Goal: Transaction & Acquisition: Book appointment/travel/reservation

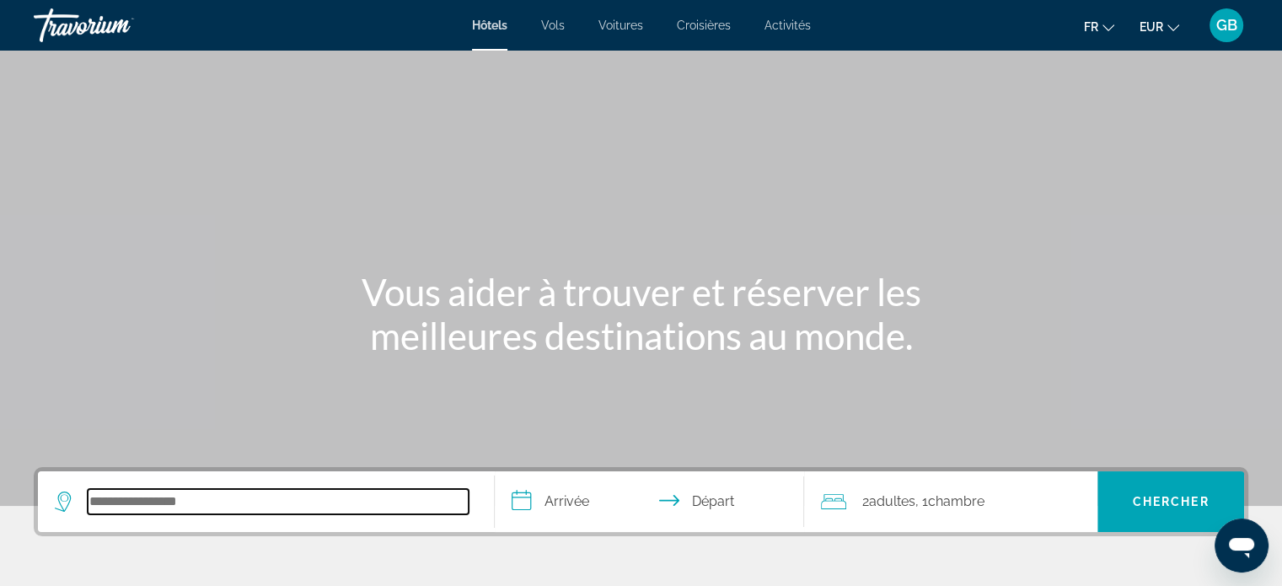
click at [153, 502] on input "Search hotel destination" at bounding box center [278, 501] width 381 height 25
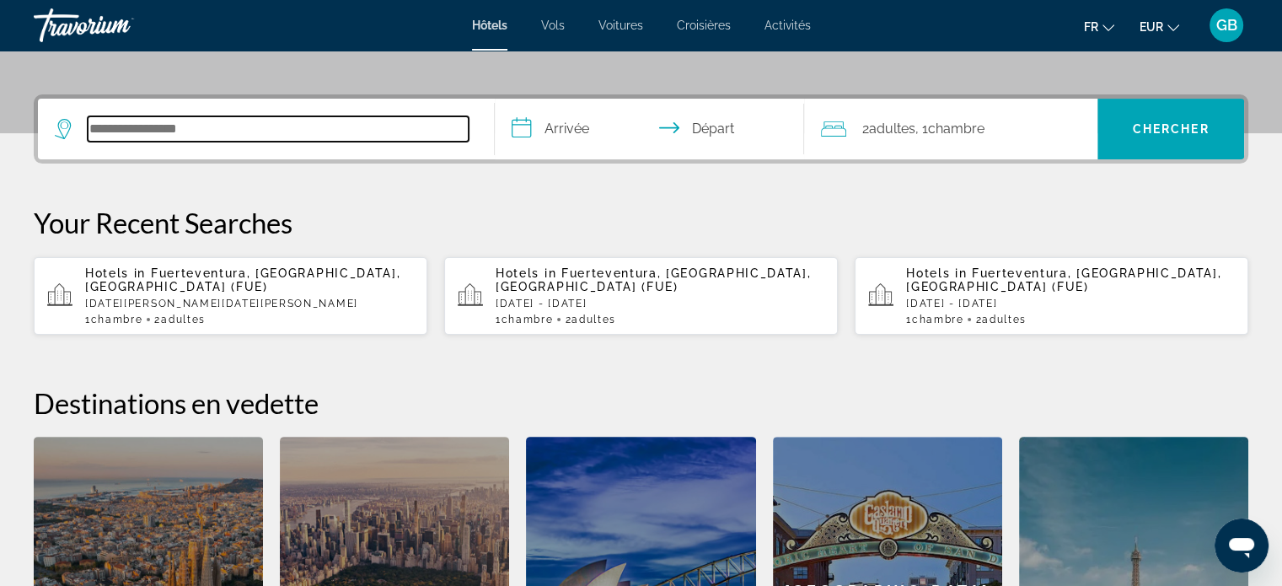
scroll to position [411, 0]
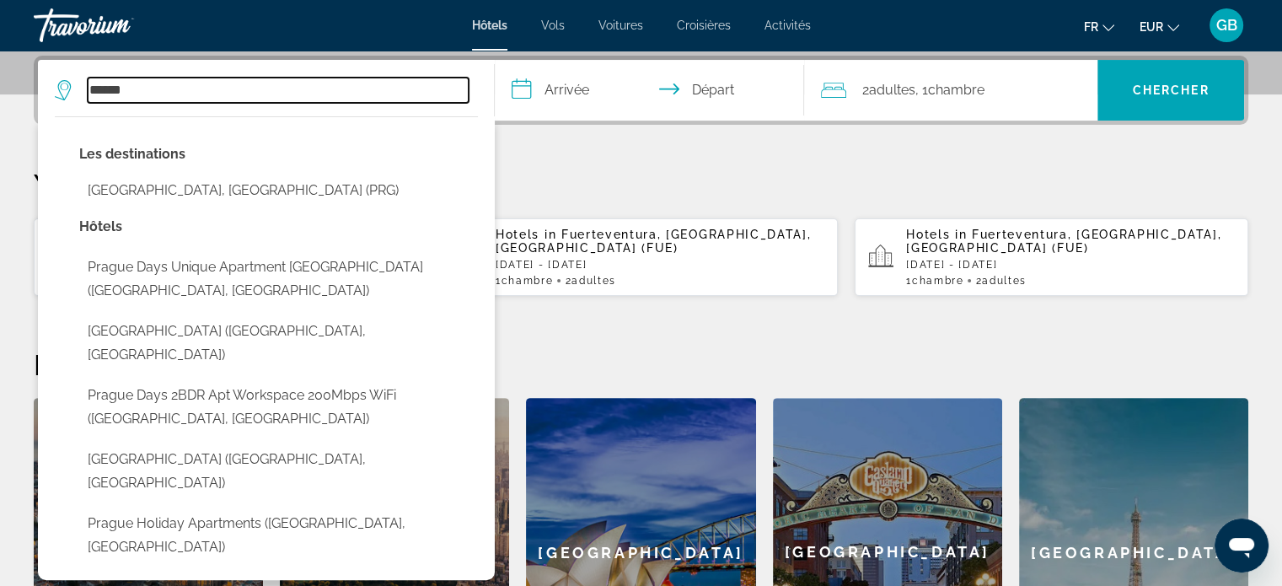
type input "******"
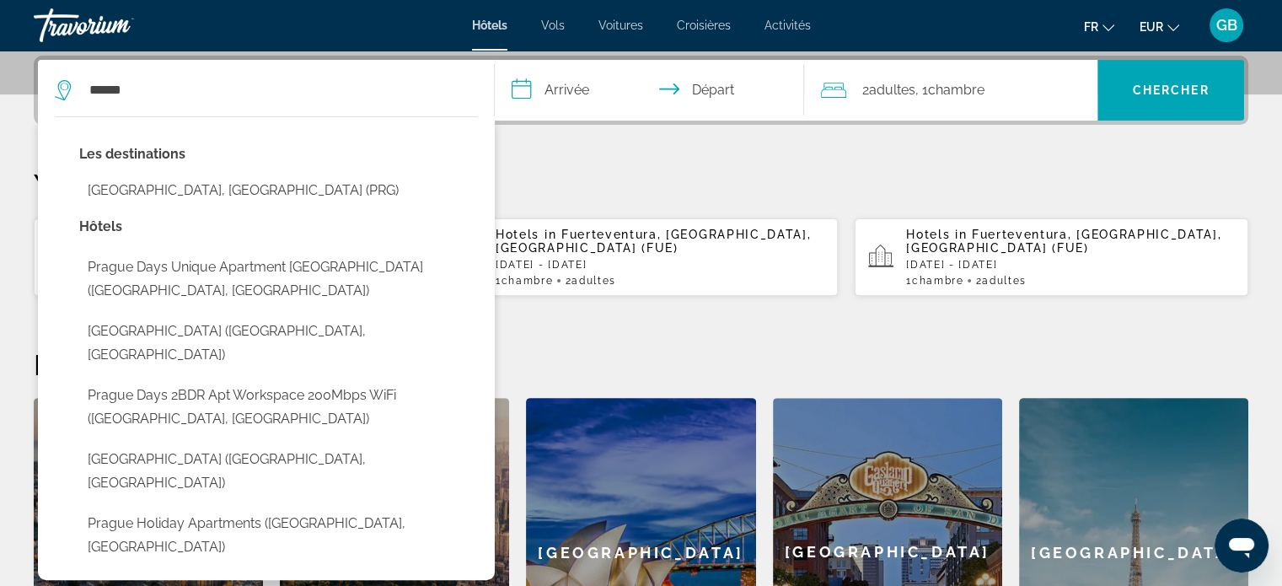
click at [579, 81] on input "**********" at bounding box center [653, 93] width 317 height 66
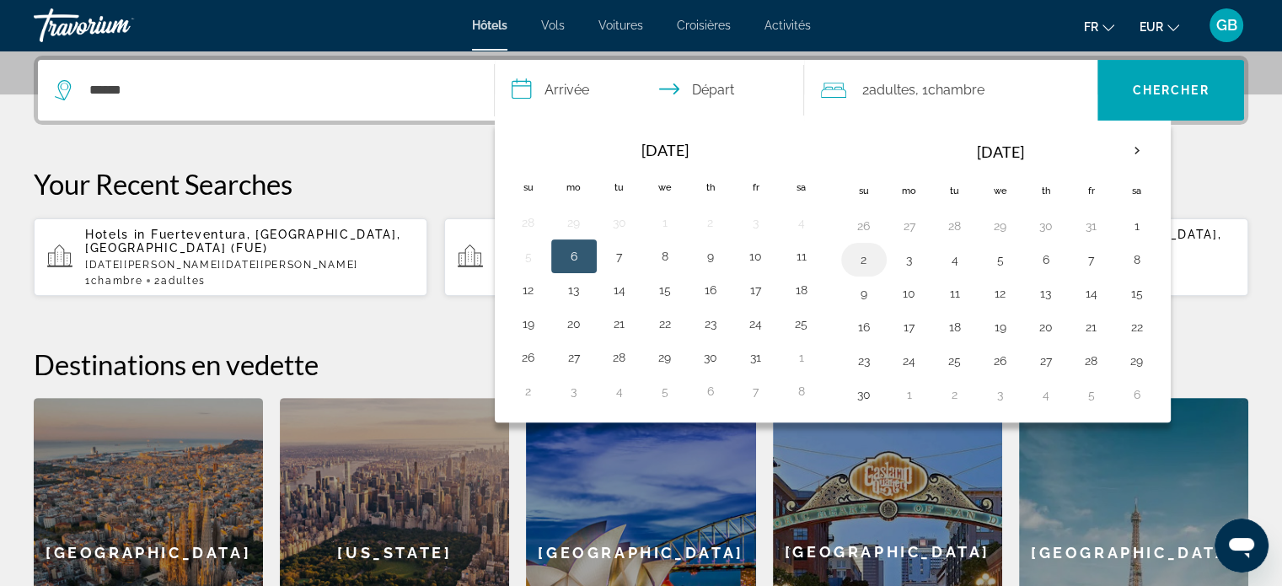
click at [854, 258] on button "2" at bounding box center [864, 260] width 27 height 24
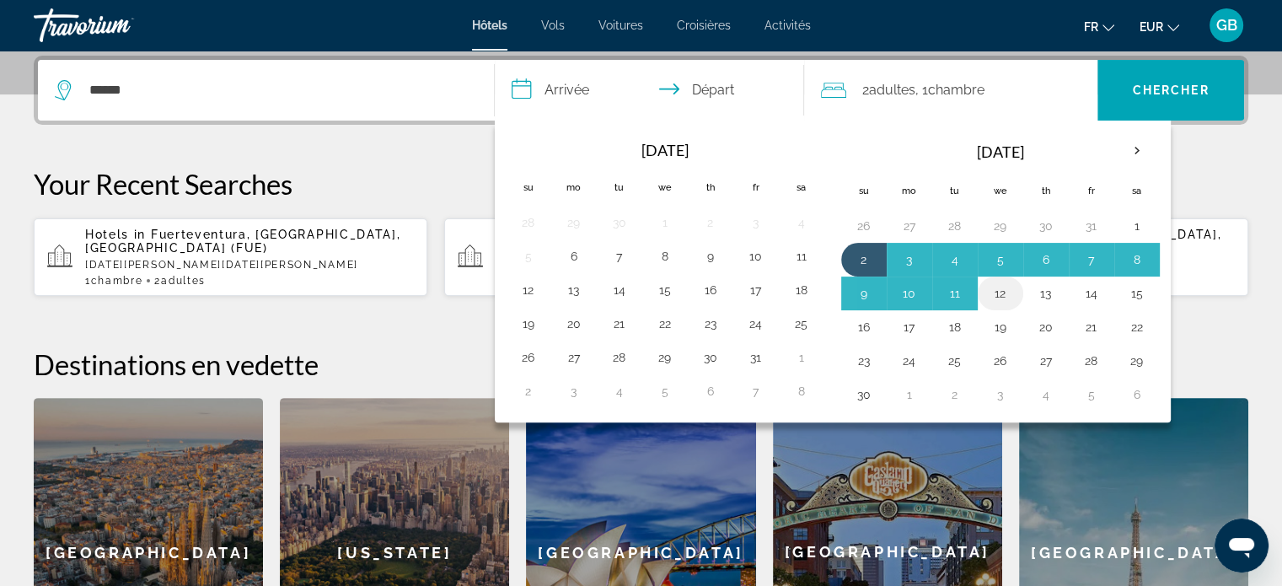
click at [995, 289] on button "12" at bounding box center [1000, 294] width 27 height 24
type input "**********"
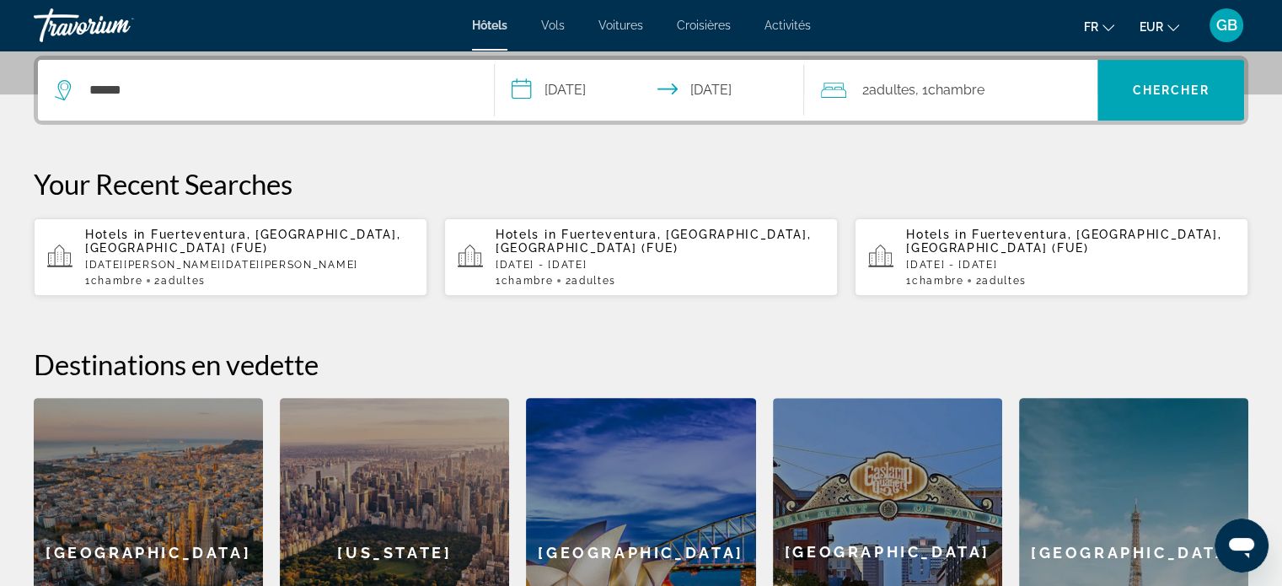
click at [1042, 84] on div "2 Adulte Adultes , 1 Chambre pièces" at bounding box center [959, 90] width 276 height 24
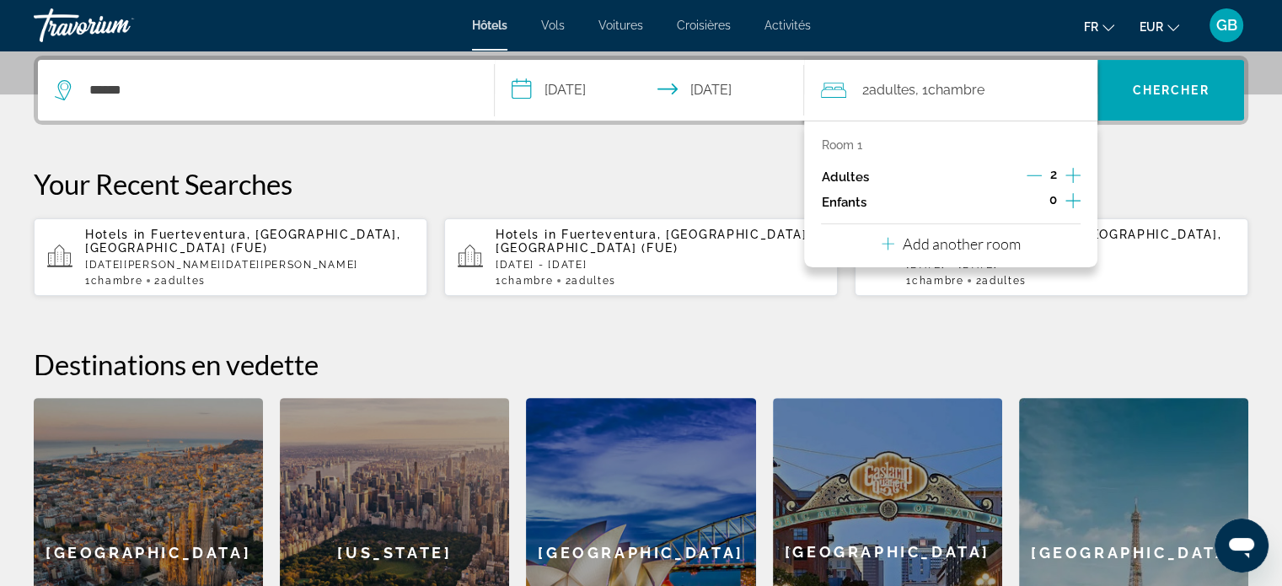
click at [1033, 168] on icon "Decrement adults" at bounding box center [1034, 175] width 15 height 15
click at [1210, 79] on span "Search" at bounding box center [1171, 90] width 147 height 40
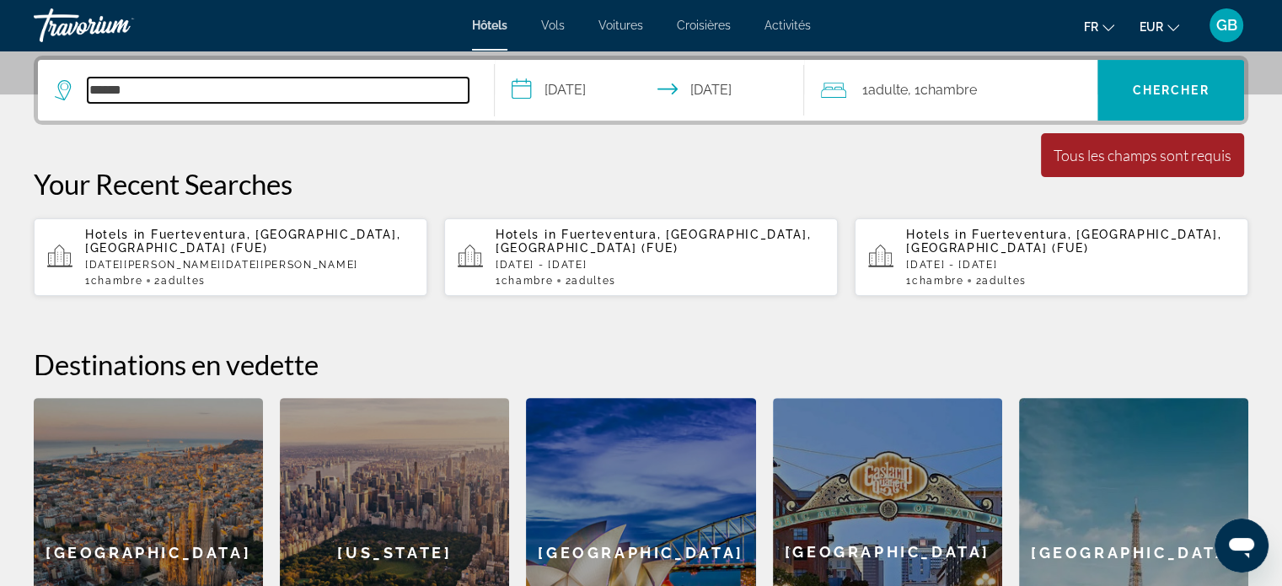
click at [111, 85] on input "******" at bounding box center [278, 90] width 381 height 25
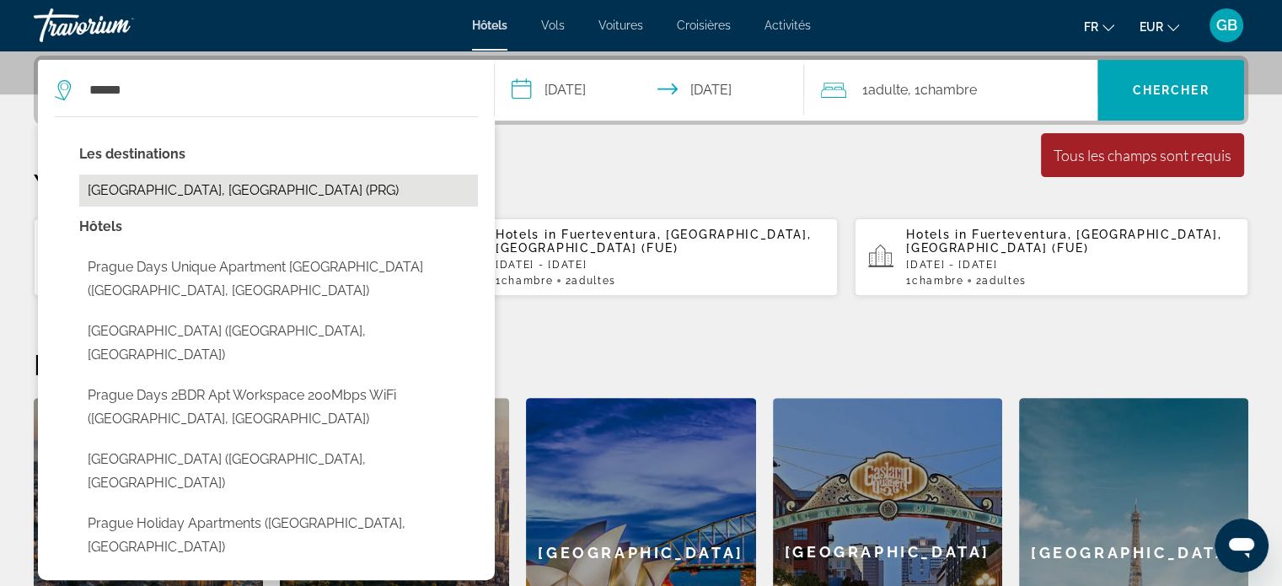
click at [188, 189] on button "[GEOGRAPHIC_DATA], [GEOGRAPHIC_DATA] (PRG)" at bounding box center [278, 190] width 399 height 32
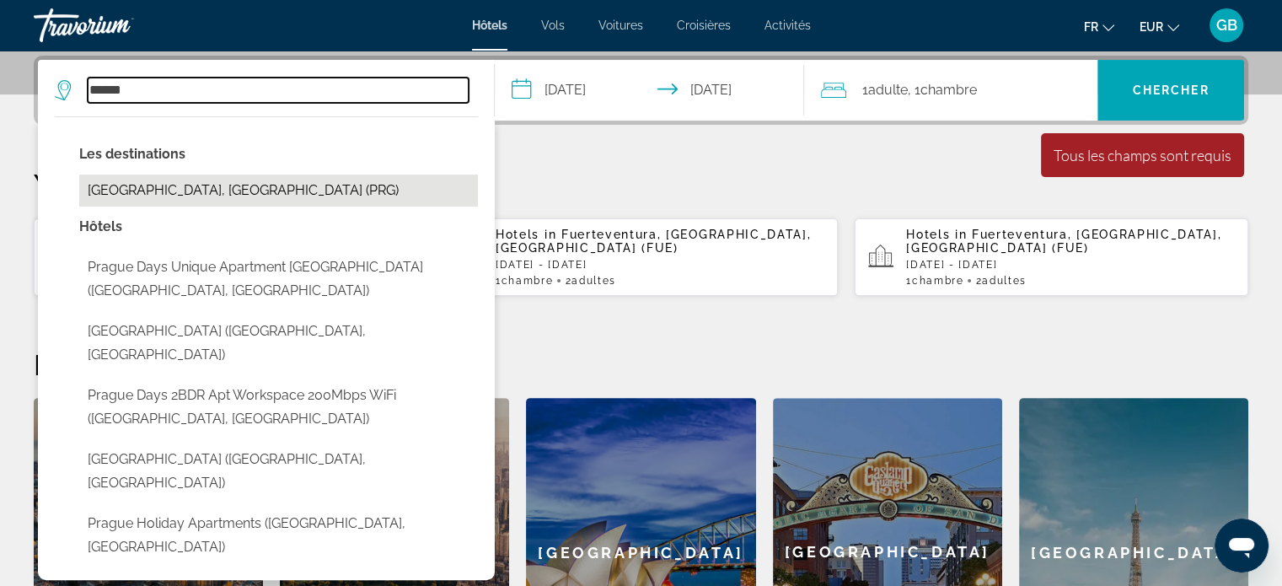
type input "**********"
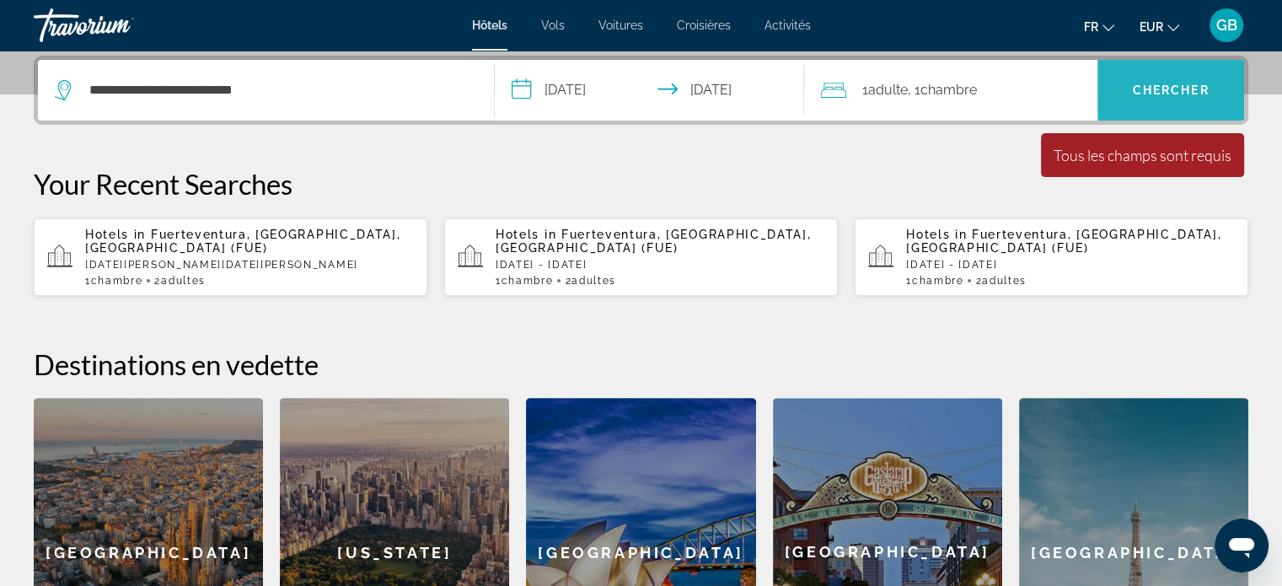
click at [1183, 97] on span "Search" at bounding box center [1171, 90] width 147 height 40
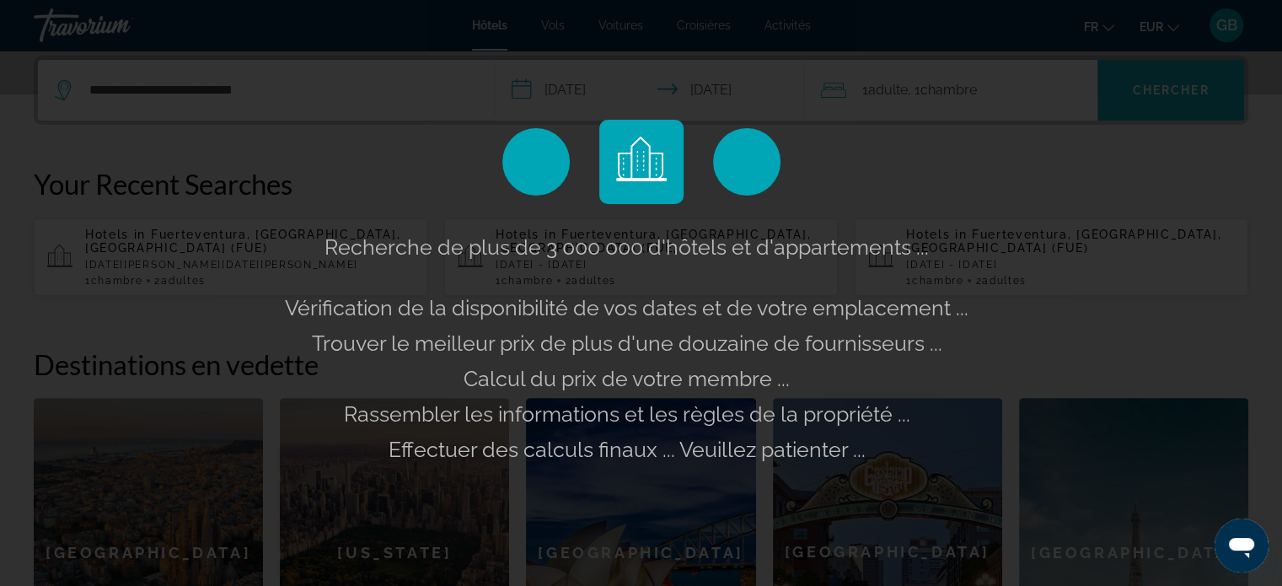
click at [1183, 97] on div "Recherche de plus de 3 000 000 d'hôtels et d'appartements ... Vérification de l…" at bounding box center [641, 293] width 1282 height 586
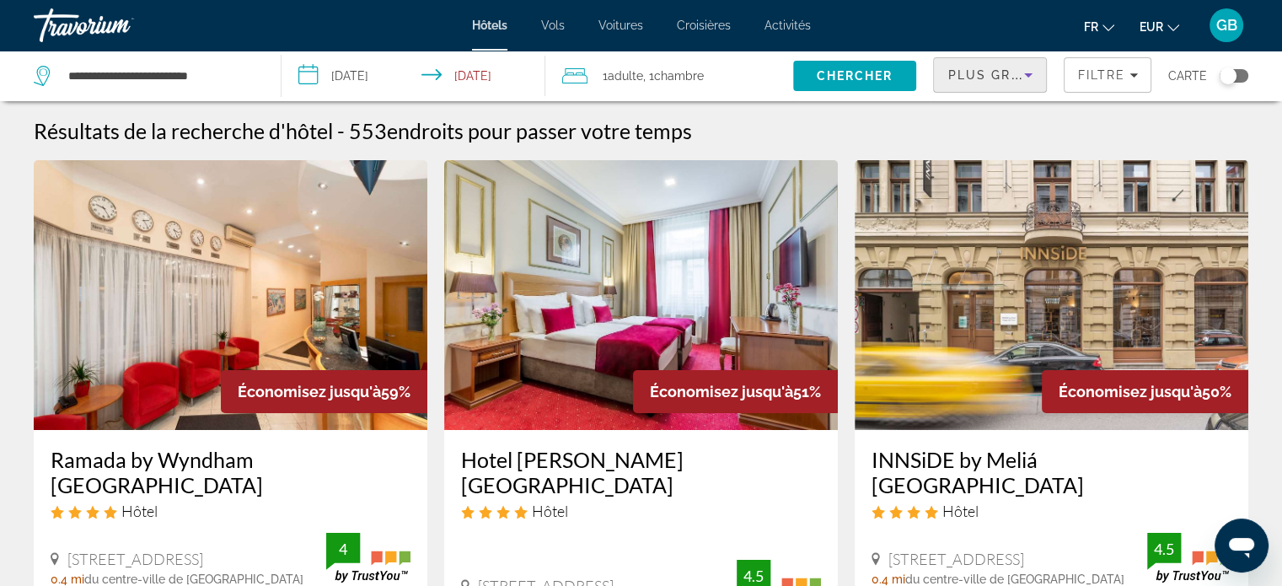
click at [1033, 70] on icon "Sort by" at bounding box center [1028, 75] width 20 height 20
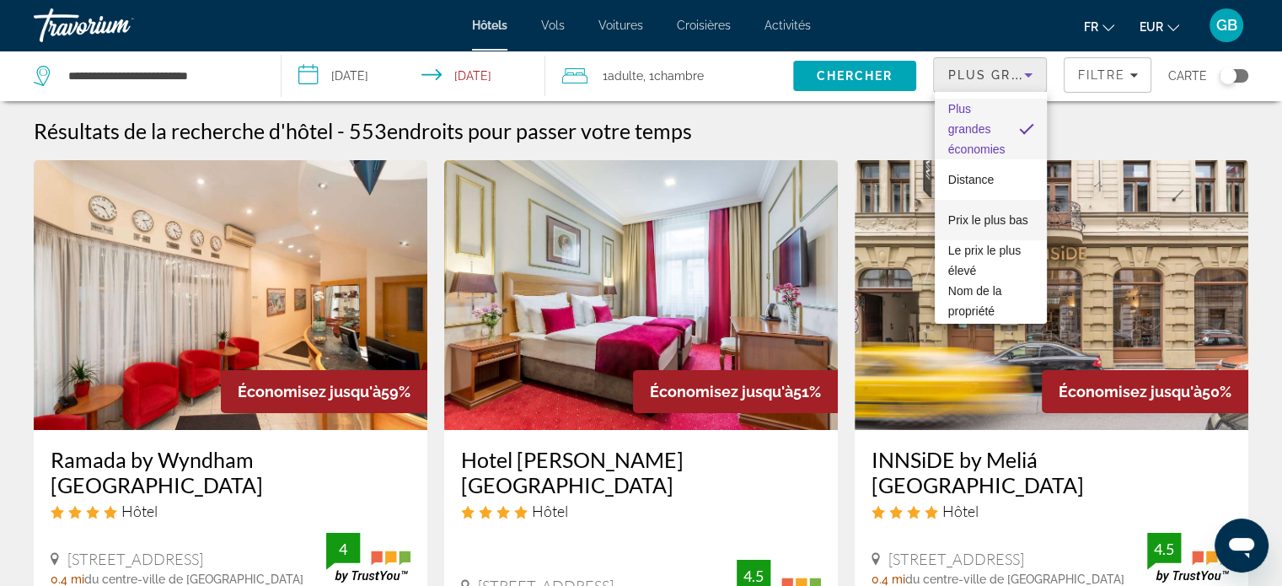
click at [958, 214] on span "Prix le plus bas" at bounding box center [988, 219] width 80 height 13
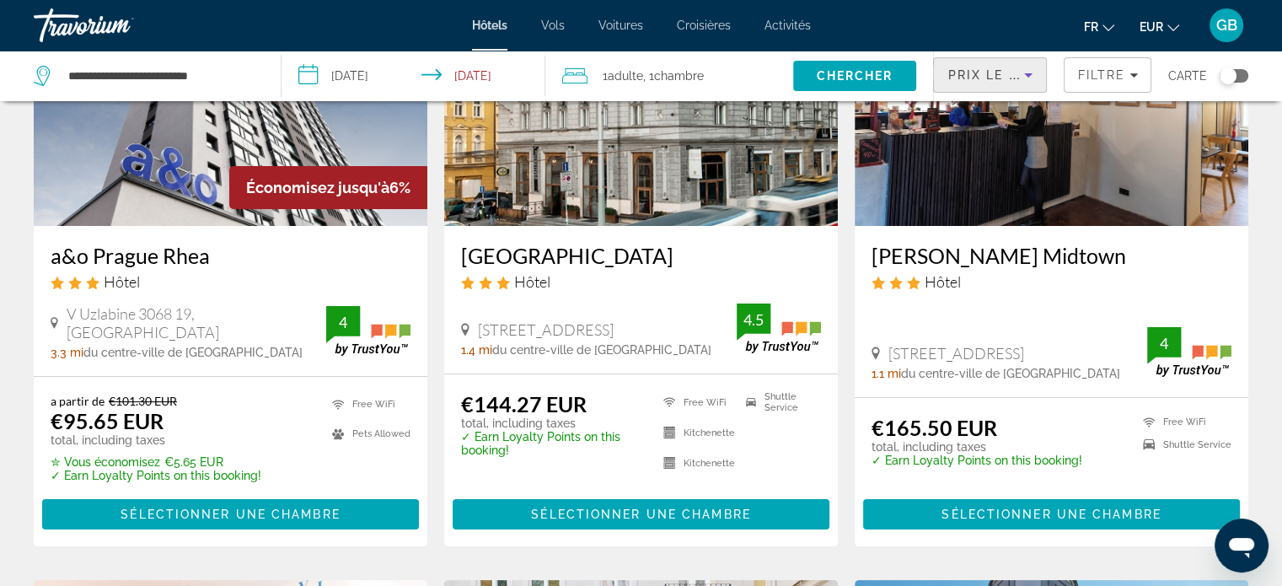
scroll to position [193, 0]
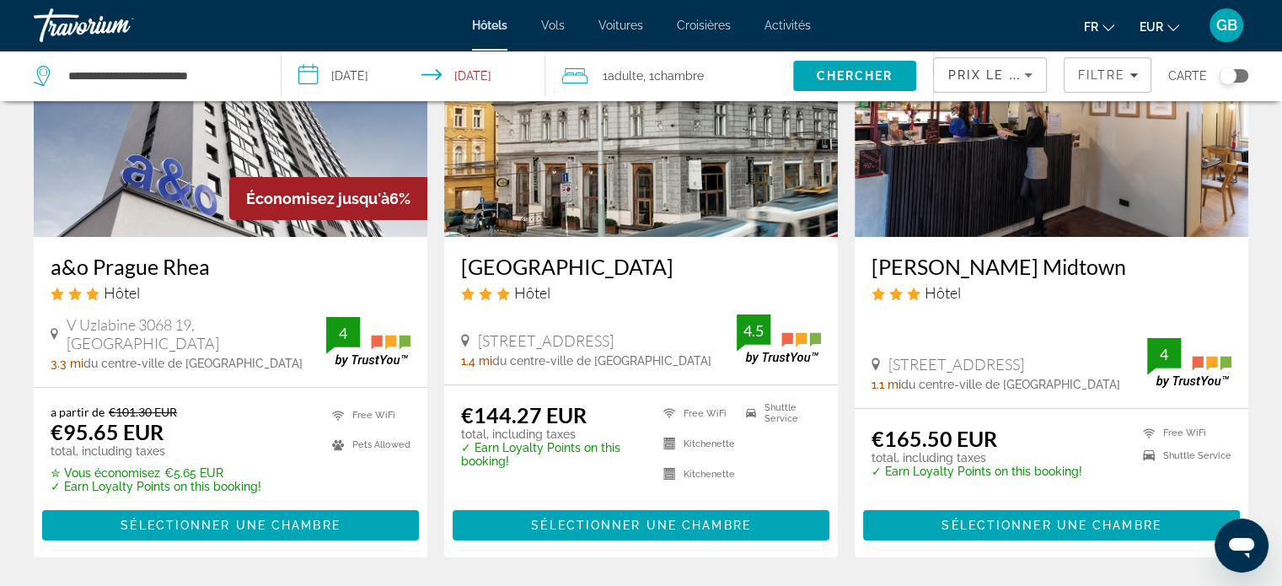
click at [273, 339] on div "V Uzlabine 3068 19, [GEOGRAPHIC_DATA]" at bounding box center [189, 333] width 276 height 37
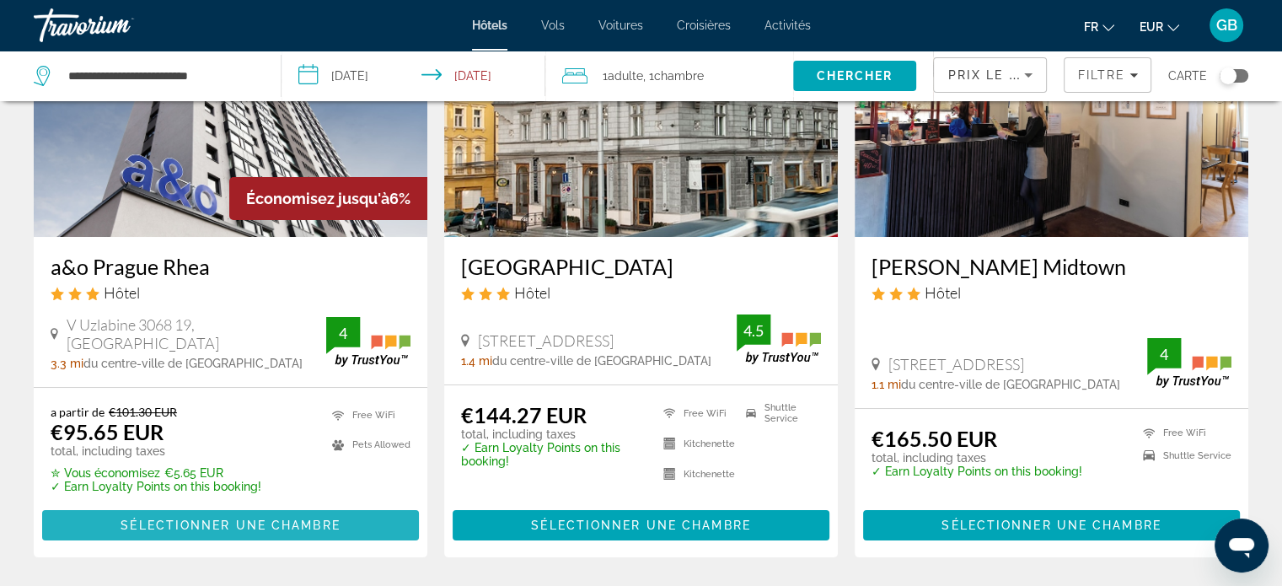
click at [296, 526] on span "Sélectionner une chambre" at bounding box center [230, 524] width 219 height 13
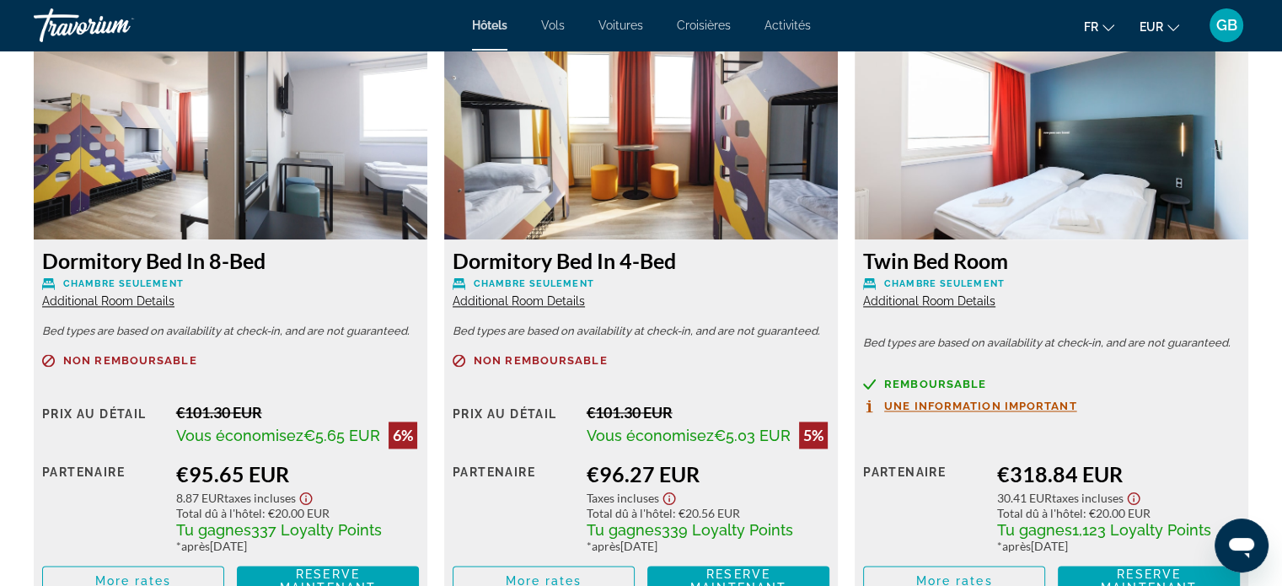
scroll to position [2360, 0]
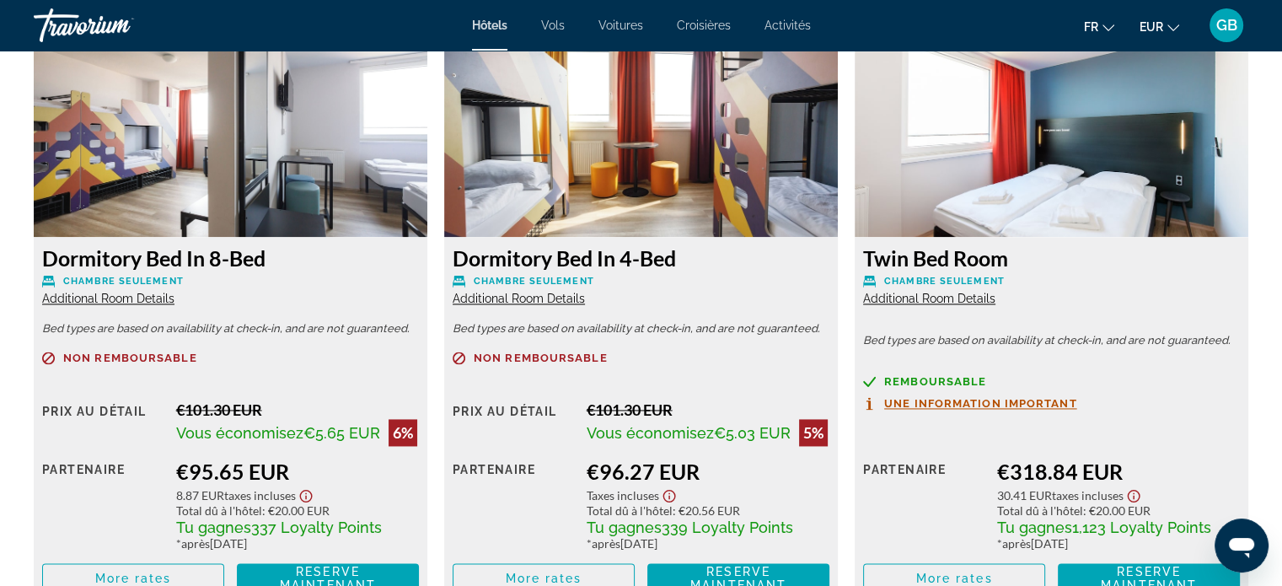
click at [670, 394] on div "Non remboursable Prix au détail €101.30 EUR Vous économisez €5.03 EUR 5% quand …" at bounding box center [641, 473] width 377 height 242
click at [752, 569] on span "Reserve maintenant" at bounding box center [738, 578] width 96 height 27
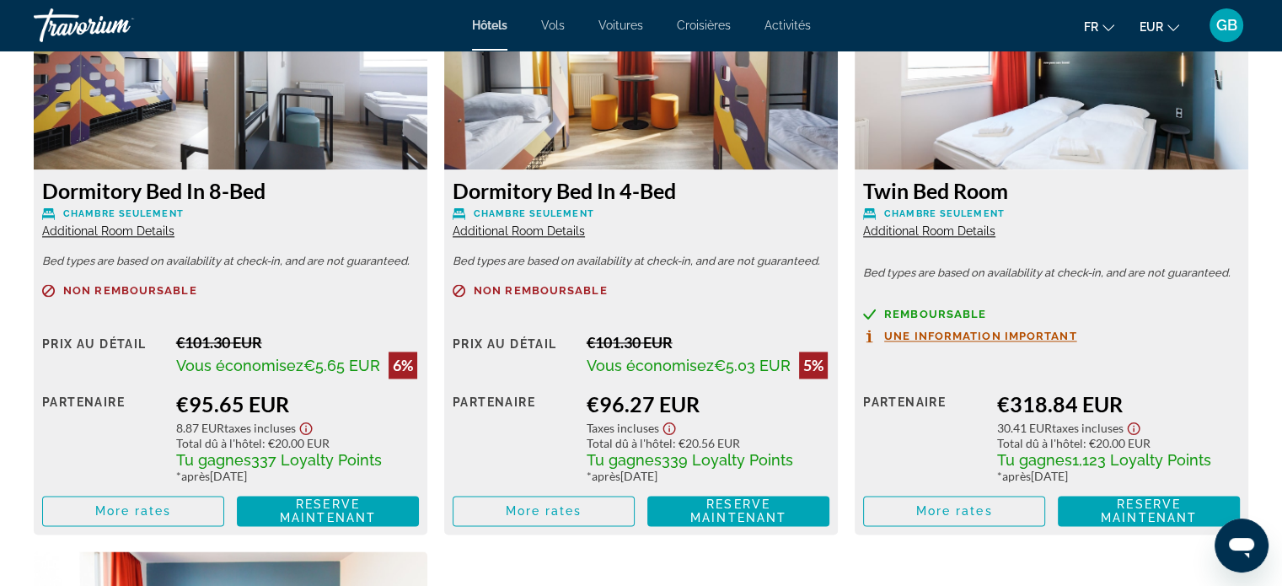
click at [283, 309] on div "Main content" at bounding box center [230, 310] width 377 height 11
click at [364, 519] on span "Reserve maintenant" at bounding box center [328, 510] width 96 height 27
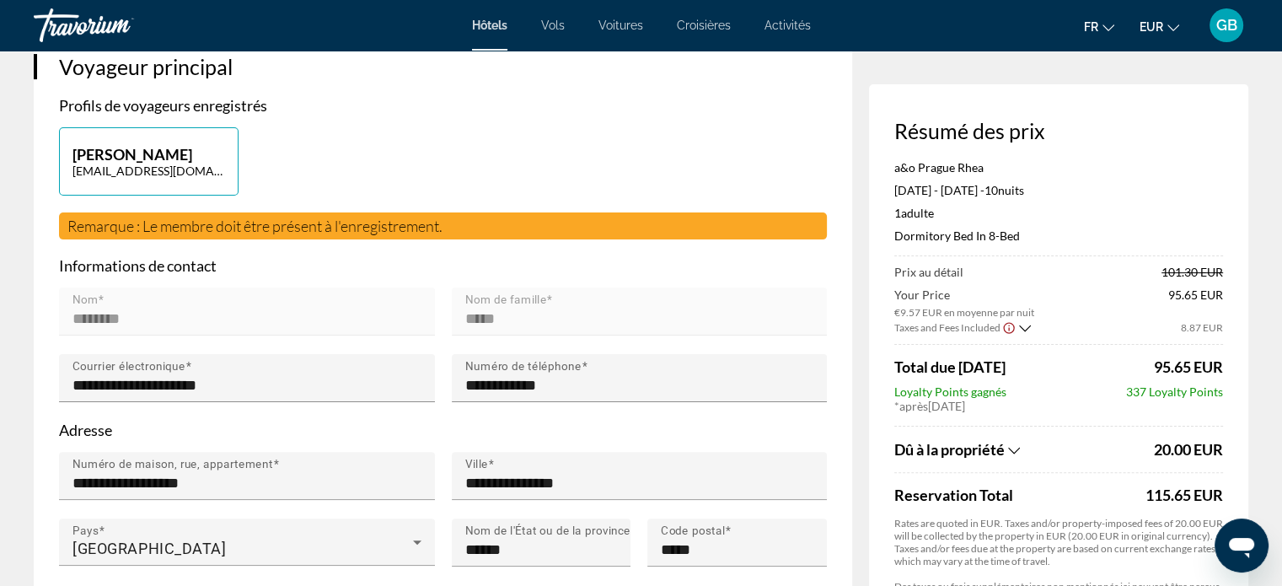
scroll to position [371, 0]
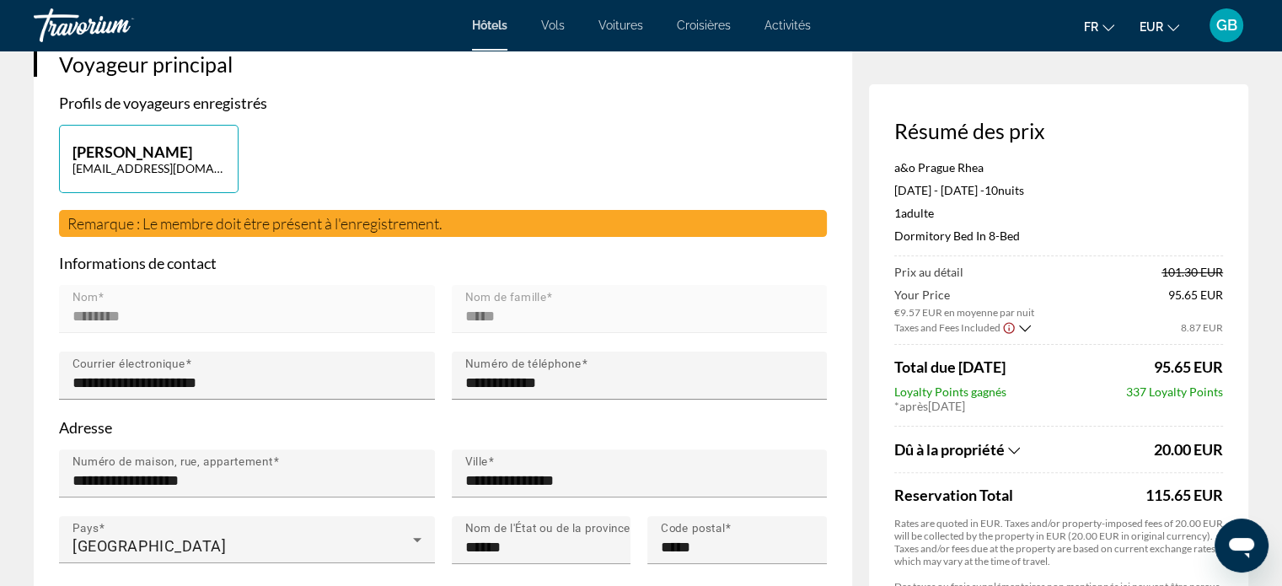
click at [1021, 321] on icon "Show Taxes and Fees breakdown" at bounding box center [1025, 328] width 12 height 14
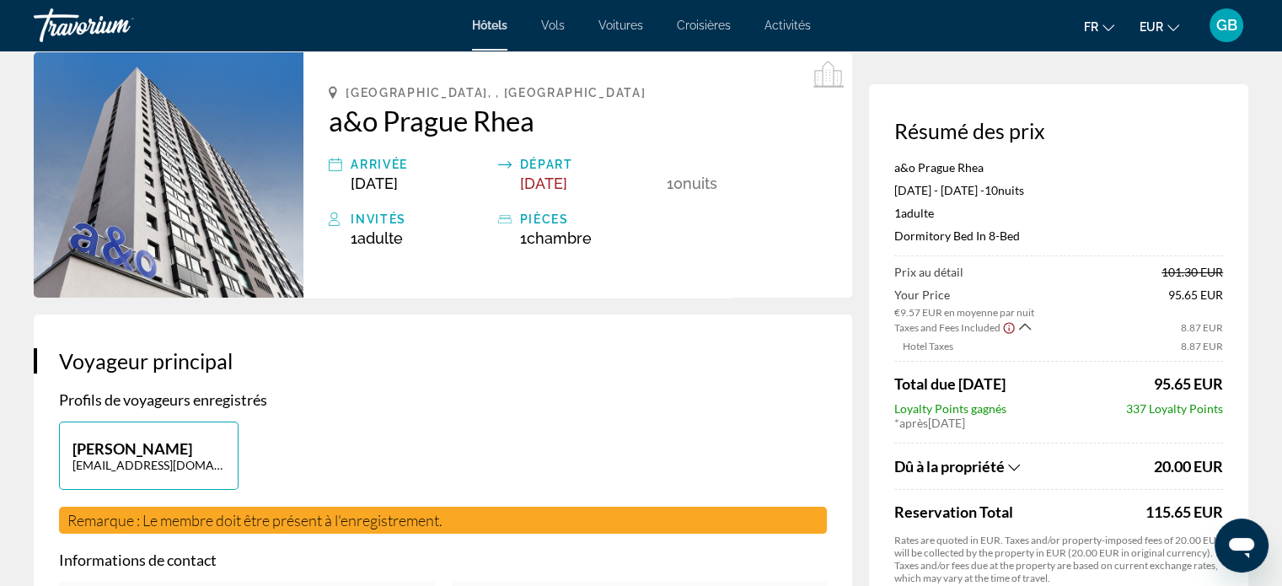
scroll to position [0, 0]
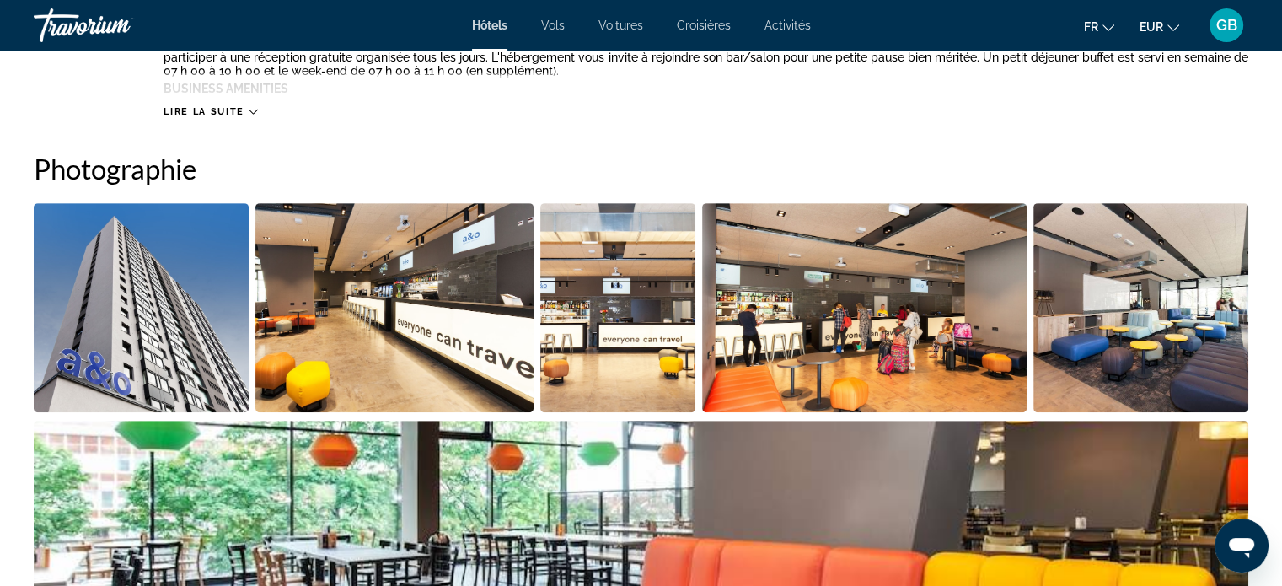
scroll to position [776, 0]
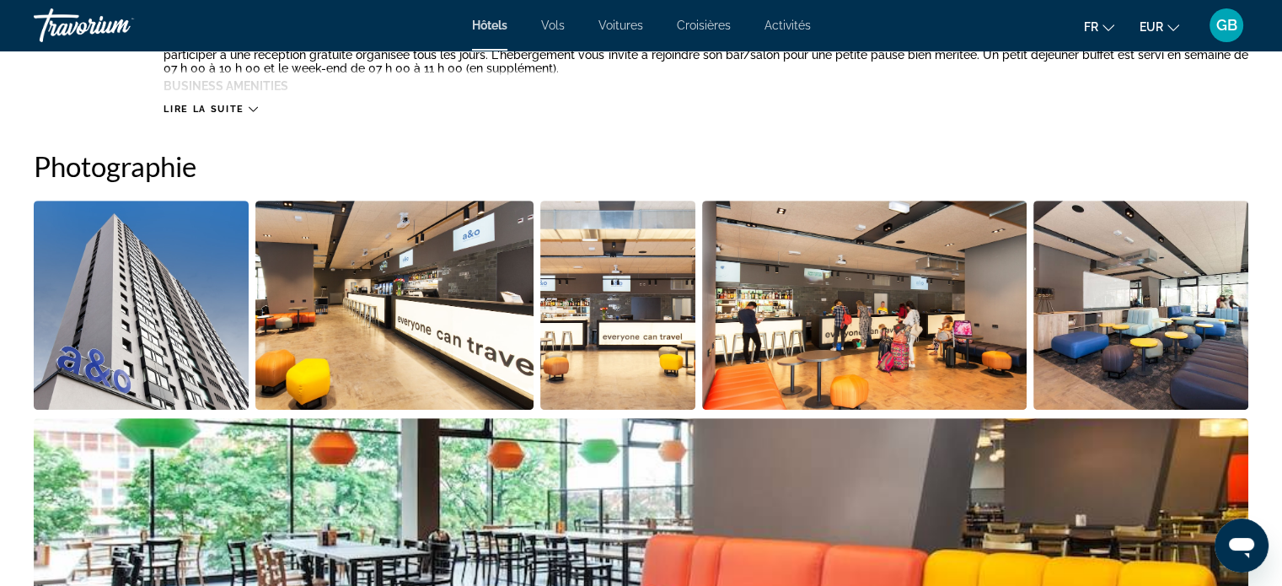
click at [229, 107] on span "Lire la suite" at bounding box center [204, 109] width 80 height 11
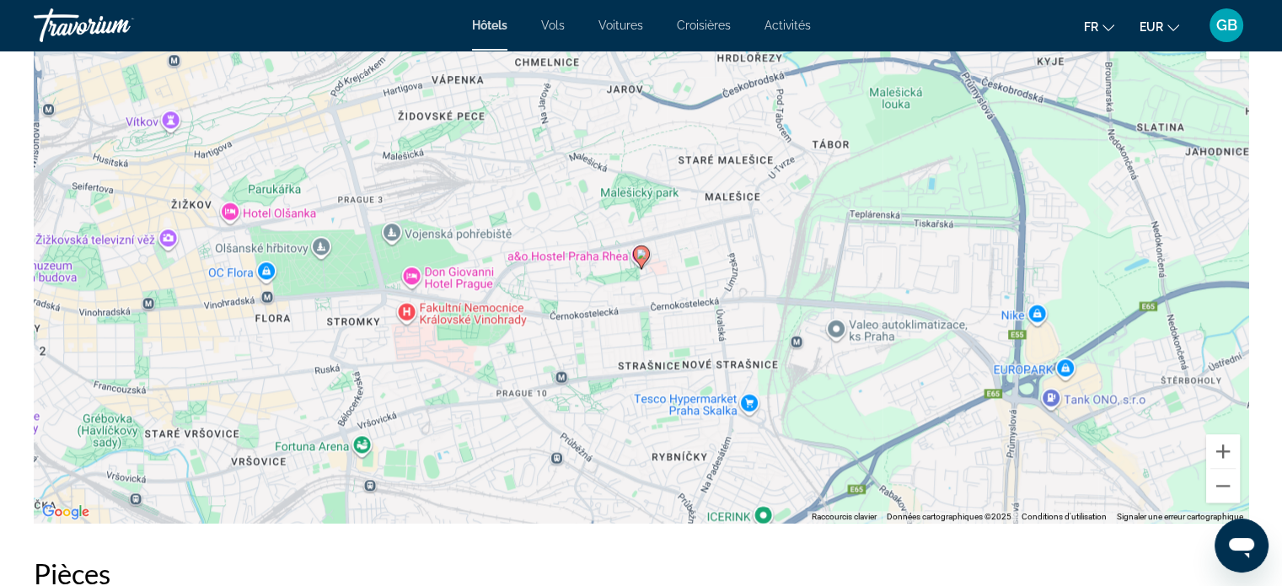
scroll to position [2192, 0]
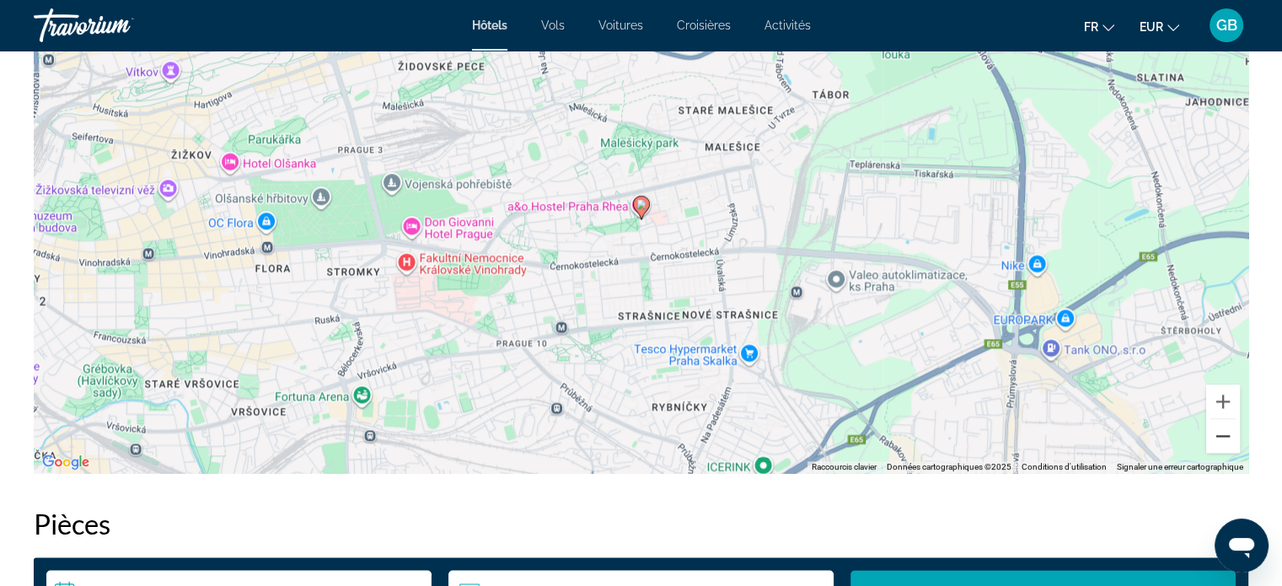
click at [1221, 431] on button "Zoom arrière" at bounding box center [1223, 436] width 34 height 34
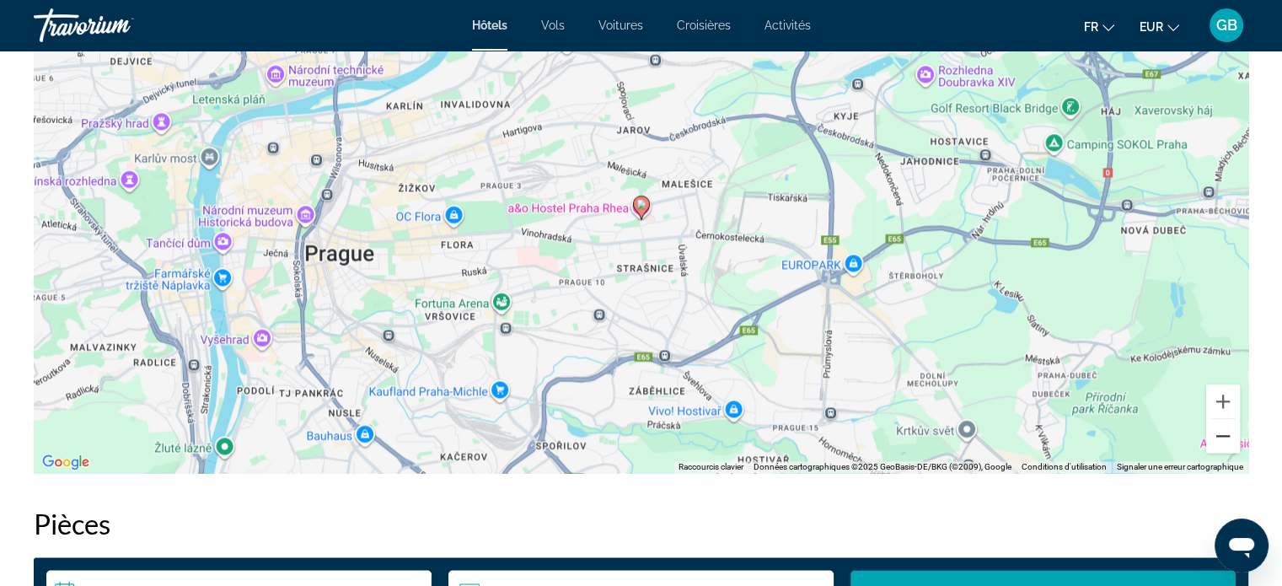
click at [1224, 436] on button "Zoom arrière" at bounding box center [1223, 436] width 34 height 34
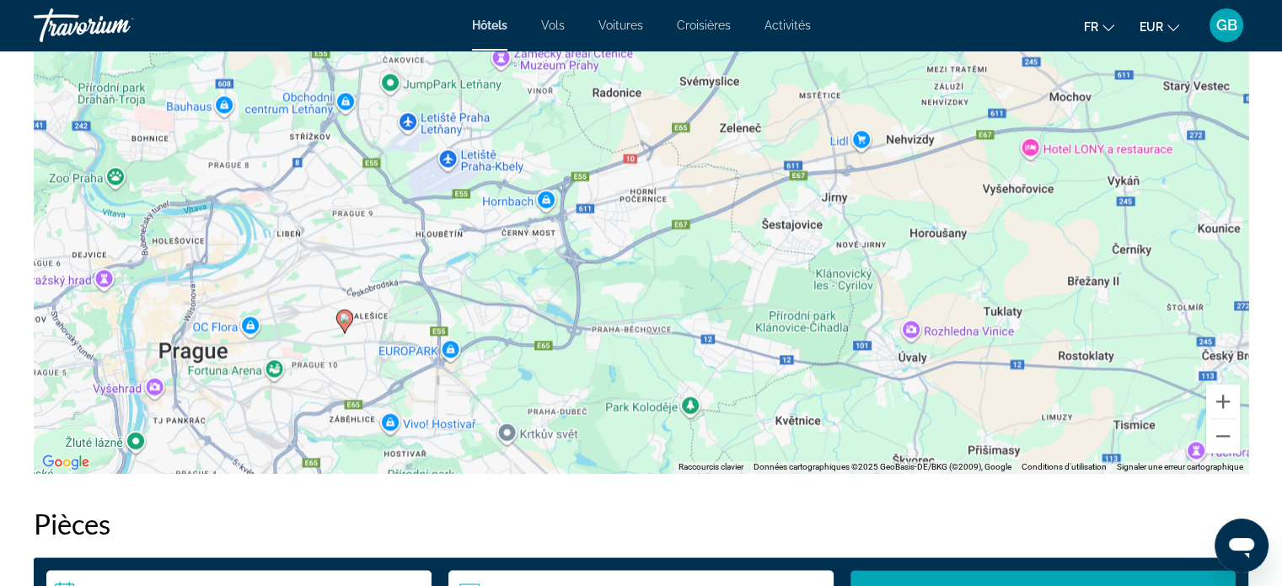
drag, startPoint x: 1143, startPoint y: 266, endPoint x: 809, endPoint y: 386, distance: 354.9
click at [809, 386] on div "Pour activer le glissement avec le clavier, appuyez sur Alt+Entrée. Une fois ce…" at bounding box center [641, 220] width 1215 height 506
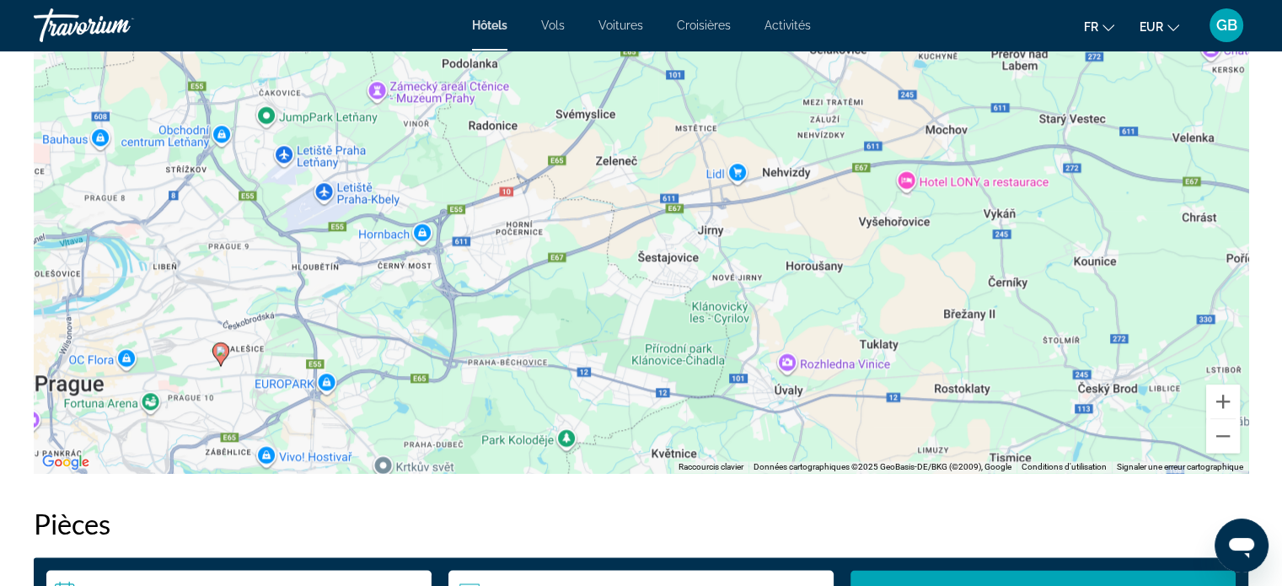
drag, startPoint x: 1173, startPoint y: 205, endPoint x: 1294, endPoint y: 121, distance: 147.1
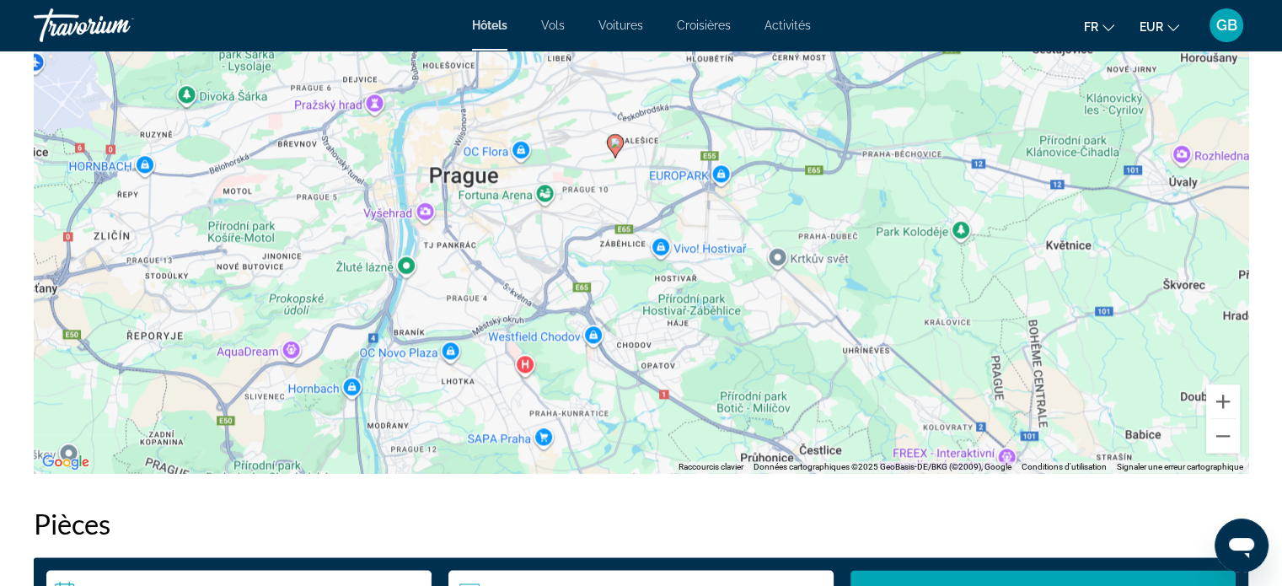
drag, startPoint x: 1012, startPoint y: 232, endPoint x: 1087, endPoint y: 232, distance: 75.0
click at [1087, 232] on div "Pour activer le glissement avec le clavier, appuyez sur Alt+Entrée. Une fois ce…" at bounding box center [641, 220] width 1215 height 506
click at [612, 140] on image "Main content" at bounding box center [615, 142] width 10 height 10
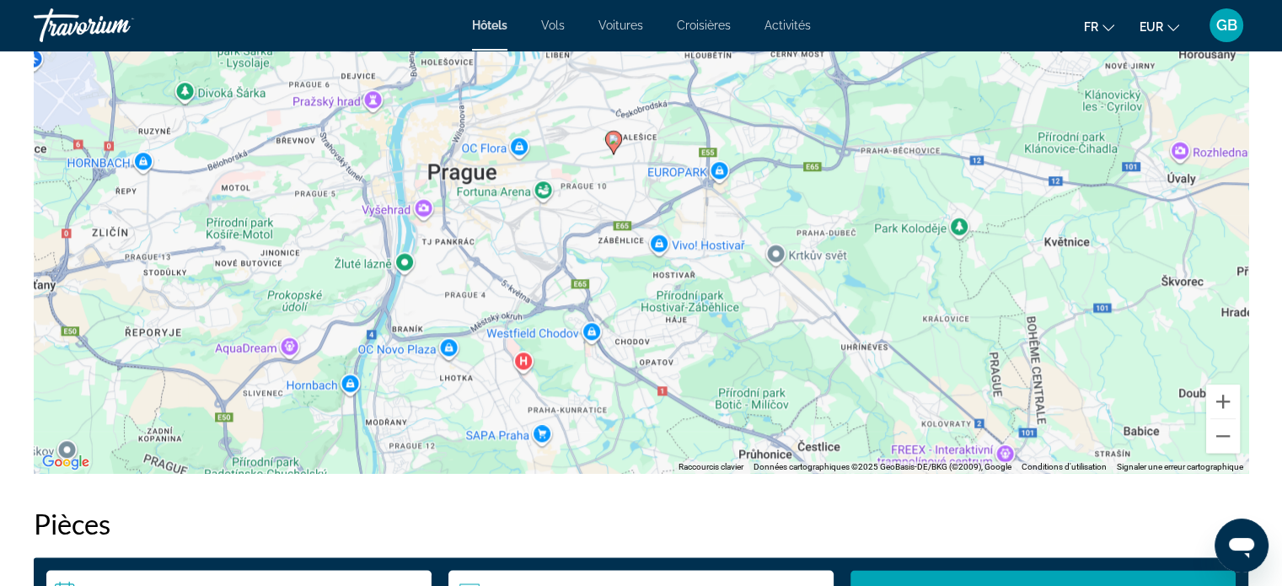
drag, startPoint x: 912, startPoint y: 174, endPoint x: 910, endPoint y: 137, distance: 38.0
click at [910, 137] on div "Pour activer le glissement avec le clavier, appuyez sur Alt+Entrée. Une fois ce…" at bounding box center [641, 220] width 1215 height 506
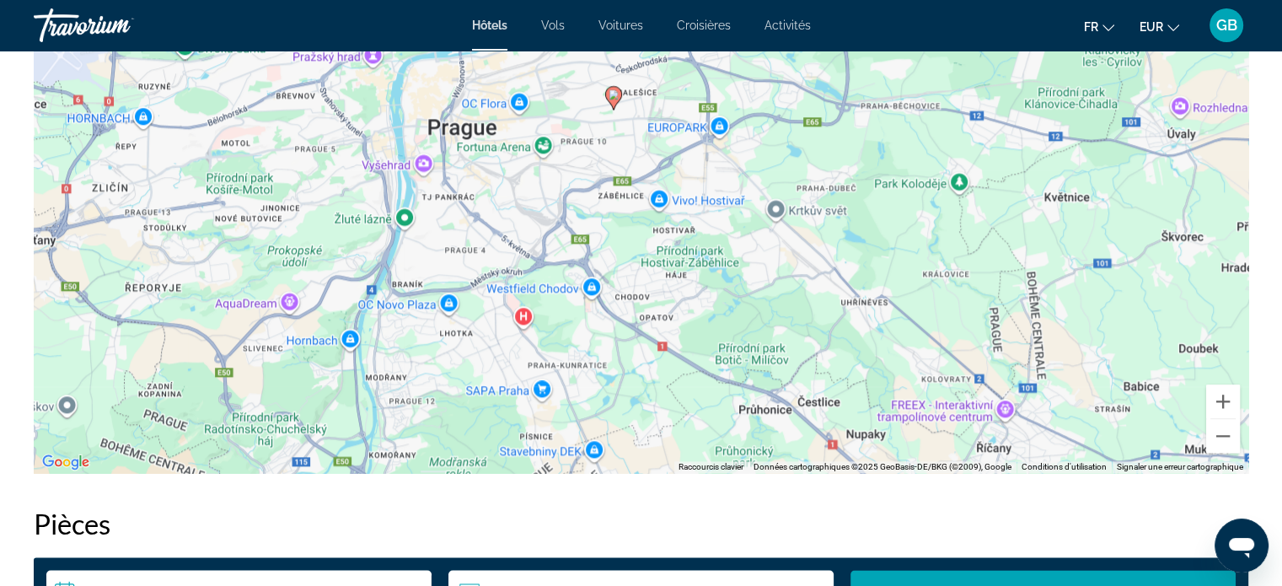
click at [523, 310] on div "Pour activer le glissement avec le clavier, appuyez sur Alt+Entrée. Une fois ce…" at bounding box center [641, 220] width 1215 height 506
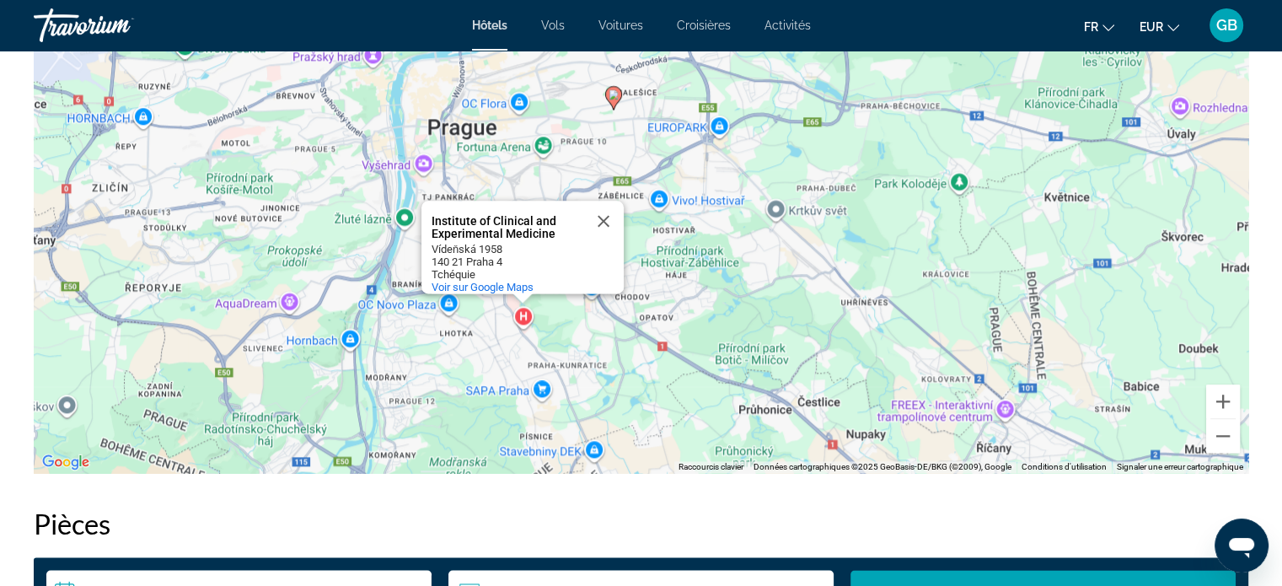
click at [523, 310] on div "Pour activer le glissement avec le clavier, appuyez sur Alt+Entrée. Une fois ce…" at bounding box center [641, 220] width 1215 height 506
click at [792, 315] on div "Pour activer le glissement avec le clavier, appuyez sur Alt+Entrée. Une fois ce…" at bounding box center [641, 220] width 1215 height 506
click at [1224, 396] on button "Zoom avant" at bounding box center [1223, 401] width 34 height 34
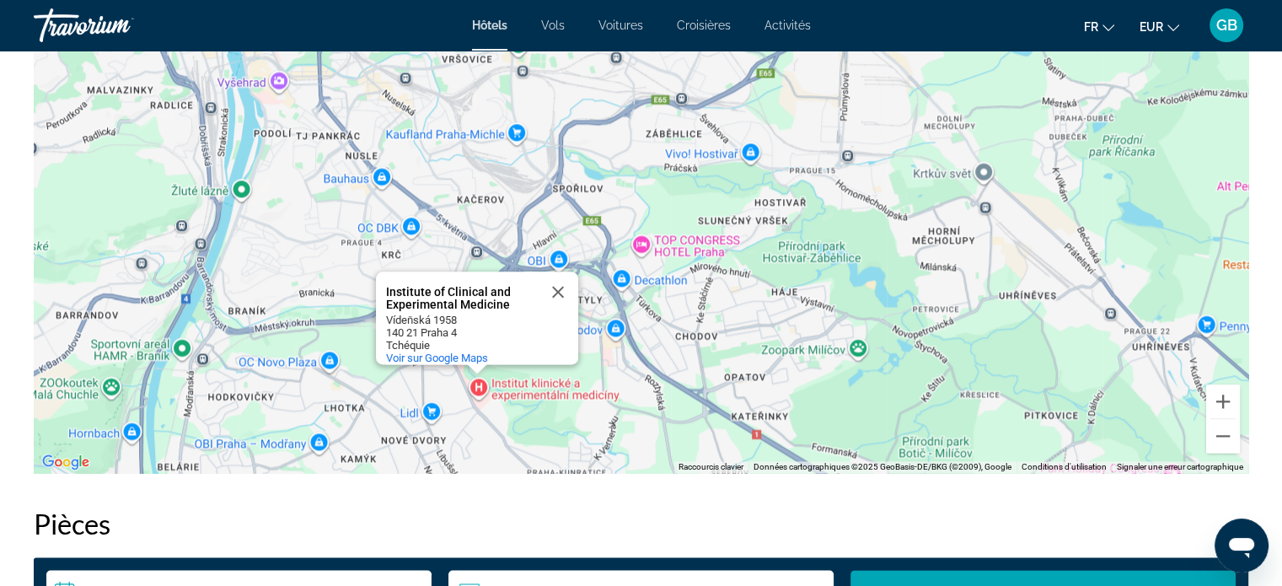
drag, startPoint x: 682, startPoint y: 330, endPoint x: 768, endPoint y: 280, distance: 99.3
click at [768, 280] on div "Pour activer le glissement avec le clavier, appuyez sur Alt+Entrée. Une fois ce…" at bounding box center [641, 220] width 1215 height 506
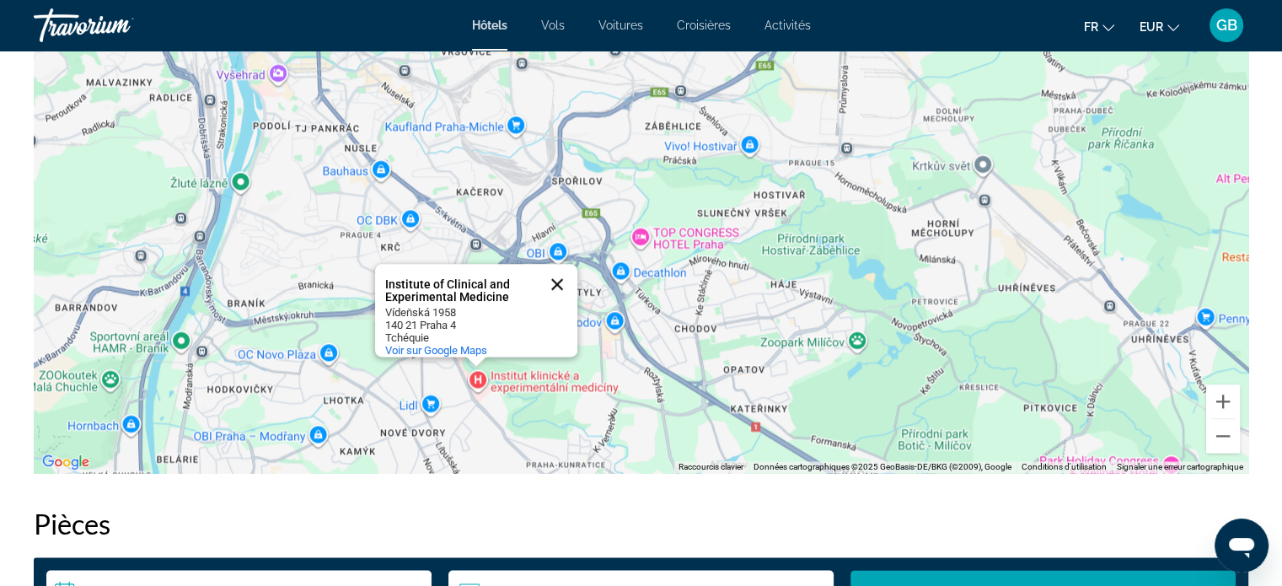
click at [560, 264] on button "Fermer" at bounding box center [557, 284] width 40 height 40
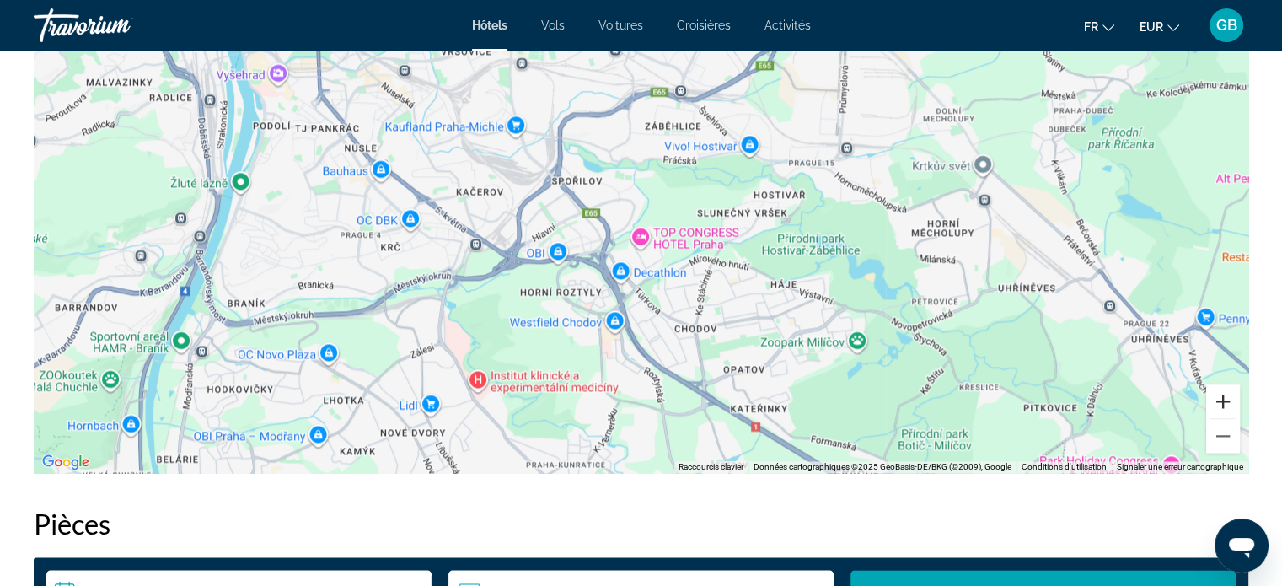
click at [1223, 394] on button "Zoom avant" at bounding box center [1223, 401] width 34 height 34
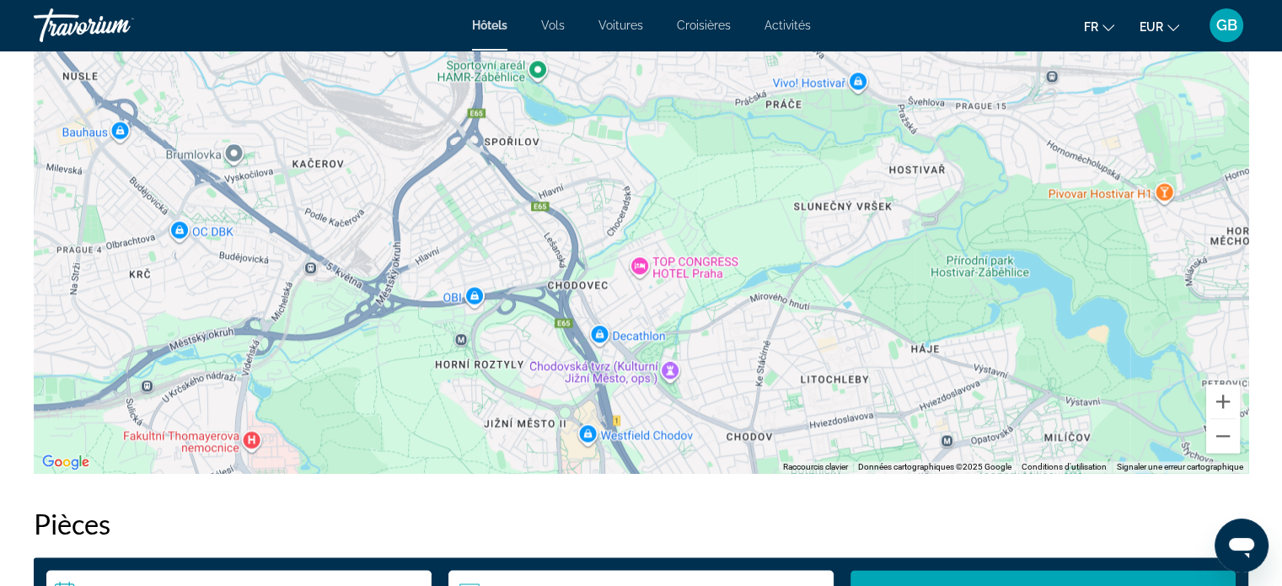
click at [642, 265] on div "Pour activer le glissement avec le clavier, appuyez sur Alt+Entrée. Une fois ce…" at bounding box center [641, 220] width 1215 height 506
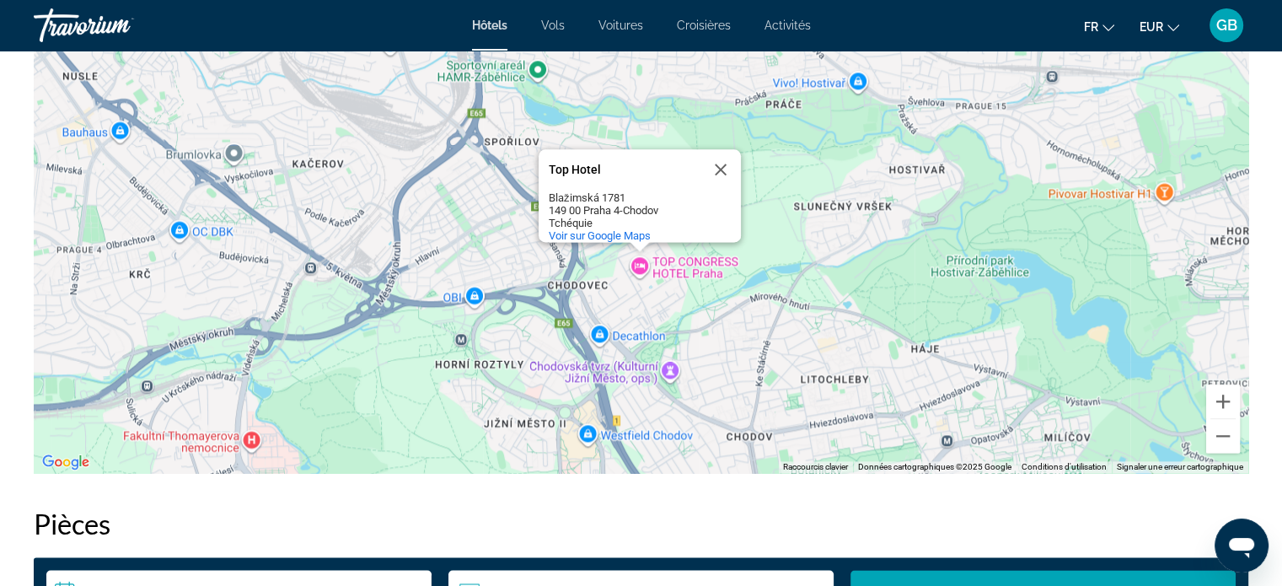
click at [600, 204] on div "149 00 Praha 4-Chodov" at bounding box center [625, 210] width 152 height 13
click at [593, 204] on div "149 00 Praha 4-Chodov" at bounding box center [625, 210] width 152 height 13
click at [637, 266] on div "Pour activer le glissement avec le clavier, appuyez sur Alt+Entrée. Une fois ce…" at bounding box center [641, 220] width 1215 height 506
click at [727, 153] on button "Fermer" at bounding box center [720, 169] width 40 height 40
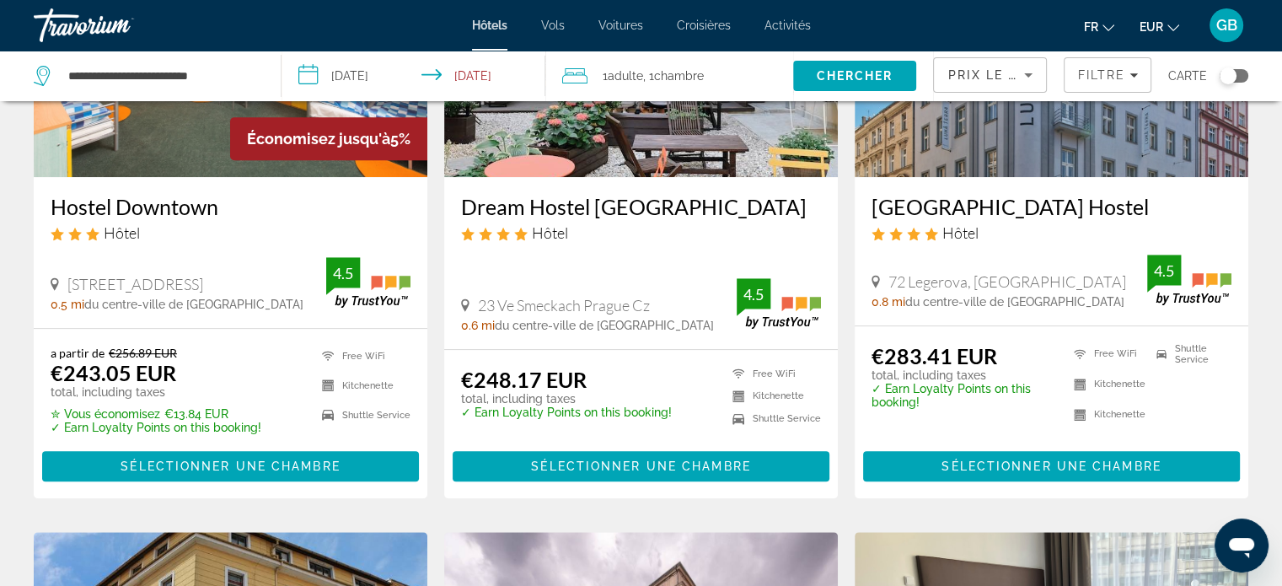
scroll to position [910, 0]
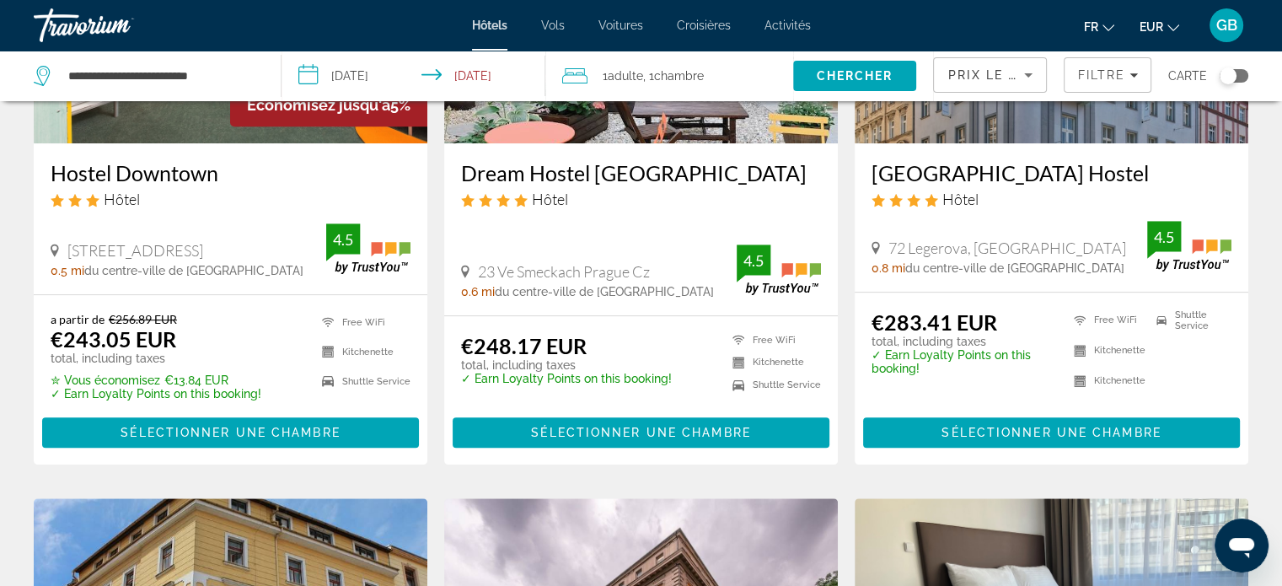
click at [239, 237] on div "Narodni 19, [GEOGRAPHIC_DATA] 0.5 mi du centre-ville de [GEOGRAPHIC_DATA] de l'…" at bounding box center [231, 249] width 360 height 53
click at [287, 427] on span "Sélectionner une chambre" at bounding box center [230, 432] width 219 height 13
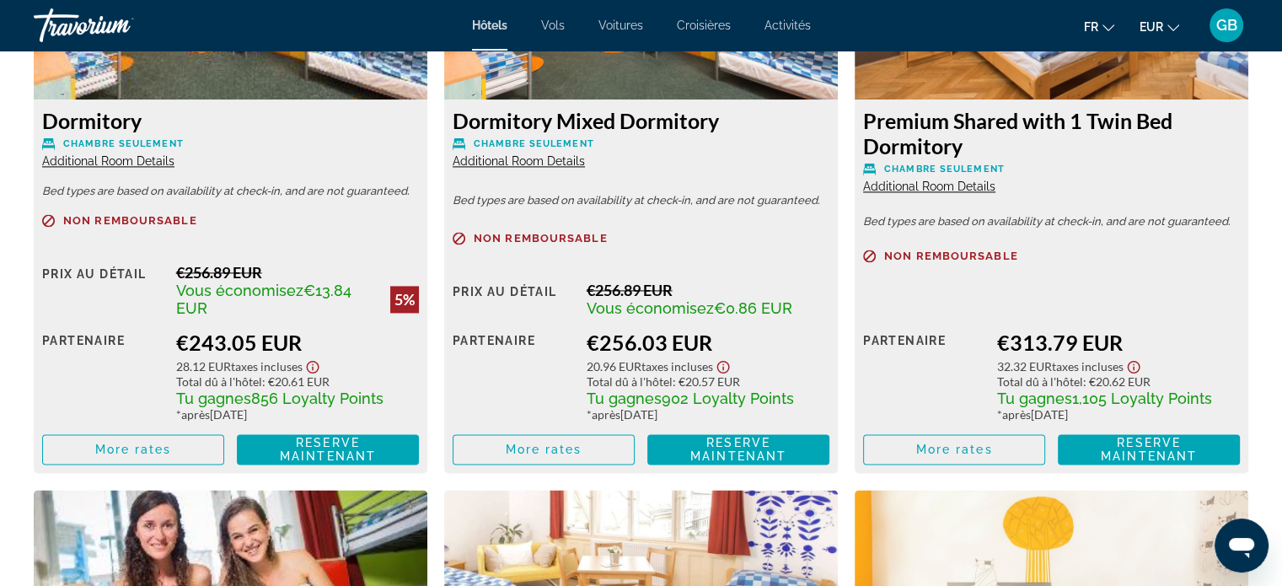
scroll to position [1516, 0]
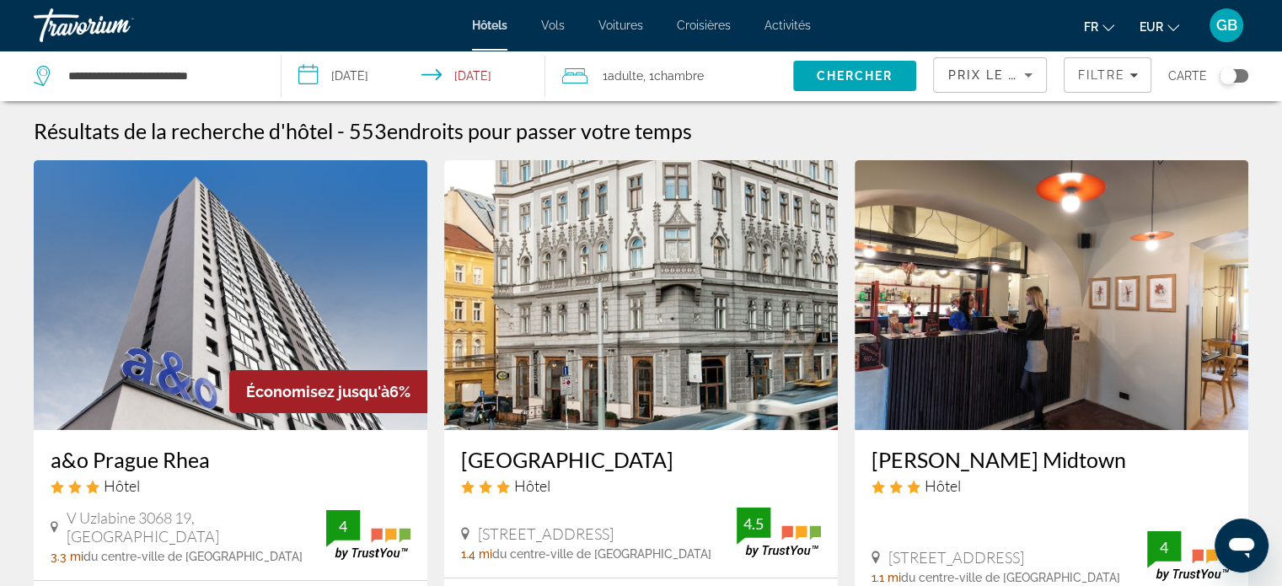
click at [188, 287] on img "Main content" at bounding box center [231, 295] width 394 height 270
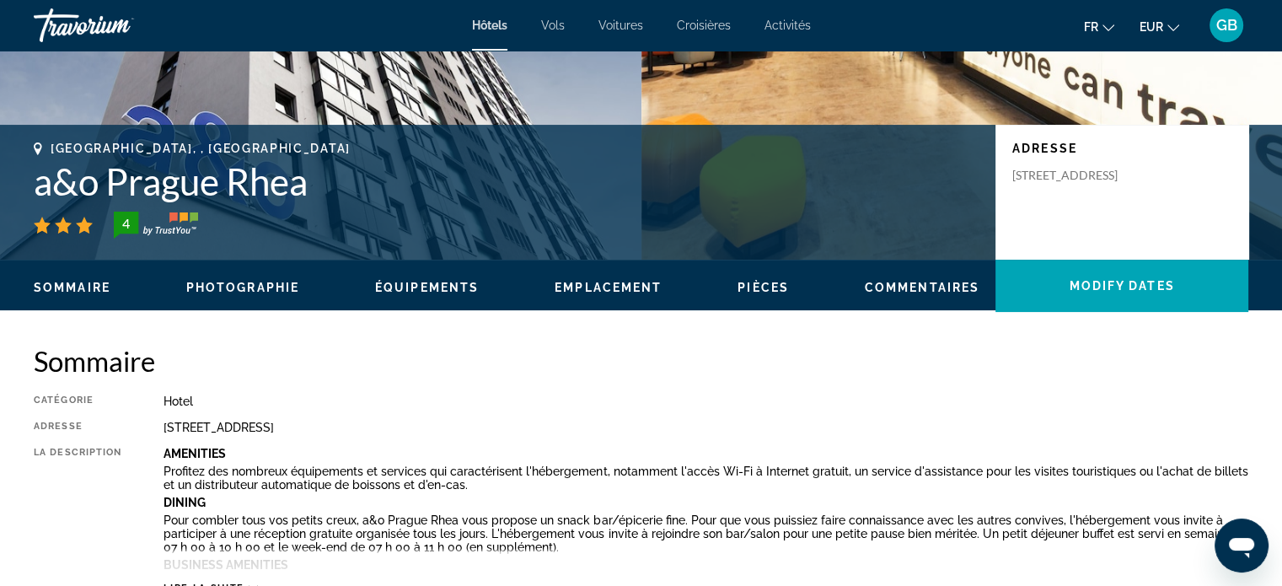
scroll to position [438, 0]
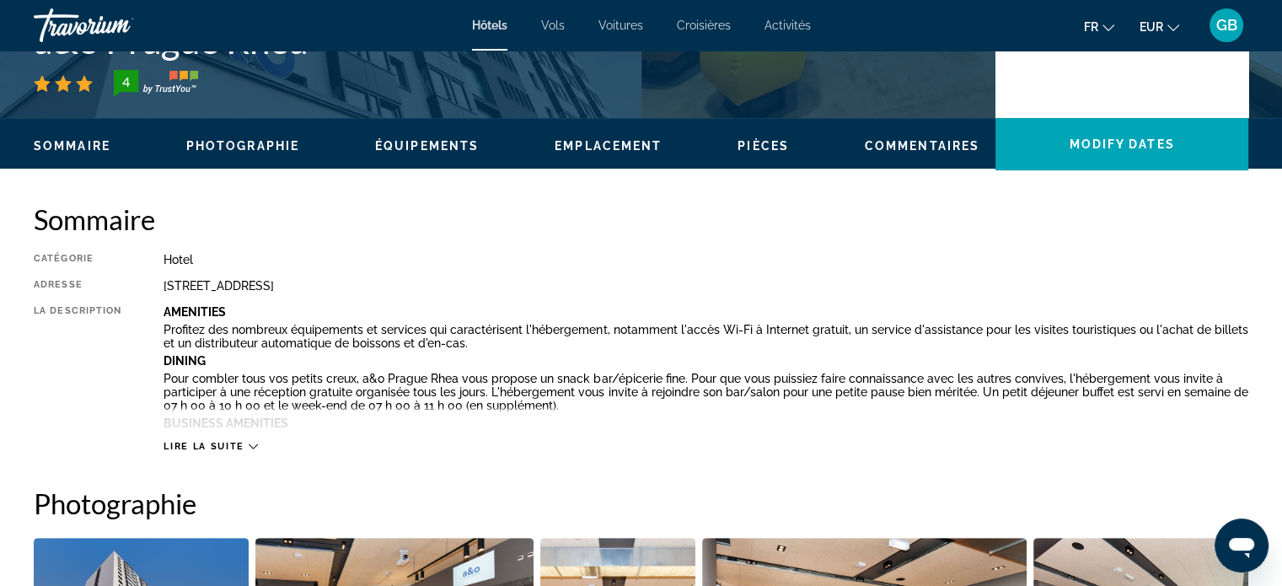
click at [209, 446] on span "Lire la suite" at bounding box center [204, 446] width 80 height 11
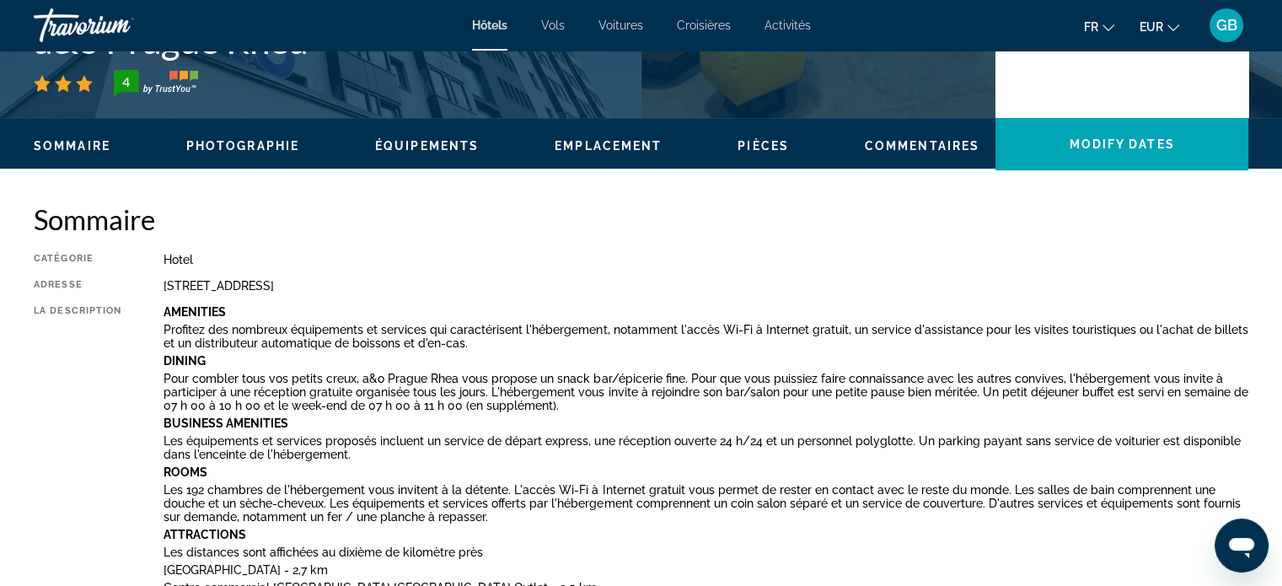
click at [953, 141] on span "Commentaires" at bounding box center [922, 145] width 115 height 13
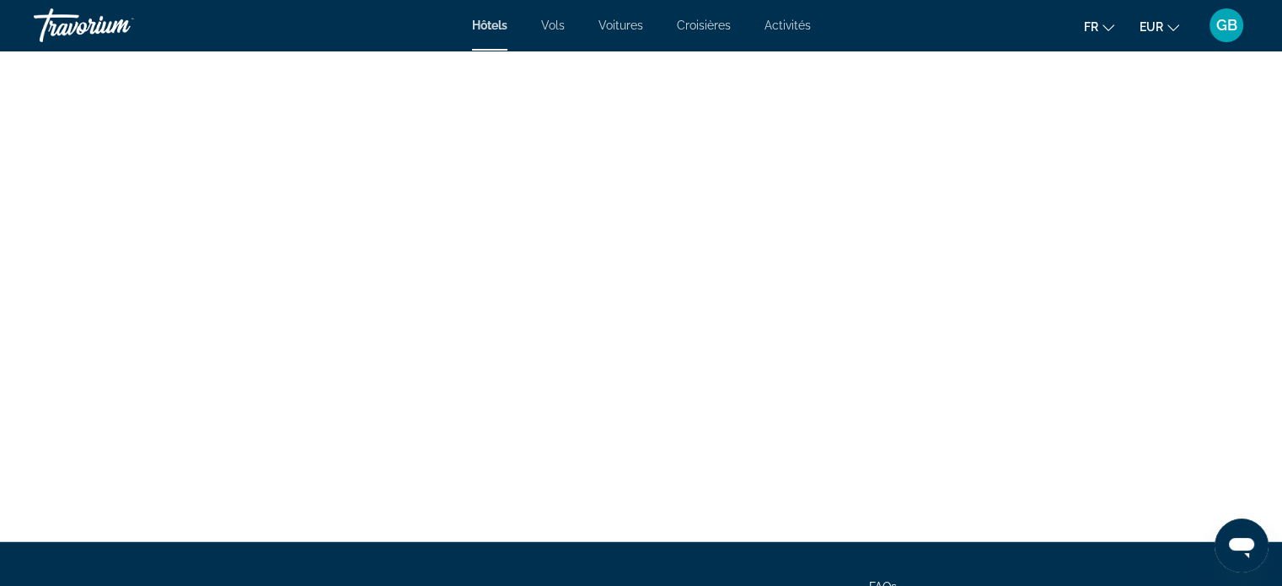
scroll to position [4380, 0]
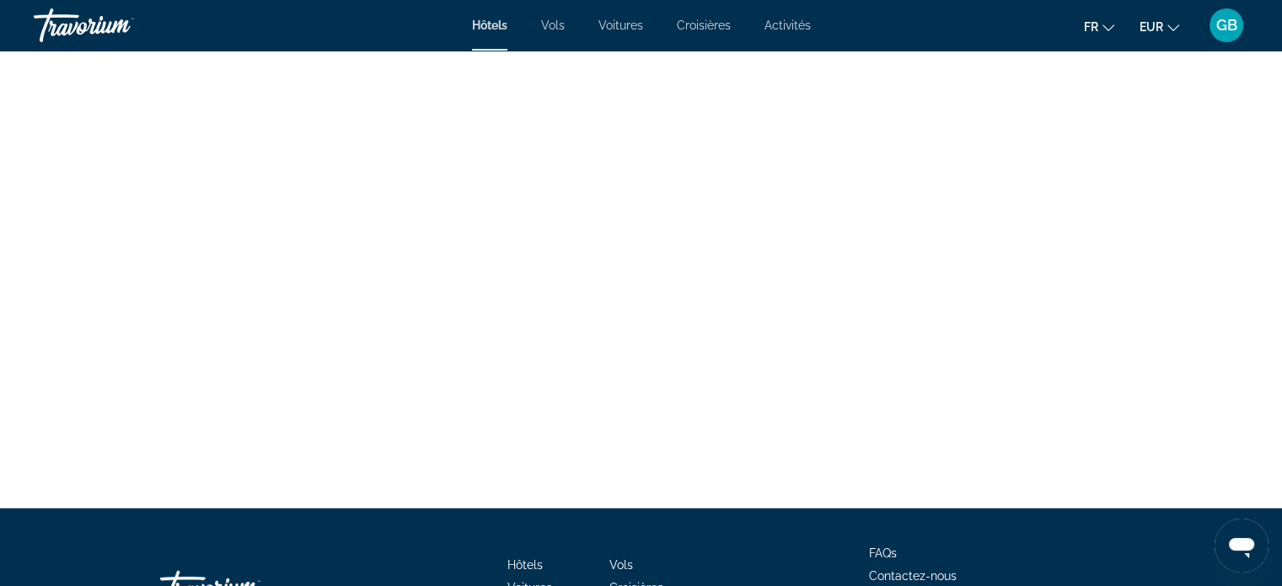
click at [1239, 555] on icon "Ouvrir la fenêtre de messagerie" at bounding box center [1241, 545] width 30 height 30
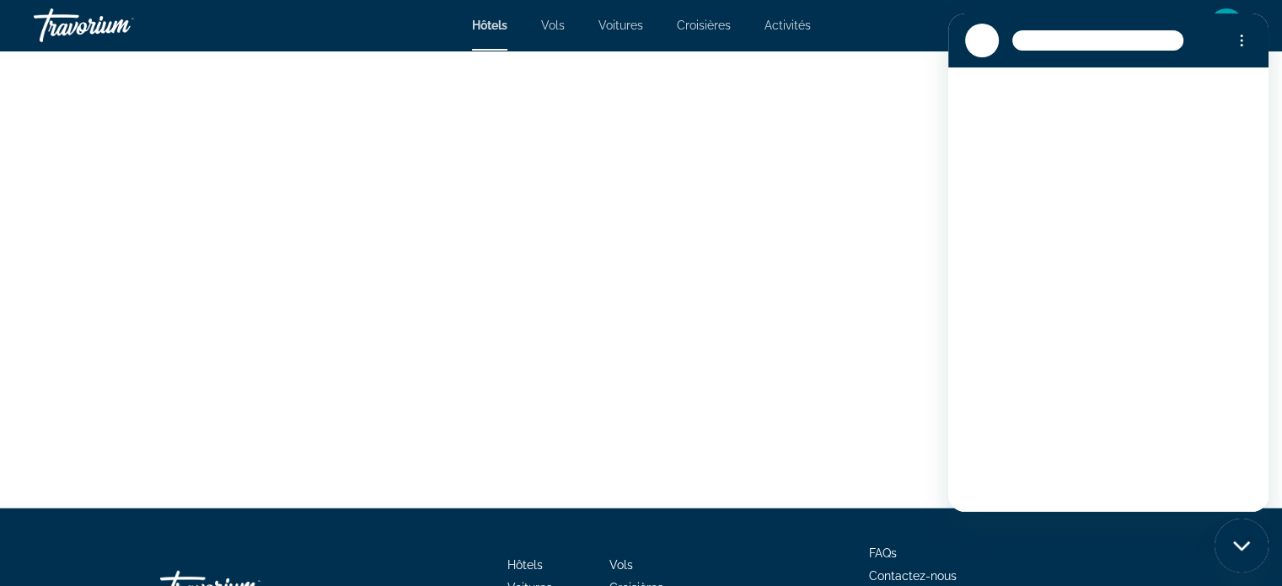
scroll to position [0, 0]
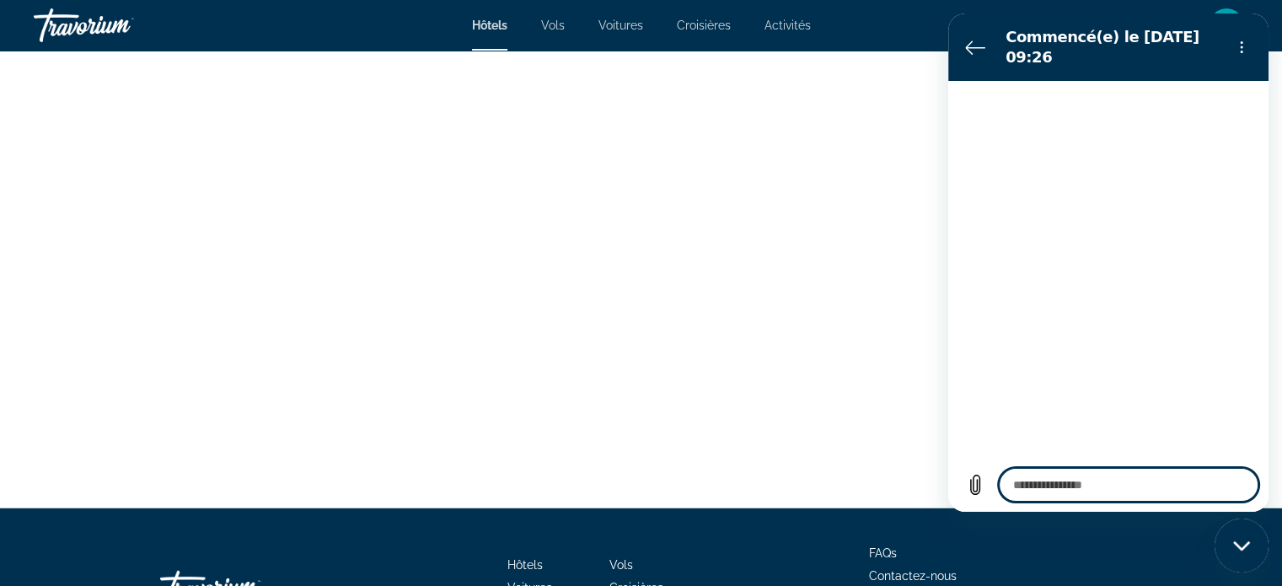
type textarea "*"
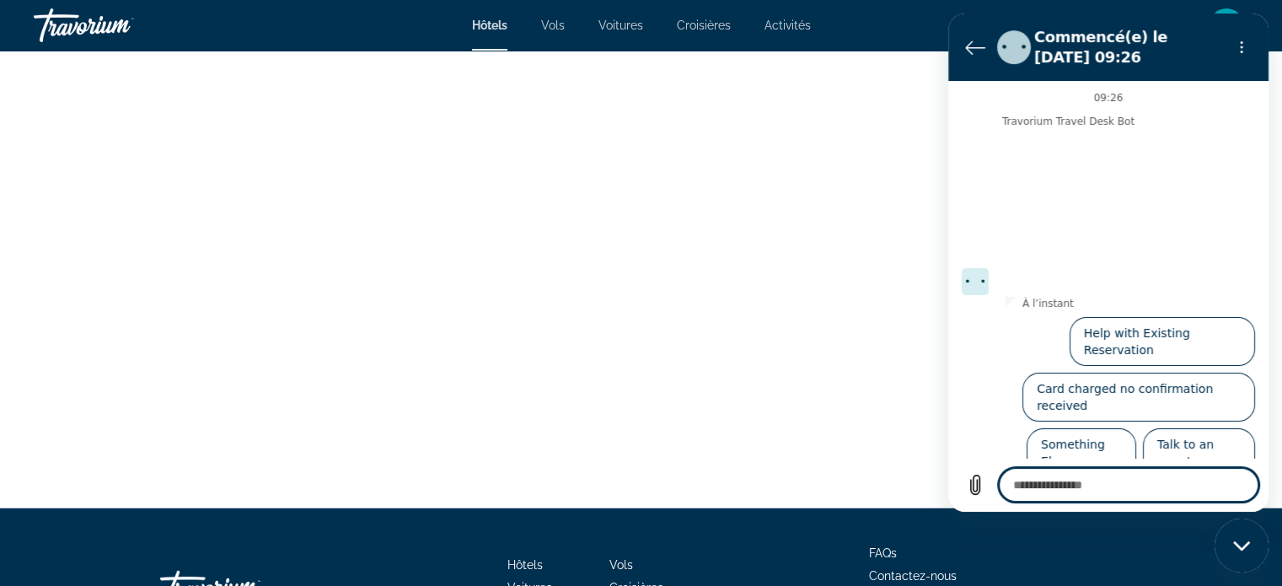
click at [1131, 488] on textarea at bounding box center [1129, 485] width 260 height 34
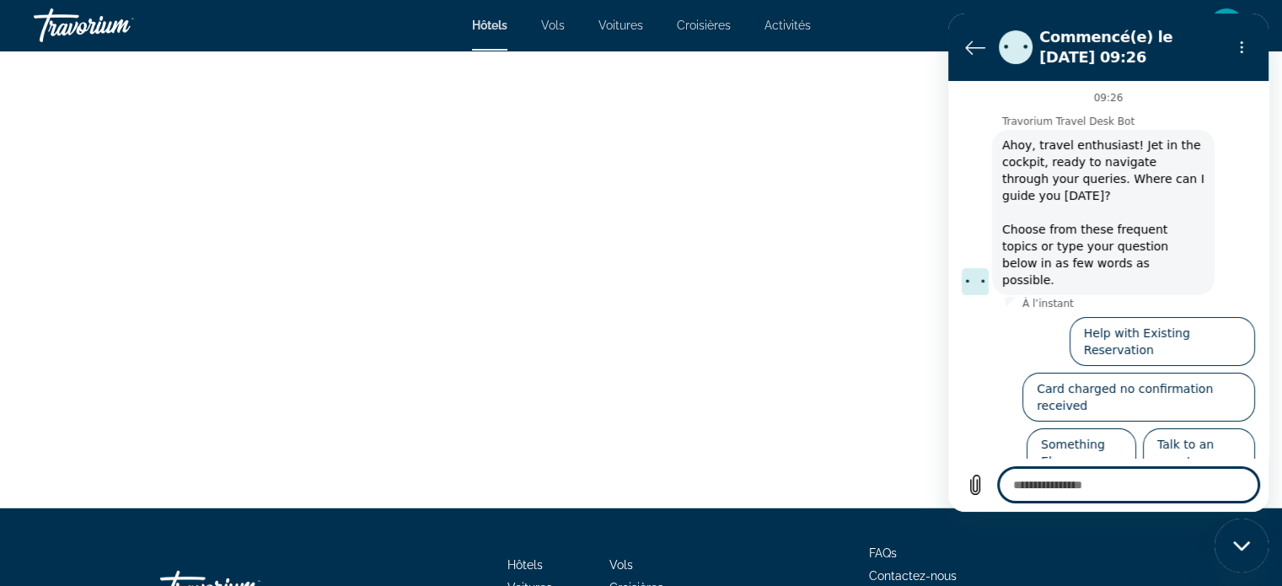
type textarea "*"
type textarea "**"
type textarea "*"
type textarea "***"
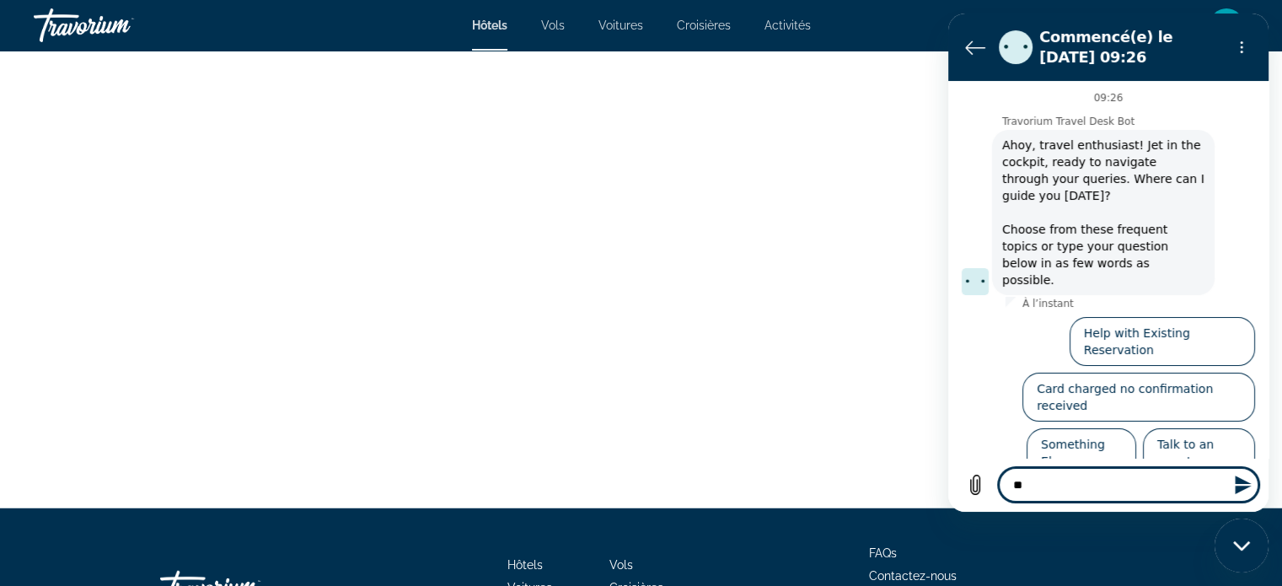
type textarea "*"
type textarea "****"
type textarea "*"
type textarea "*****"
type textarea "*"
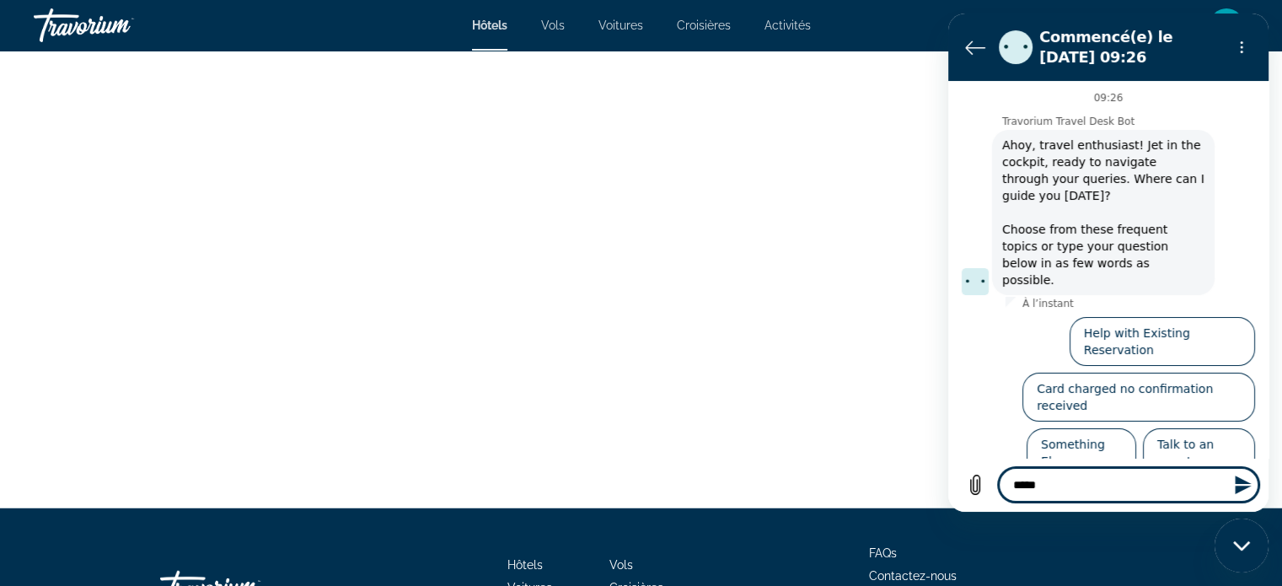
type textarea "******"
type textarea "*"
type textarea "*******"
type textarea "*"
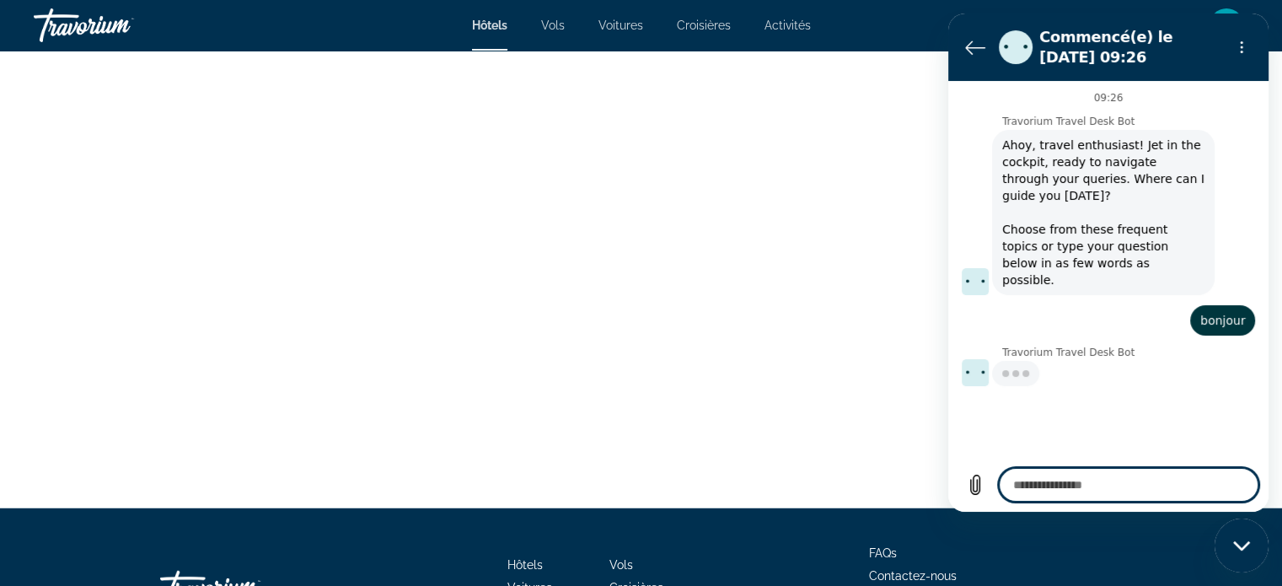
type textarea "*"
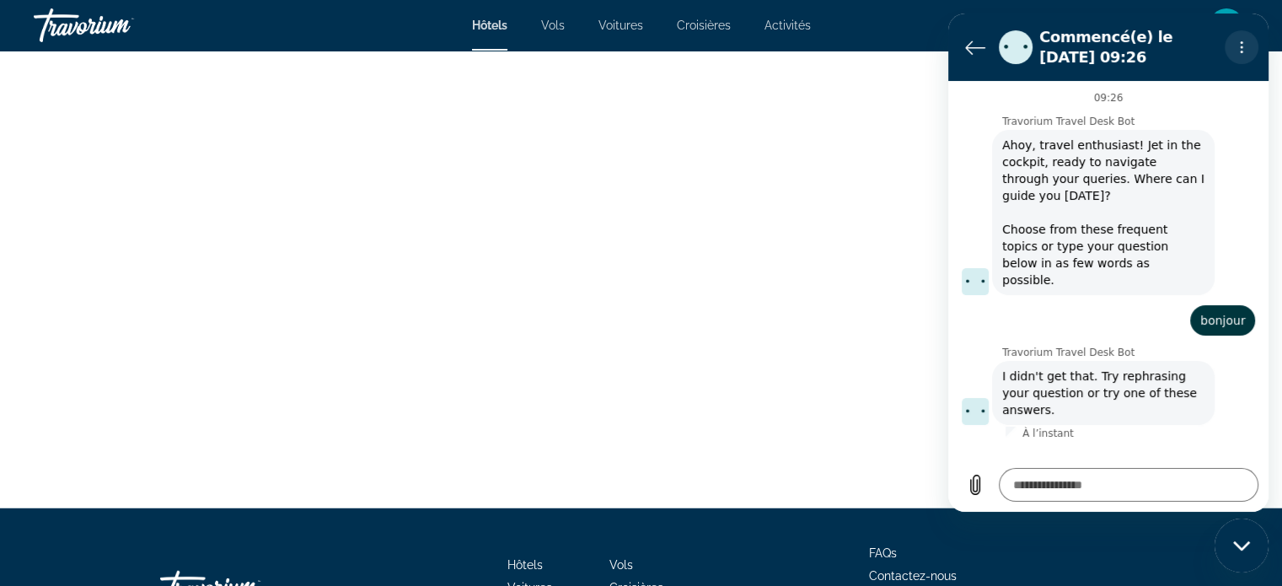
click at [1240, 50] on icon "Menu d’options" at bounding box center [1241, 46] width 13 height 13
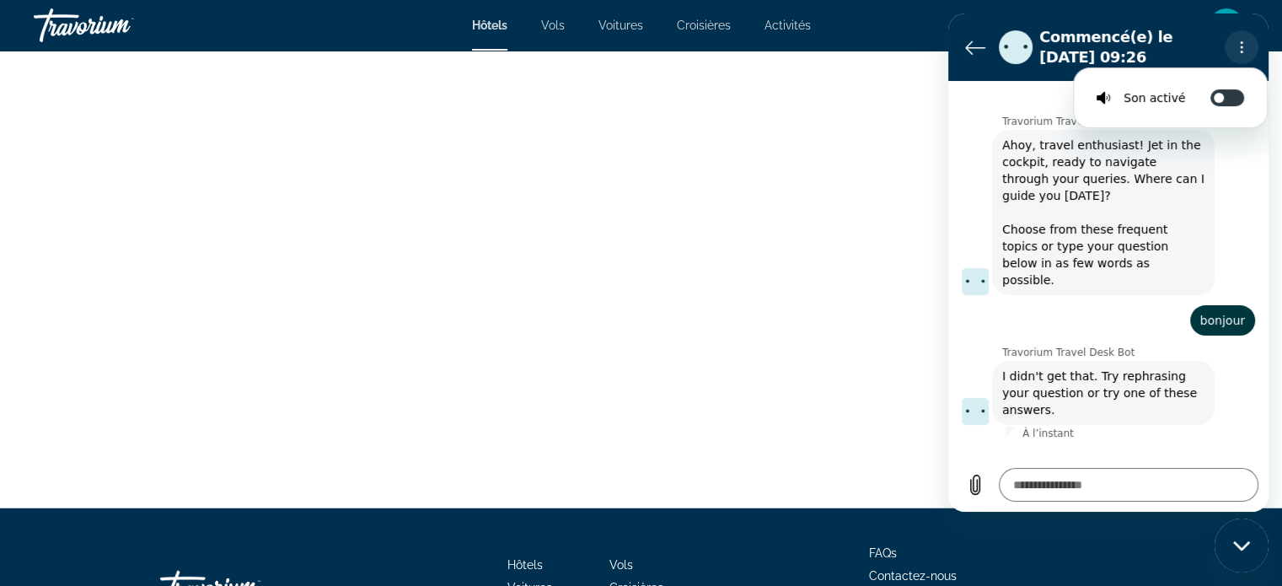
click at [1240, 50] on icon "Menu d’options" at bounding box center [1241, 46] width 13 height 13
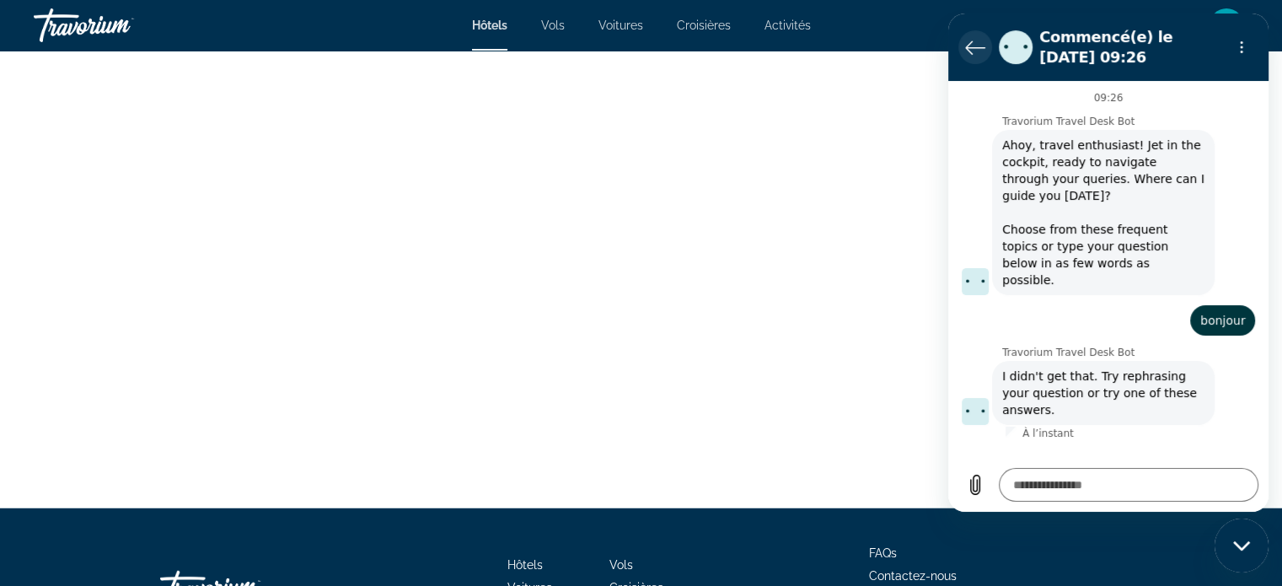
click at [972, 38] on icon "Retour à la liste des conversations" at bounding box center [975, 47] width 20 height 20
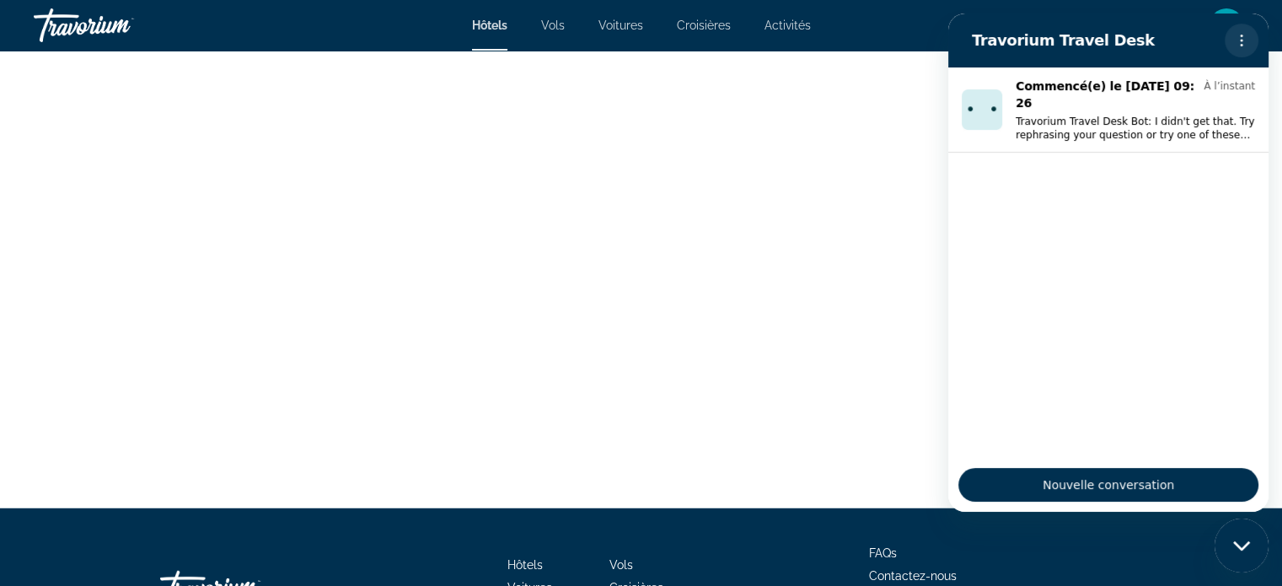
click at [1251, 40] on button "Menu d’options" at bounding box center [1242, 41] width 34 height 34
click at [1245, 2] on mat-toolbar "Hôtels Vols Voitures Croisières Activités Hôtels Vols Voitures Croisières Activ…" at bounding box center [641, 25] width 1282 height 51
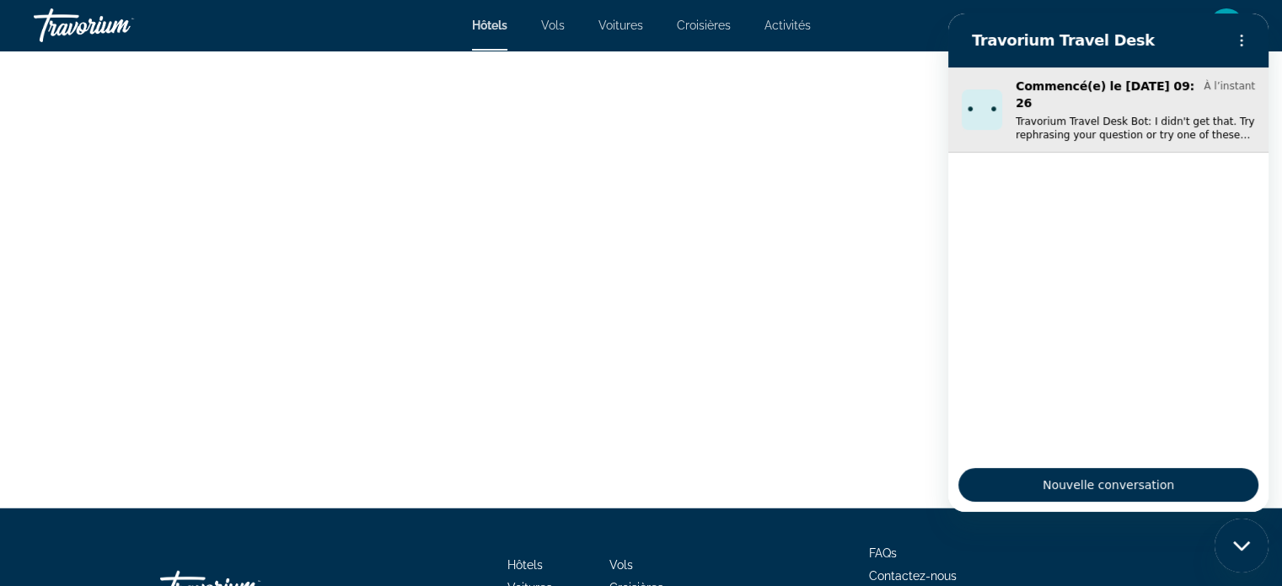
click at [972, 101] on img "Conversation commencée le 5 oct. à À l’instant, Message de Travorium Travel Des…" at bounding box center [982, 109] width 40 height 40
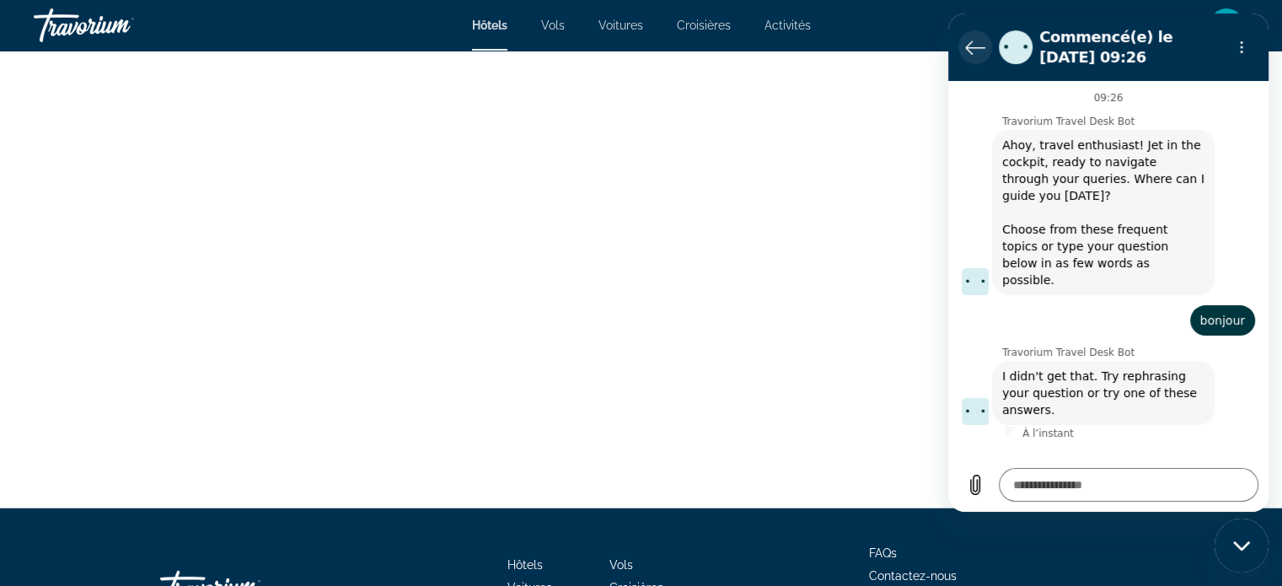
click at [964, 39] on button "Retour à la liste des conversations" at bounding box center [975, 47] width 34 height 34
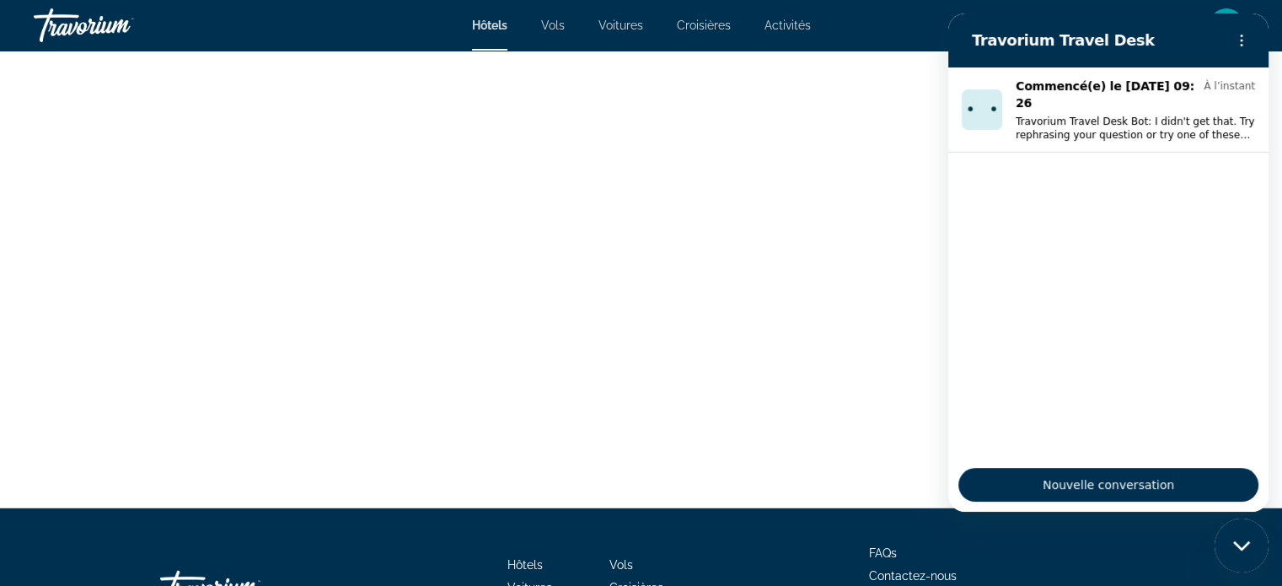
click at [964, 39] on div "Travorium Travel Desk" at bounding box center [1088, 41] width 260 height 34
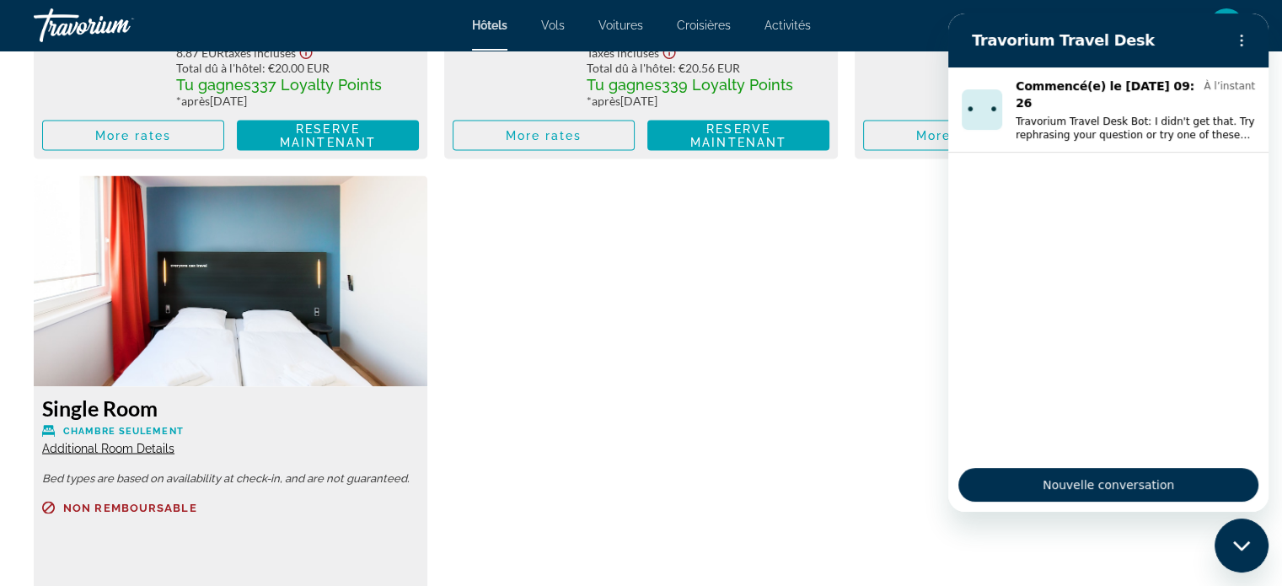
scroll to position [3260, 0]
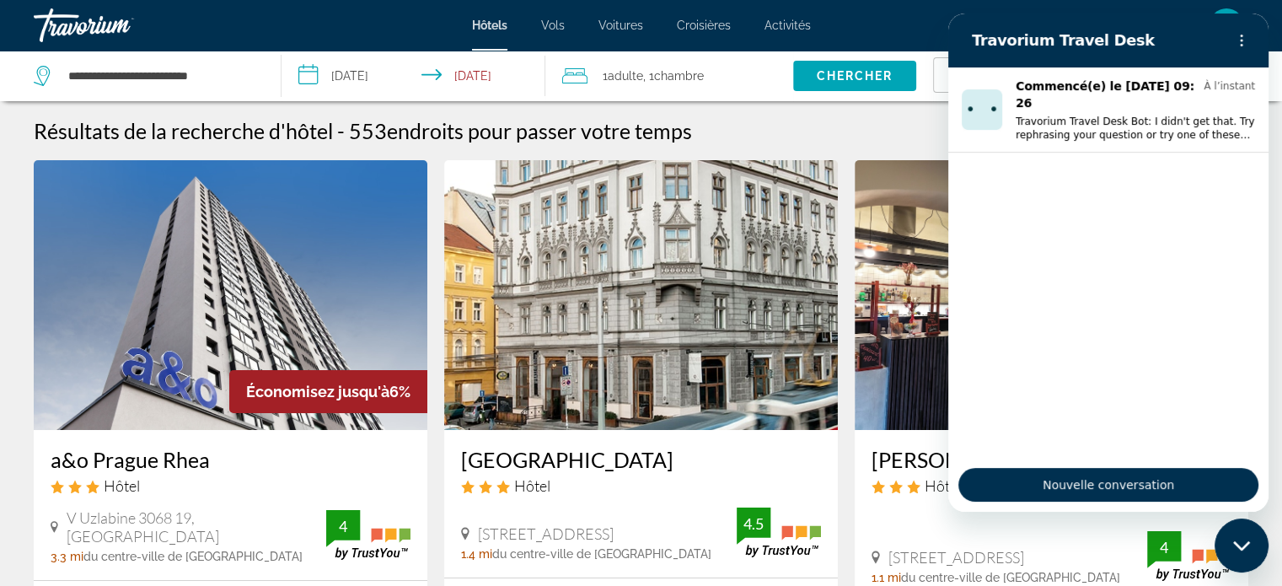
click at [368, 228] on img "Main content" at bounding box center [231, 295] width 394 height 270
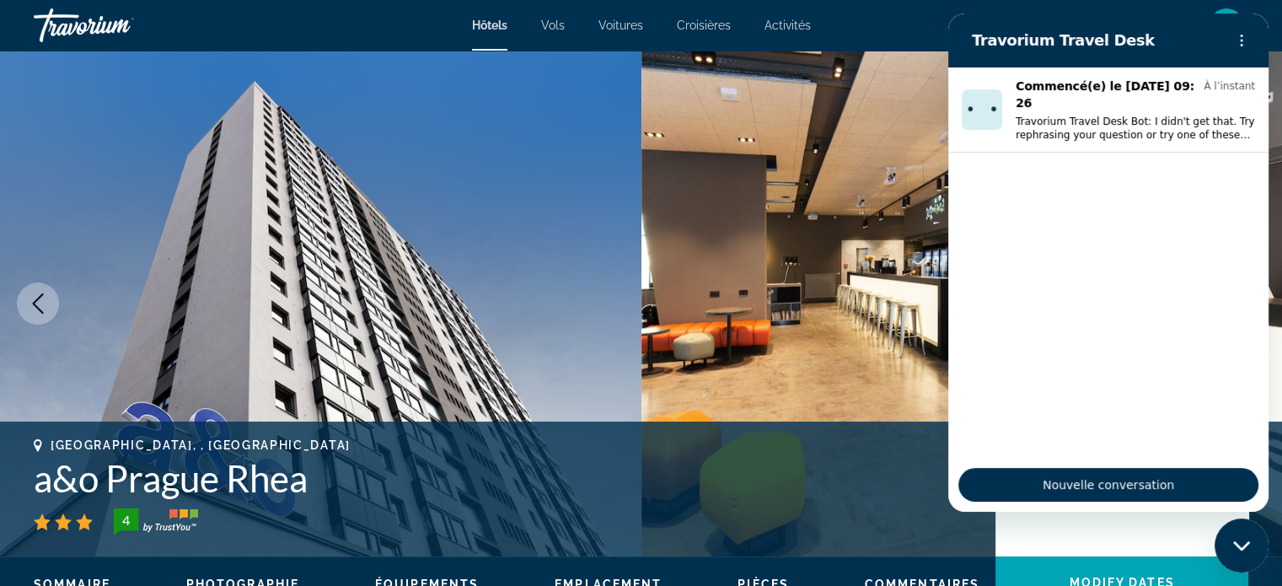
click at [1237, 552] on div "Fermer la fenêtre de messagerie" at bounding box center [1241, 545] width 51 height 51
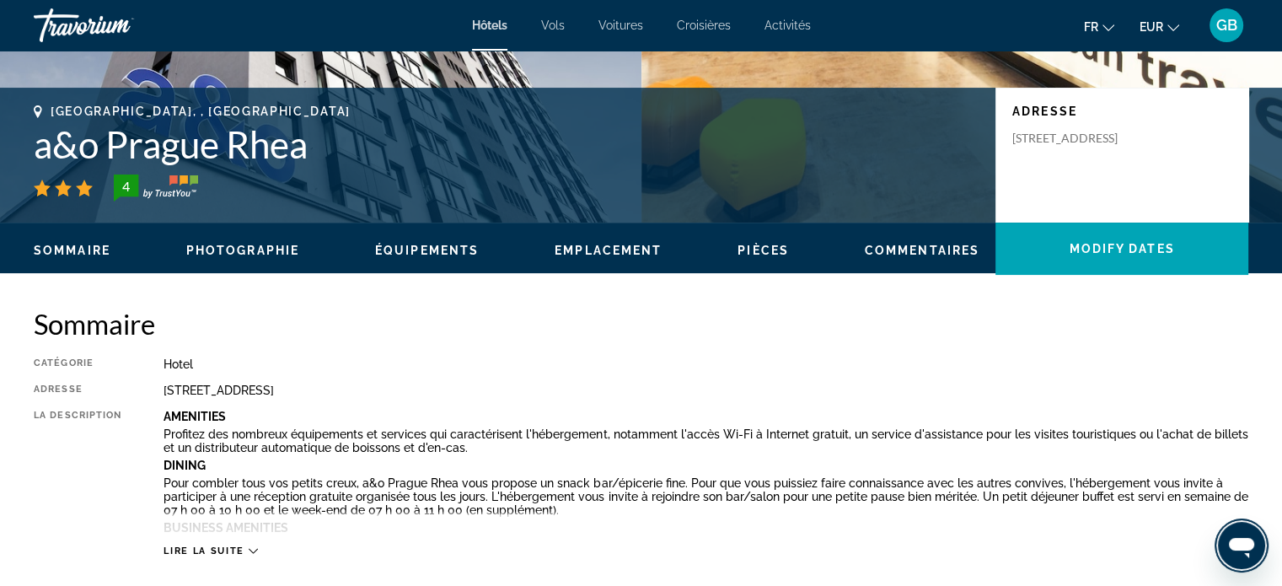
scroll to position [337, 0]
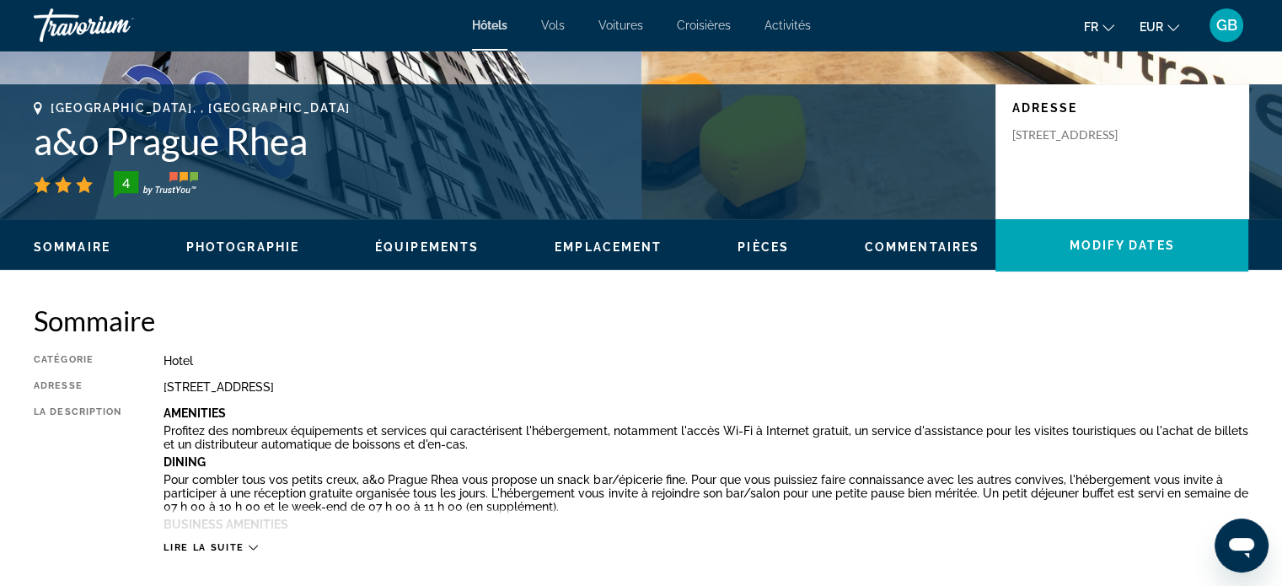
click at [758, 239] on ul "Sommaire Photographie Équipements Emplacement Pièces Commentaires Modify Dates" at bounding box center [641, 245] width 1215 height 19
click at [762, 241] on span "Pièces" at bounding box center [763, 246] width 51 height 13
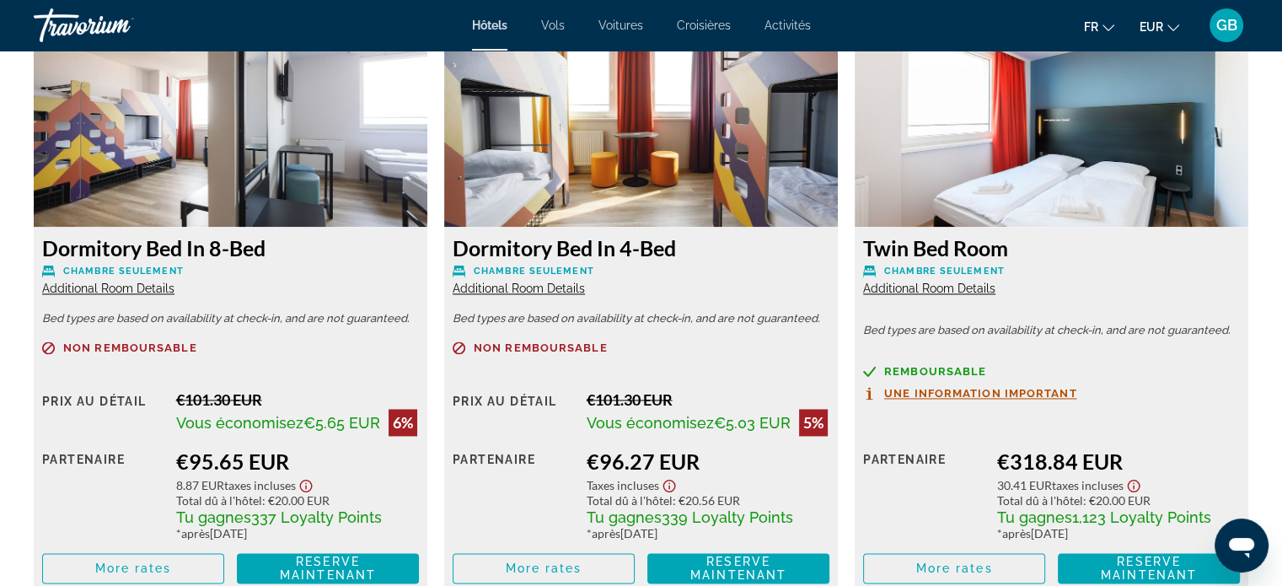
scroll to position [2369, 0]
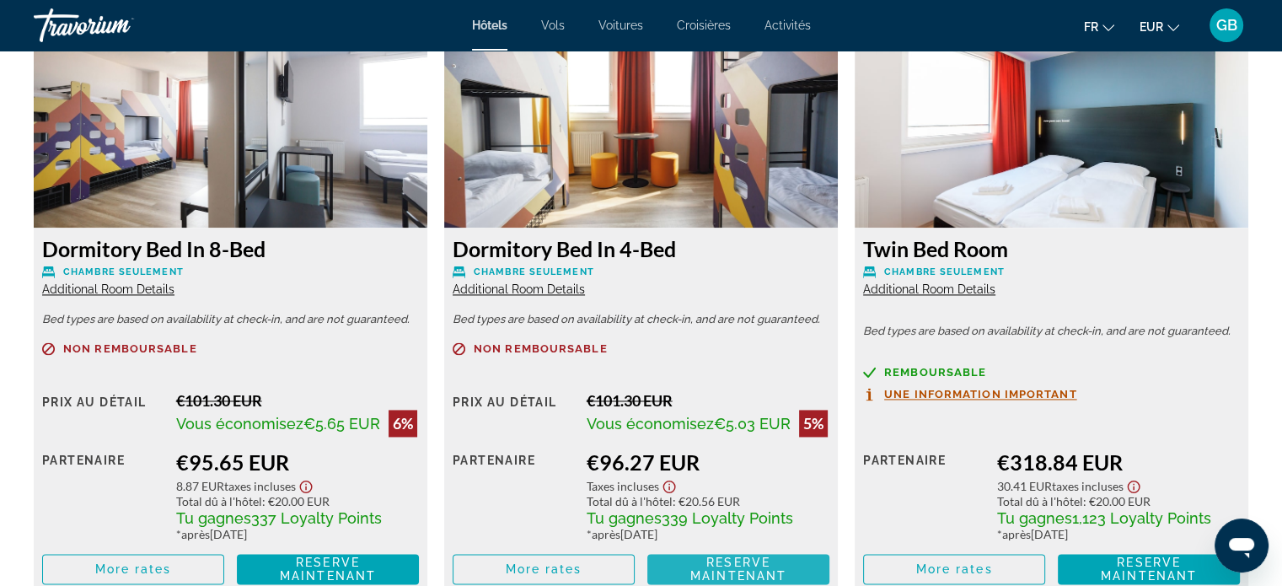
click at [731, 561] on span "Reserve maintenant" at bounding box center [738, 568] width 96 height 27
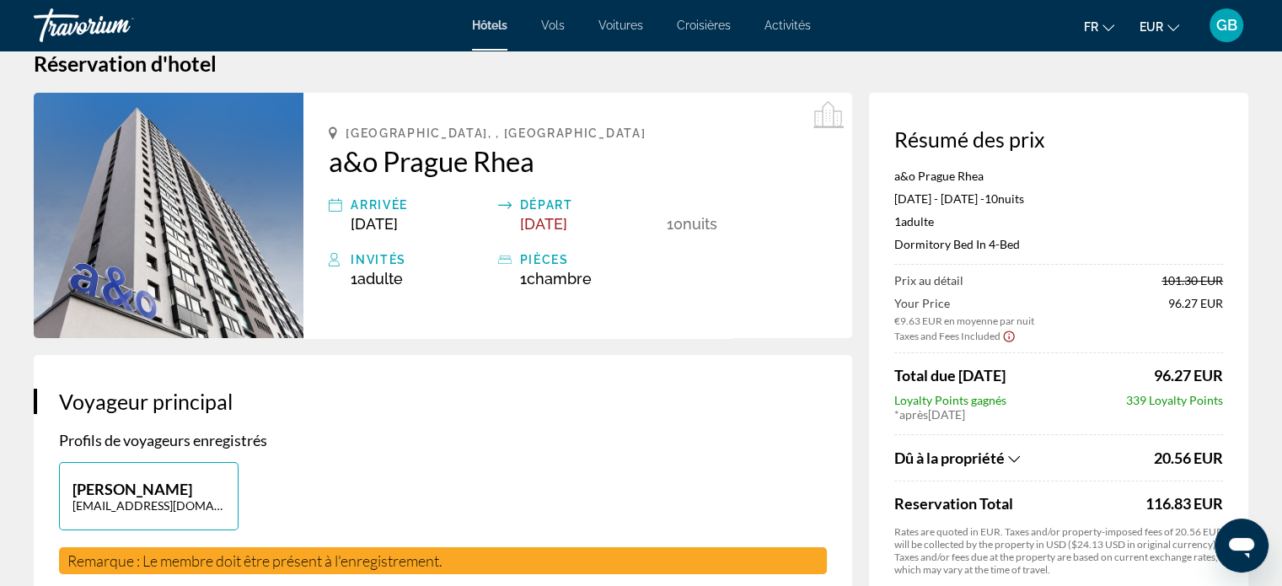
scroll to position [67, 0]
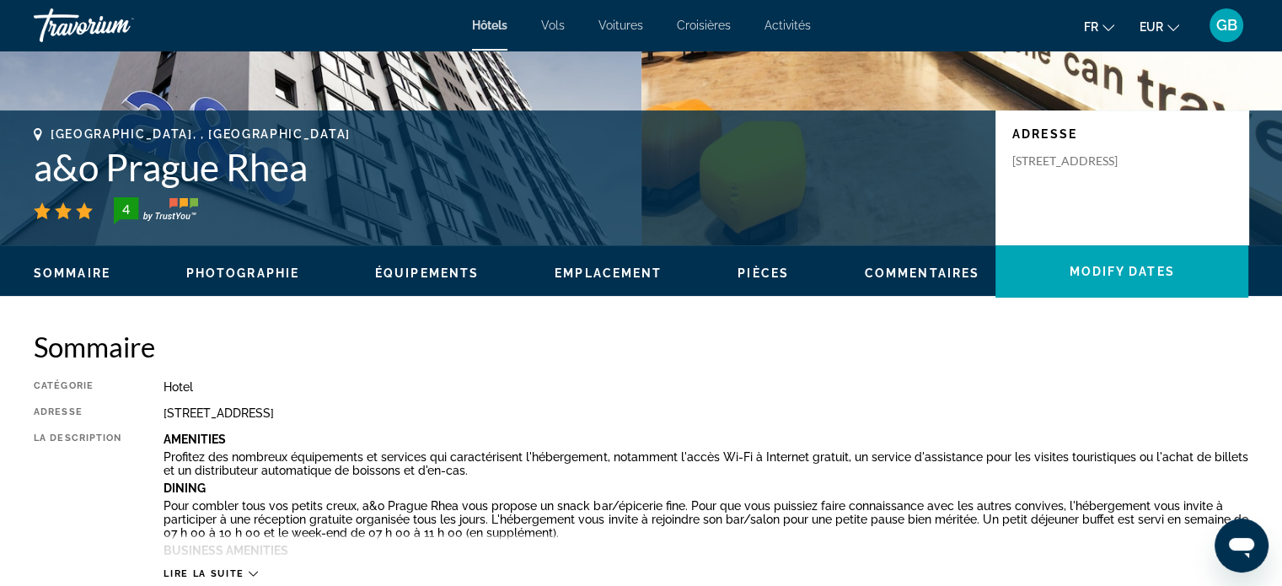
scroll to position [371, 0]
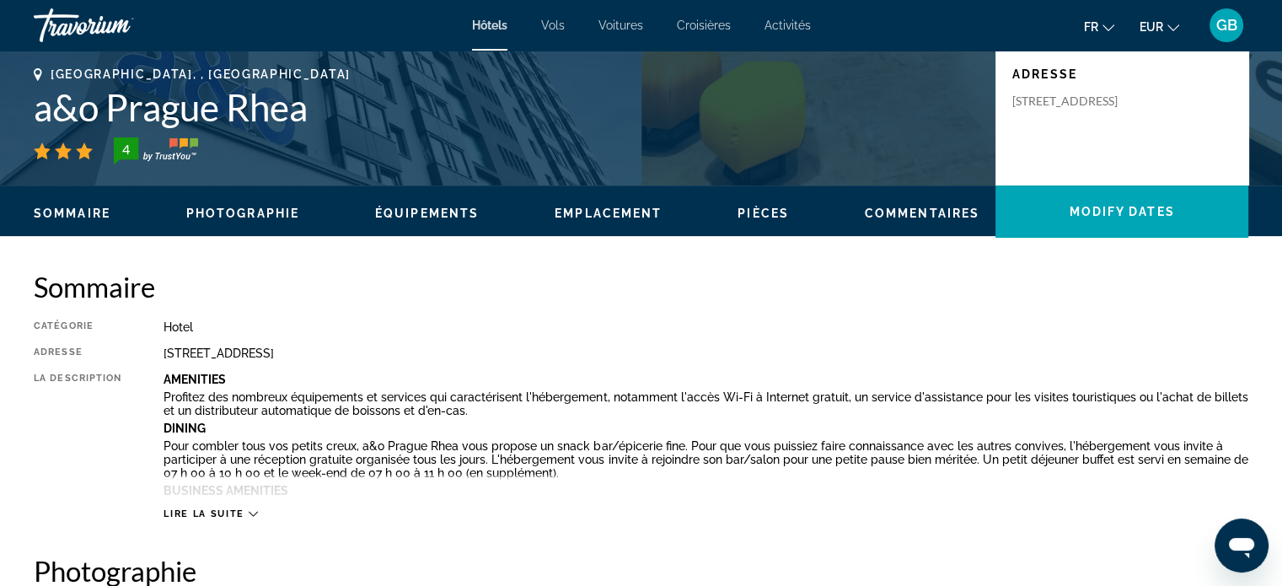
click at [431, 208] on span "Équipements" at bounding box center [427, 213] width 104 height 13
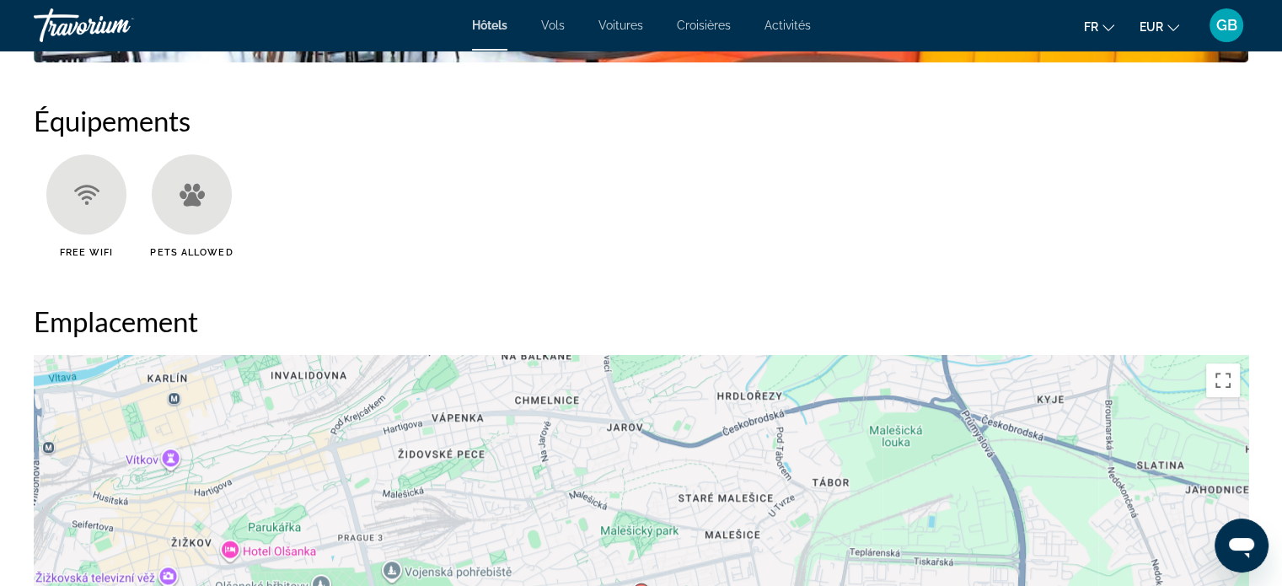
scroll to position [1342, 0]
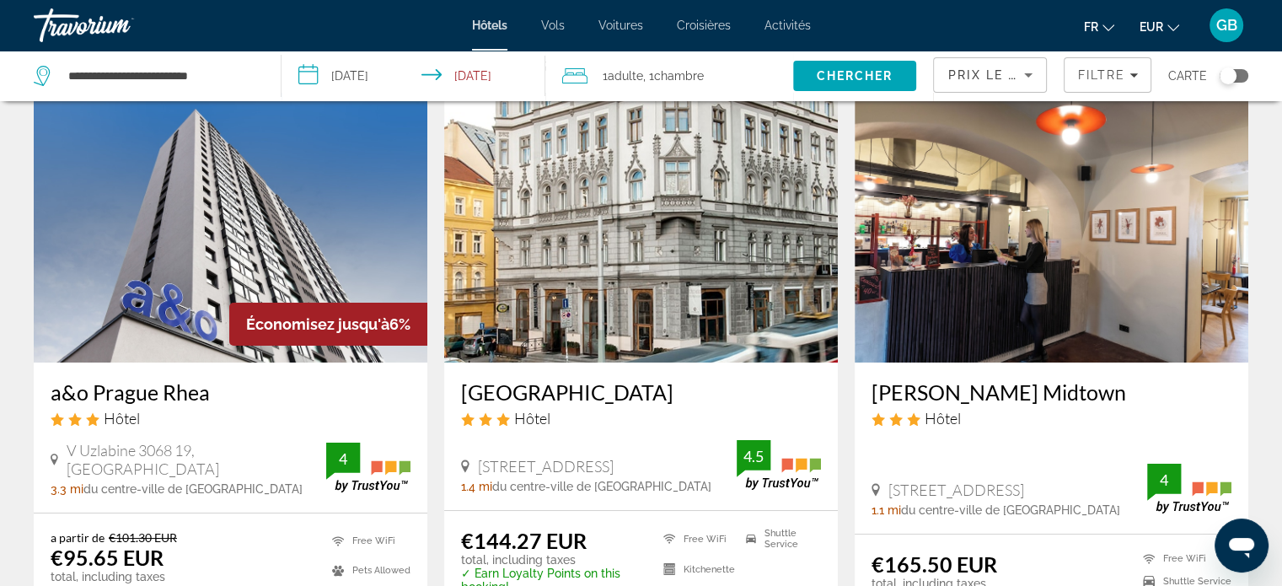
scroll to position [101, 0]
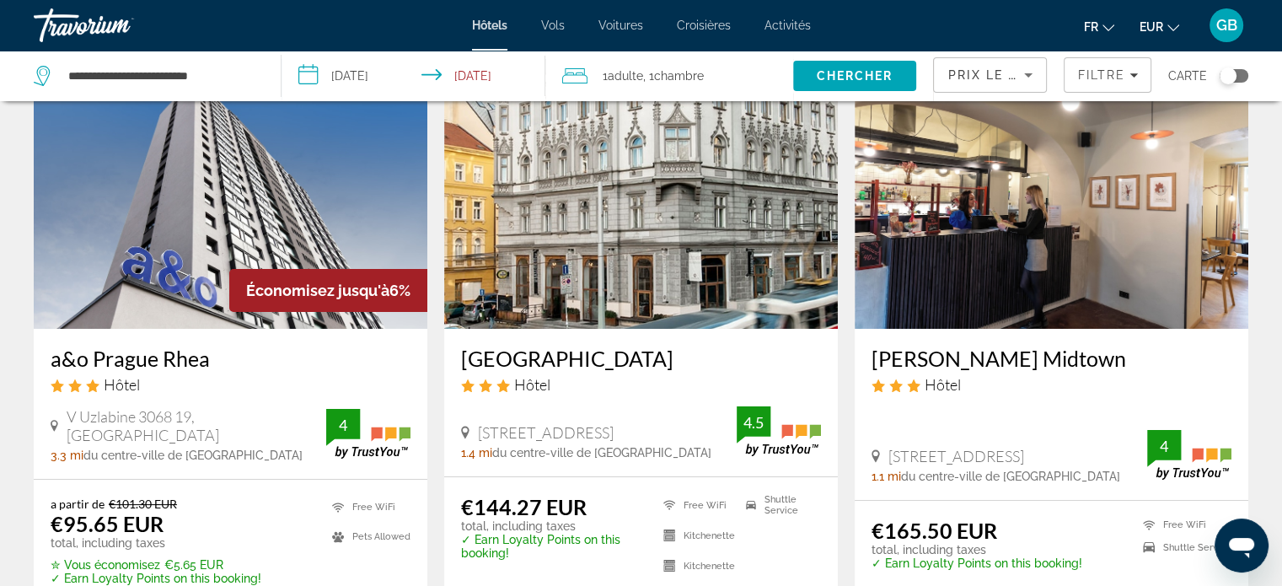
click at [701, 251] on img "Main content" at bounding box center [641, 194] width 394 height 270
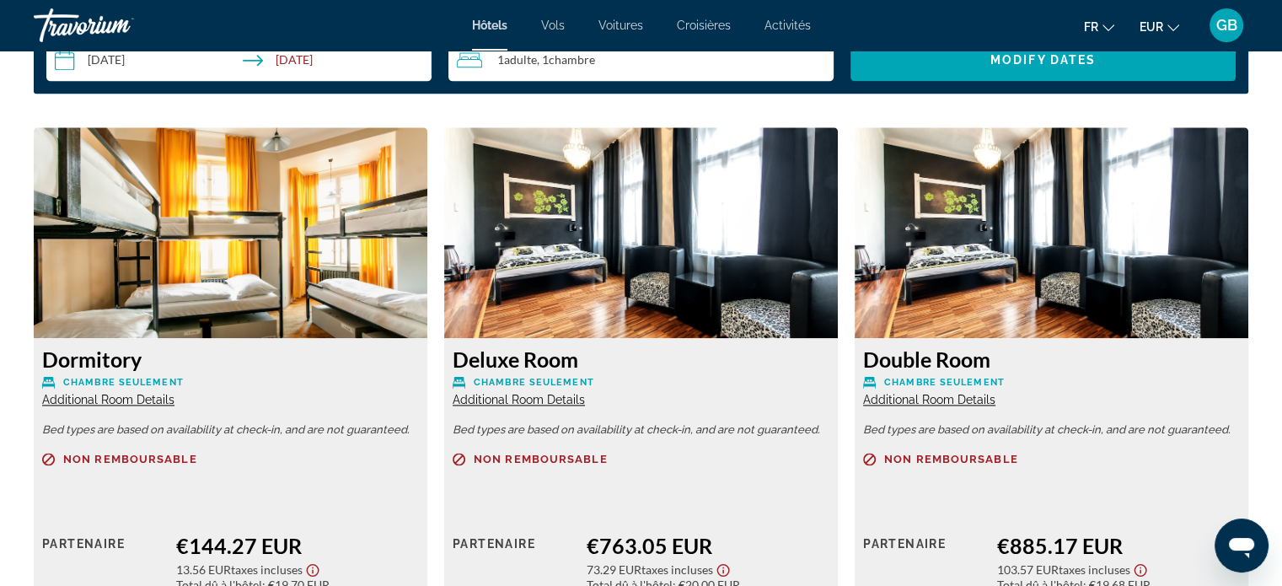
scroll to position [2293, 0]
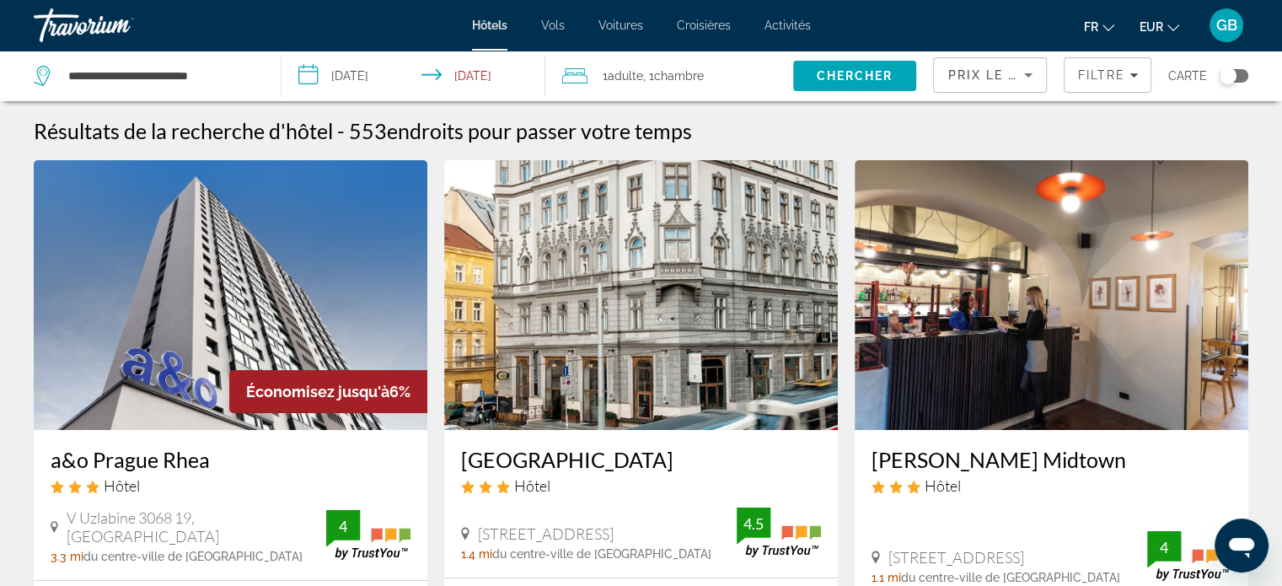
click at [316, 266] on img "Main content" at bounding box center [231, 295] width 394 height 270
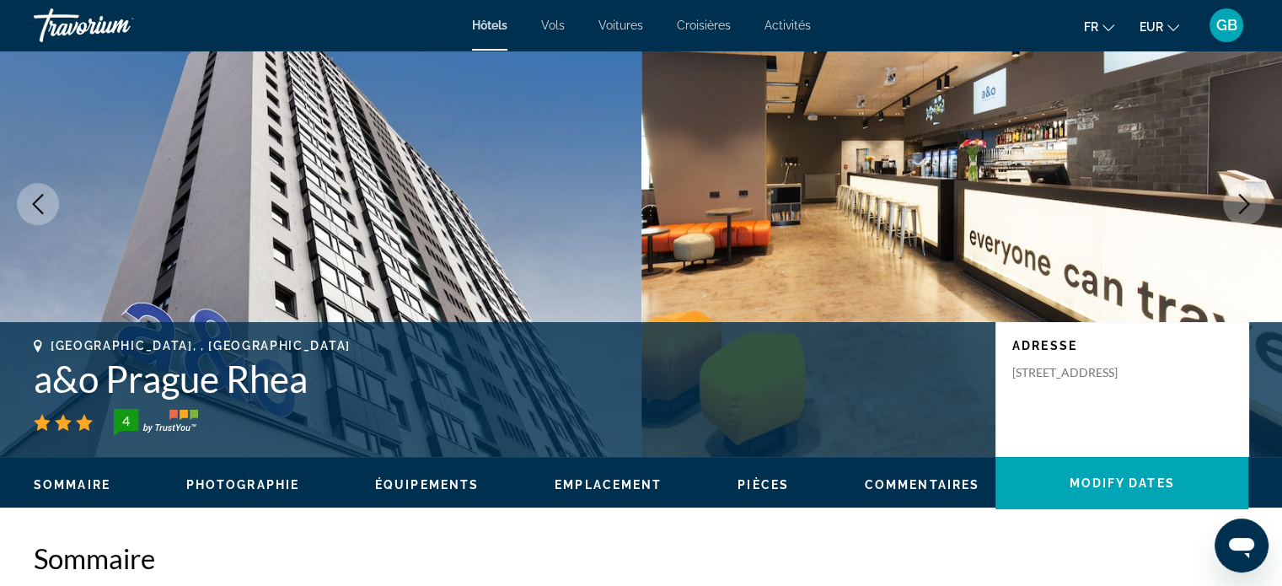
scroll to position [101, 0]
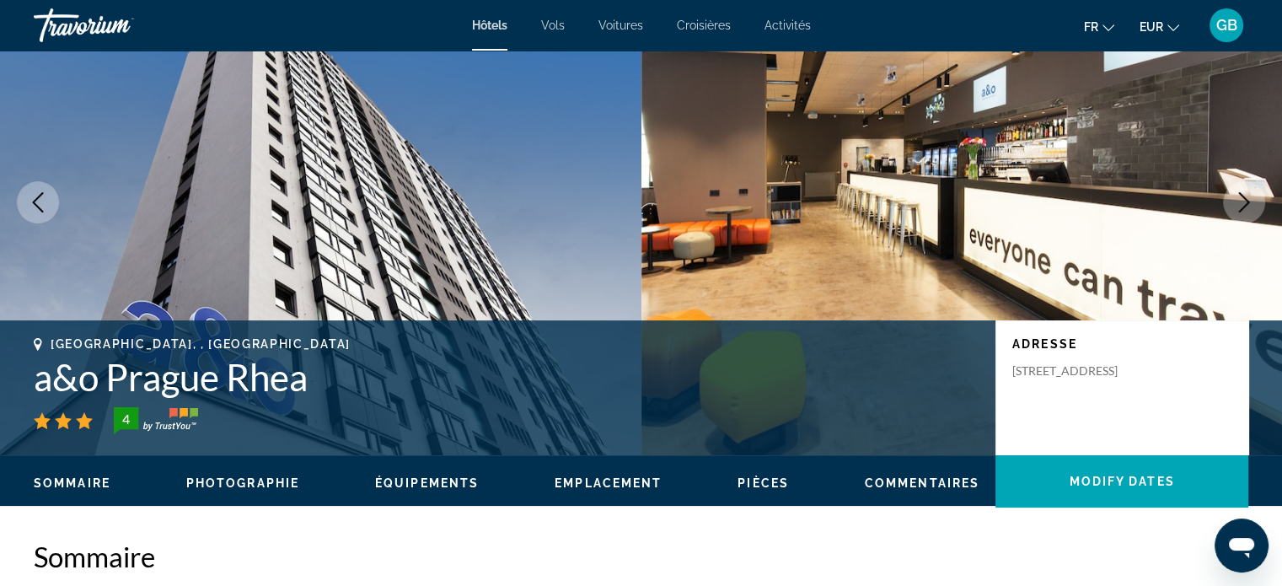
click at [747, 474] on ul "Sommaire Photographie Équipements Emplacement Pièces Commentaires Modify Dates" at bounding box center [641, 481] width 1215 height 19
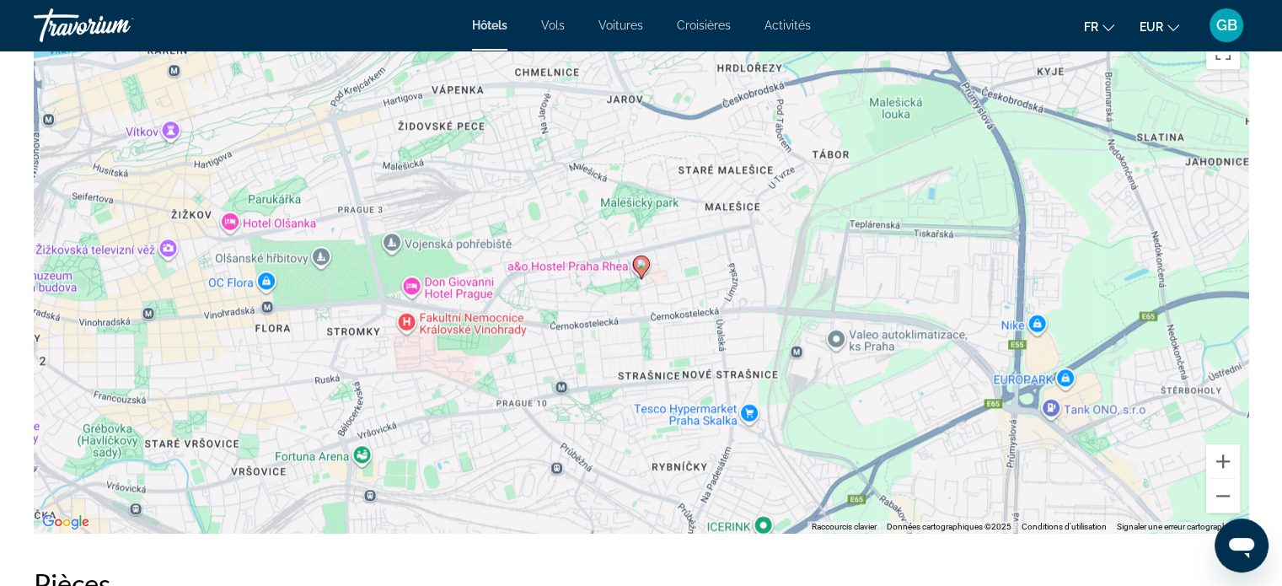
scroll to position [1686, 0]
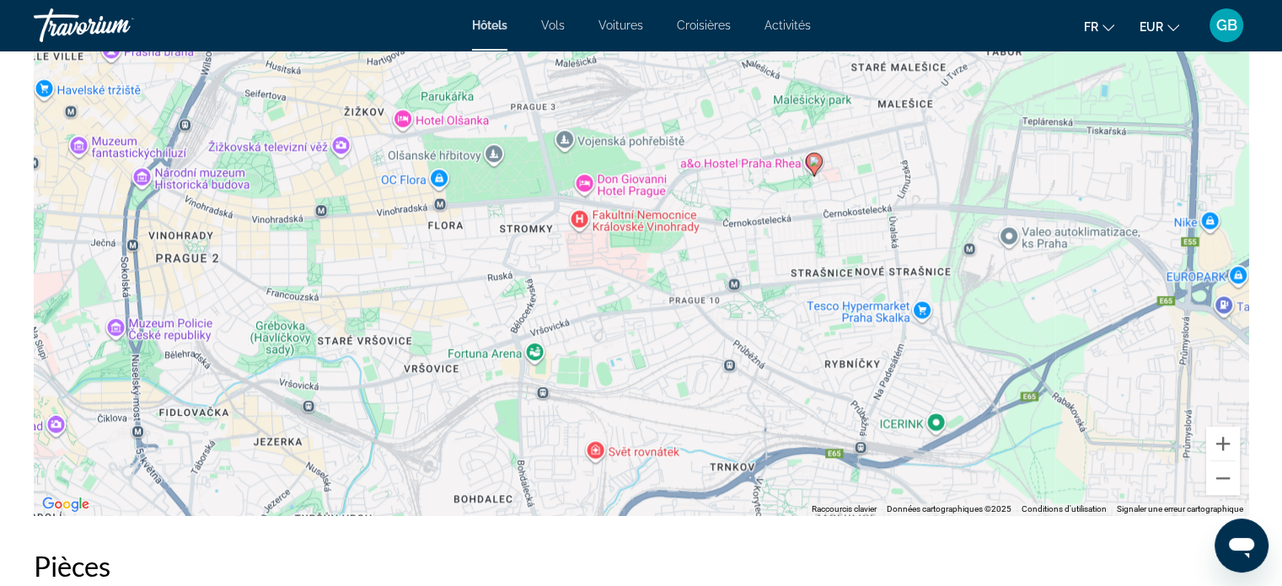
drag, startPoint x: 469, startPoint y: 309, endPoint x: 645, endPoint y: 223, distance: 196.4
click at [645, 223] on div "Pour activer le glissement avec le clavier, appuyez sur Alt+Entrée. Une fois ce…" at bounding box center [641, 262] width 1215 height 506
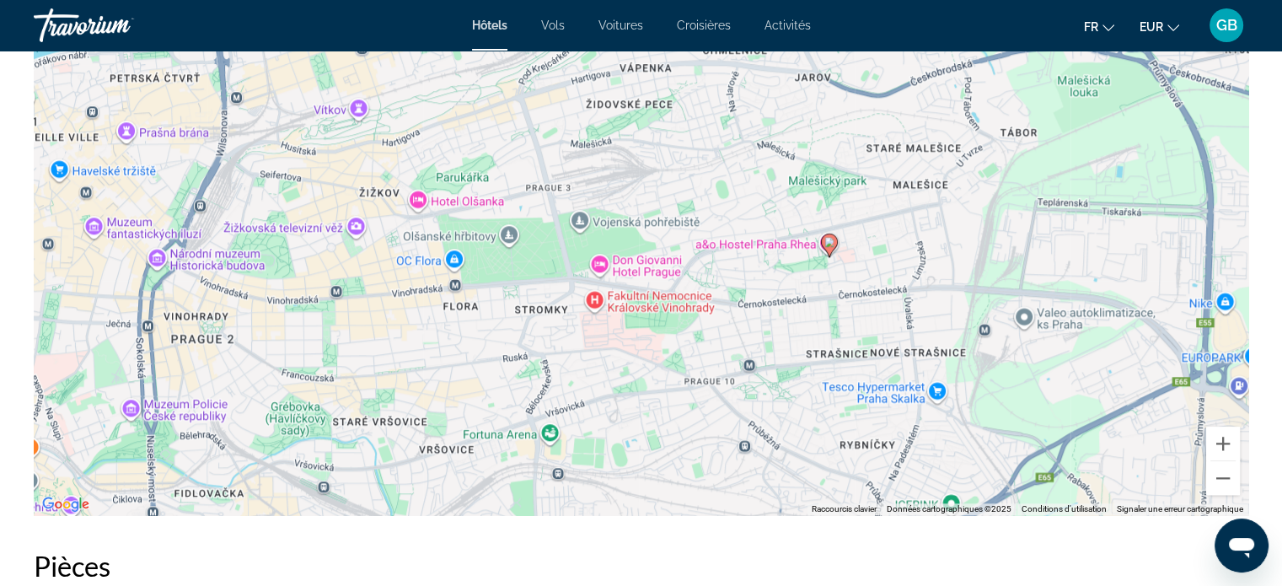
drag, startPoint x: 356, startPoint y: 350, endPoint x: 369, endPoint y: 432, distance: 83.7
click at [369, 432] on div "Pour activer le glissement avec le clavier, appuyez sur Alt+Entrée. Une fois ce…" at bounding box center [641, 262] width 1215 height 506
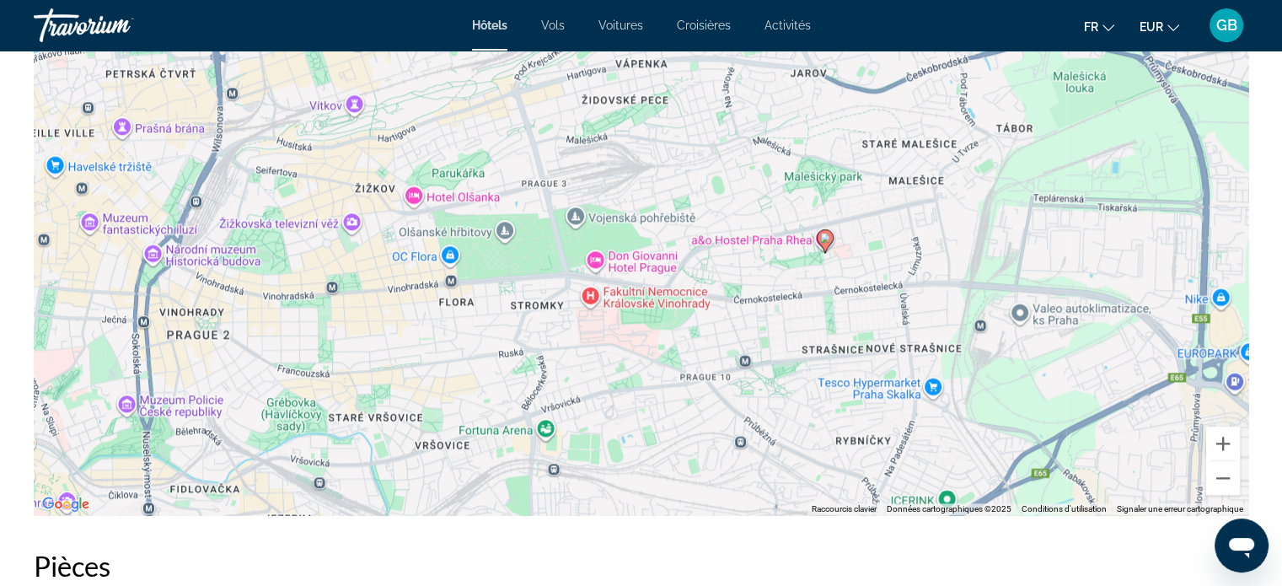
click at [823, 236] on image "Main content" at bounding box center [825, 238] width 10 height 10
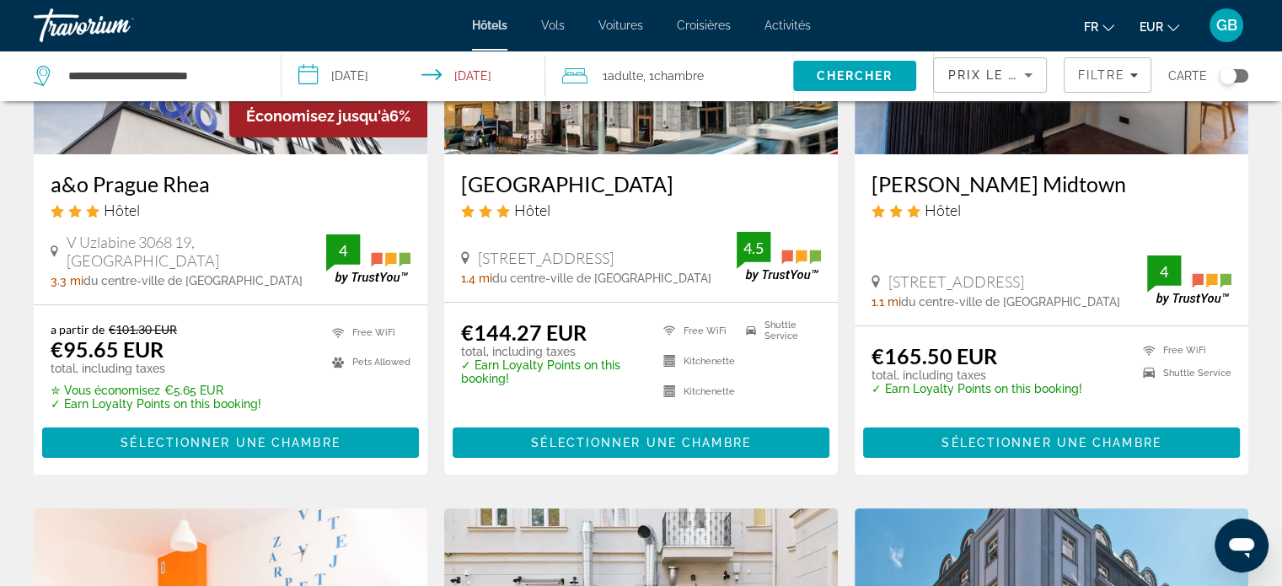
scroll to position [272, 0]
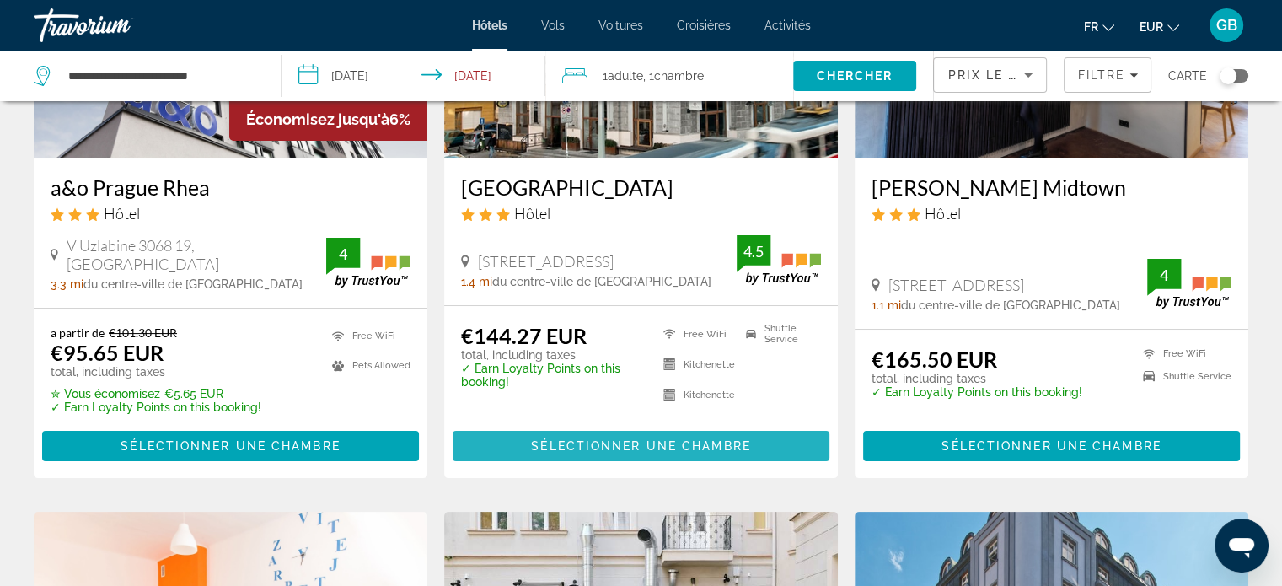
click at [641, 443] on span "Sélectionner une chambre" at bounding box center [640, 445] width 219 height 13
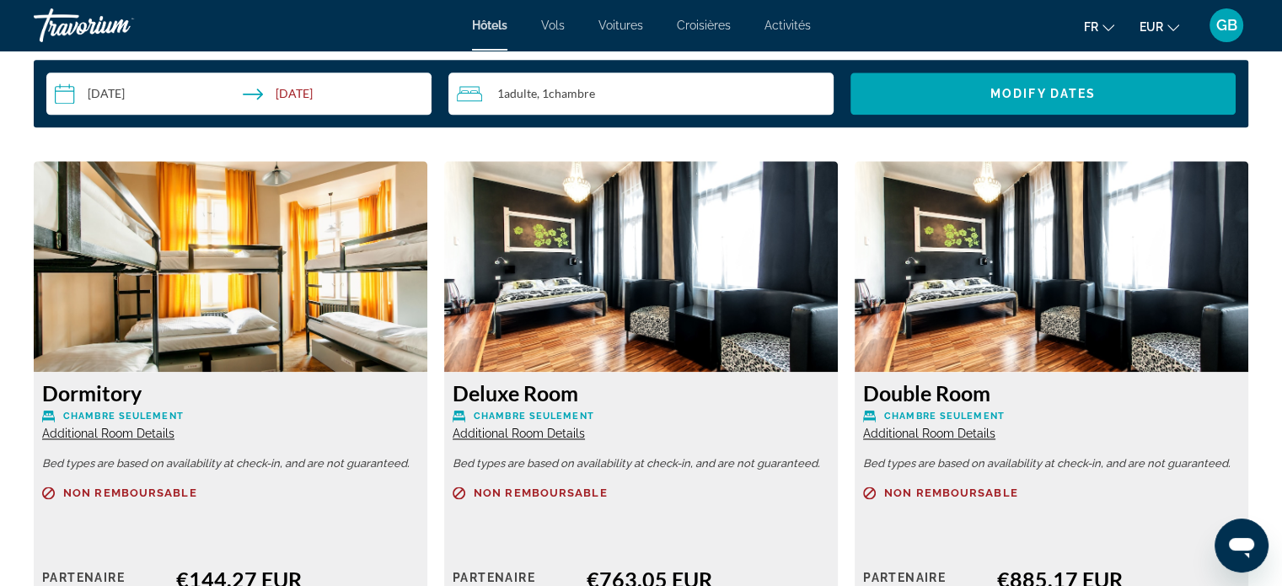
scroll to position [2259, 0]
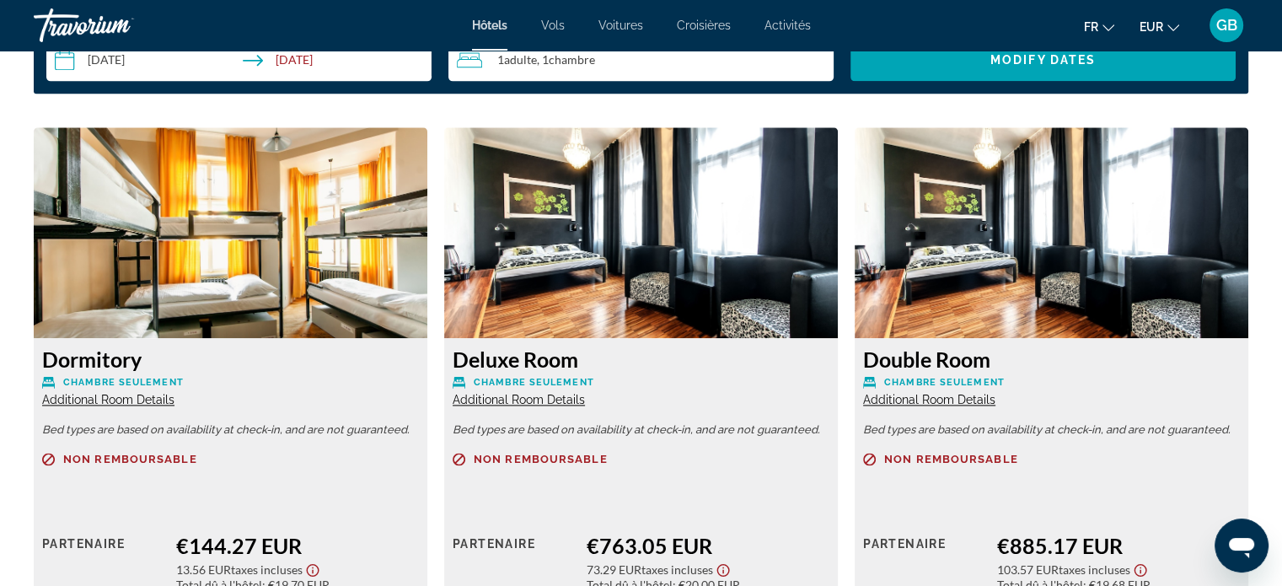
click at [202, 275] on img "Main content" at bounding box center [231, 232] width 394 height 211
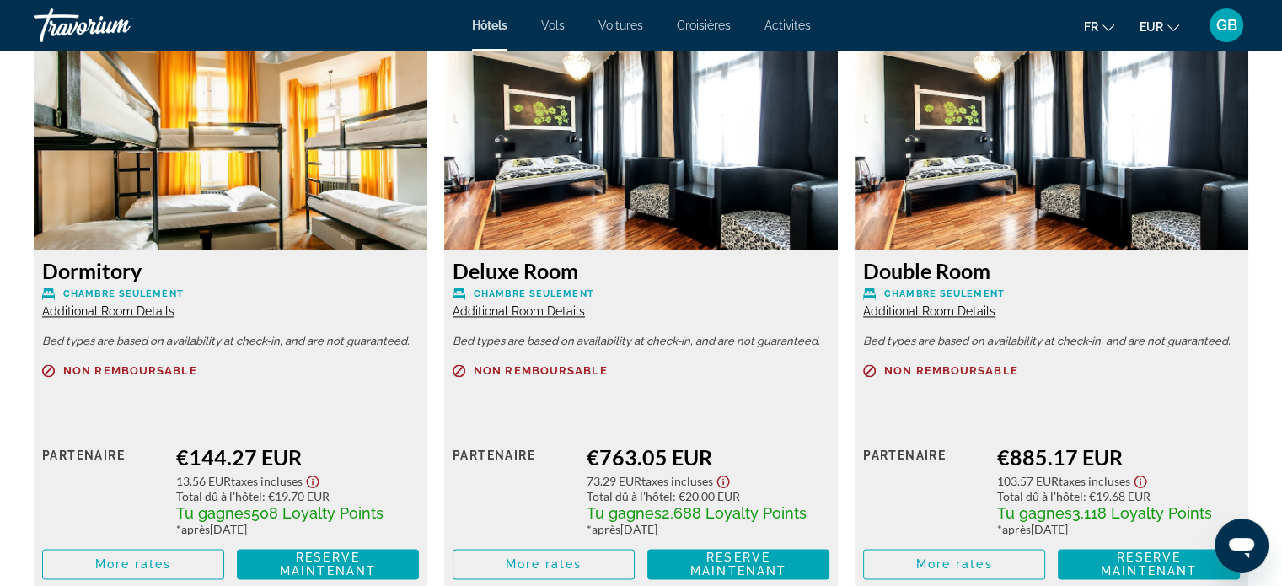
scroll to position [2563, 0]
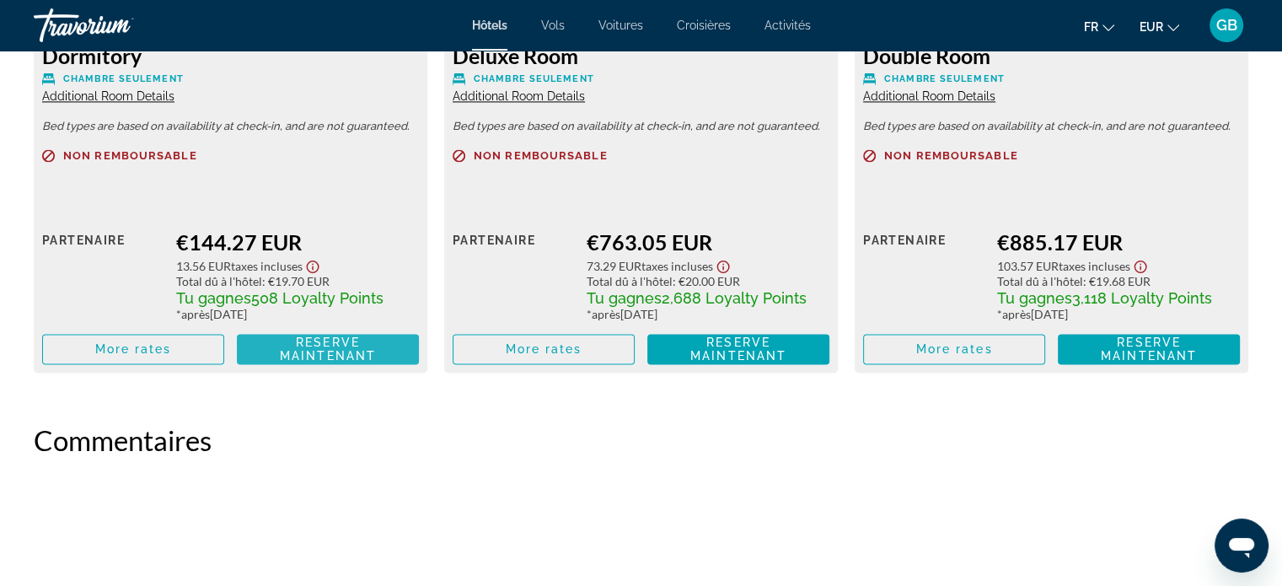
click at [314, 343] on span "Reserve maintenant" at bounding box center [328, 348] width 96 height 27
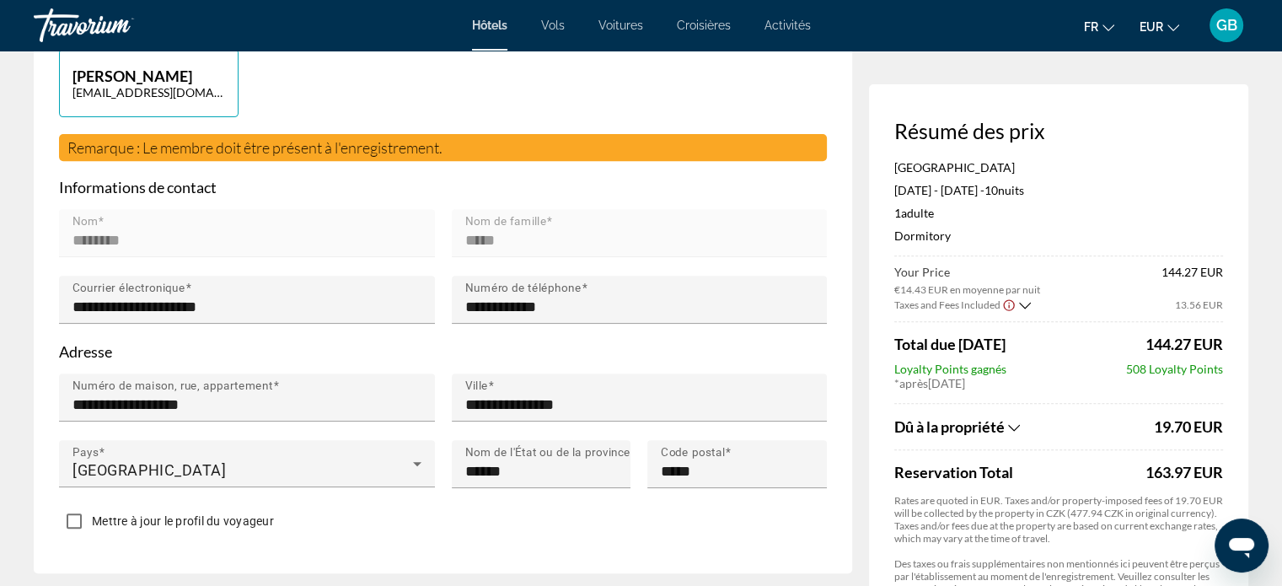
scroll to position [674, 0]
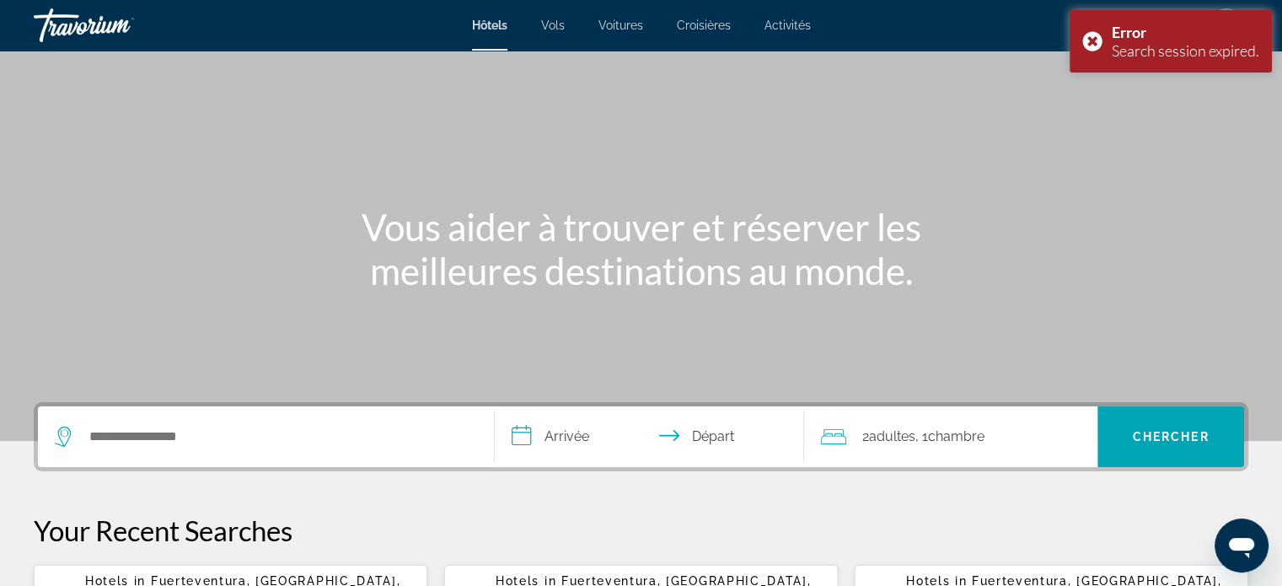
scroll to position [67, 0]
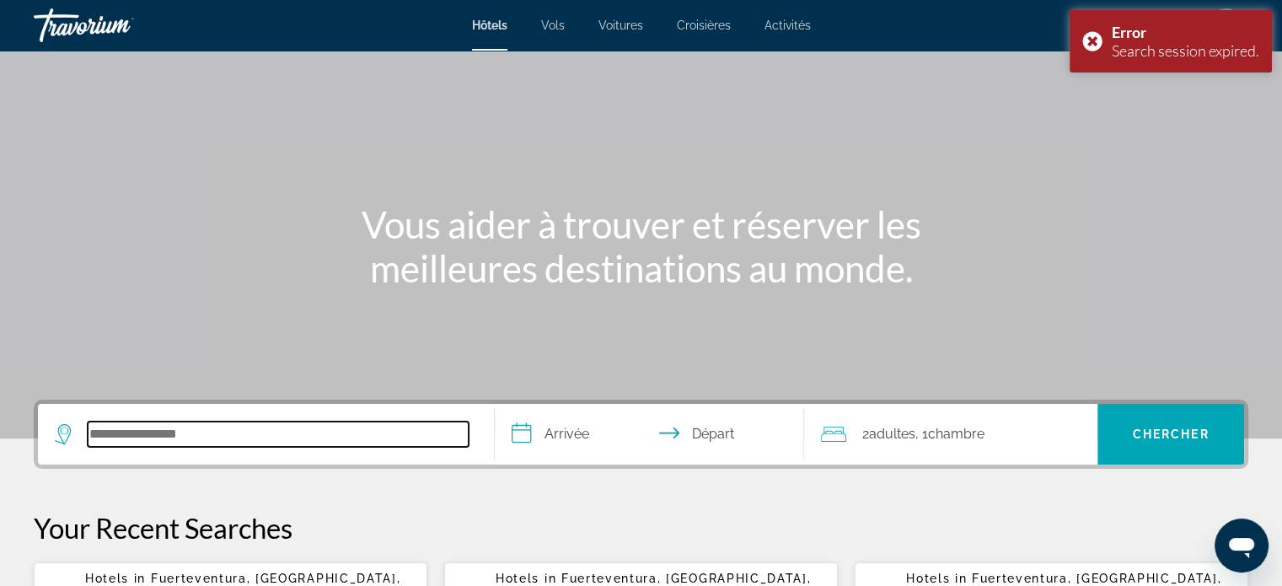
click at [189, 437] on input "Search hotel destination" at bounding box center [278, 433] width 381 height 25
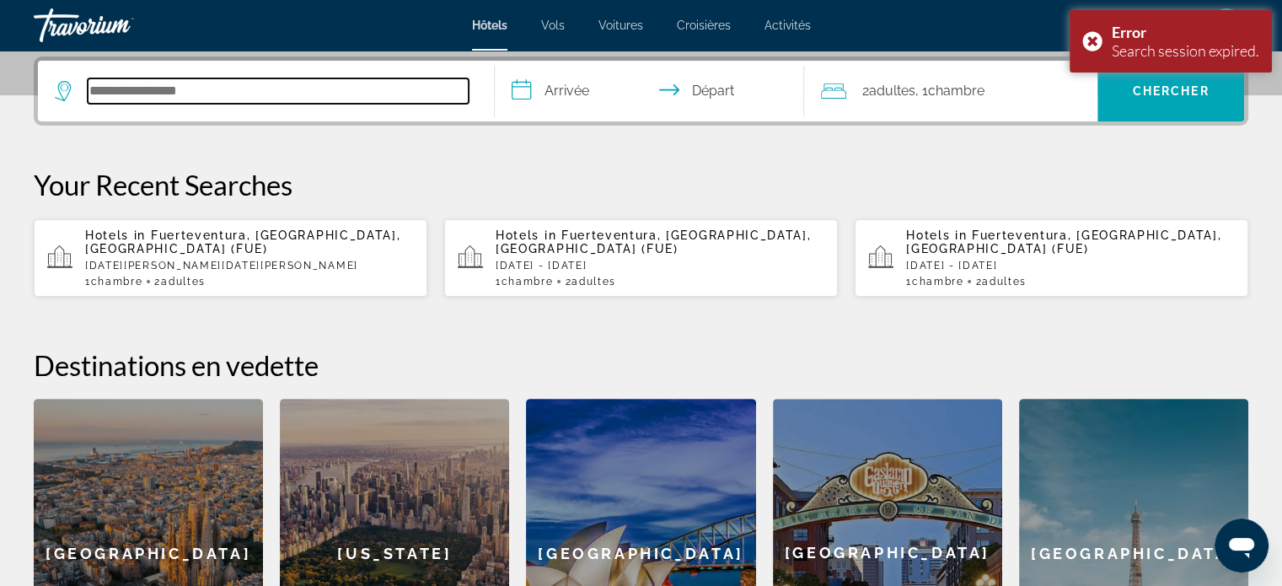
scroll to position [411, 0]
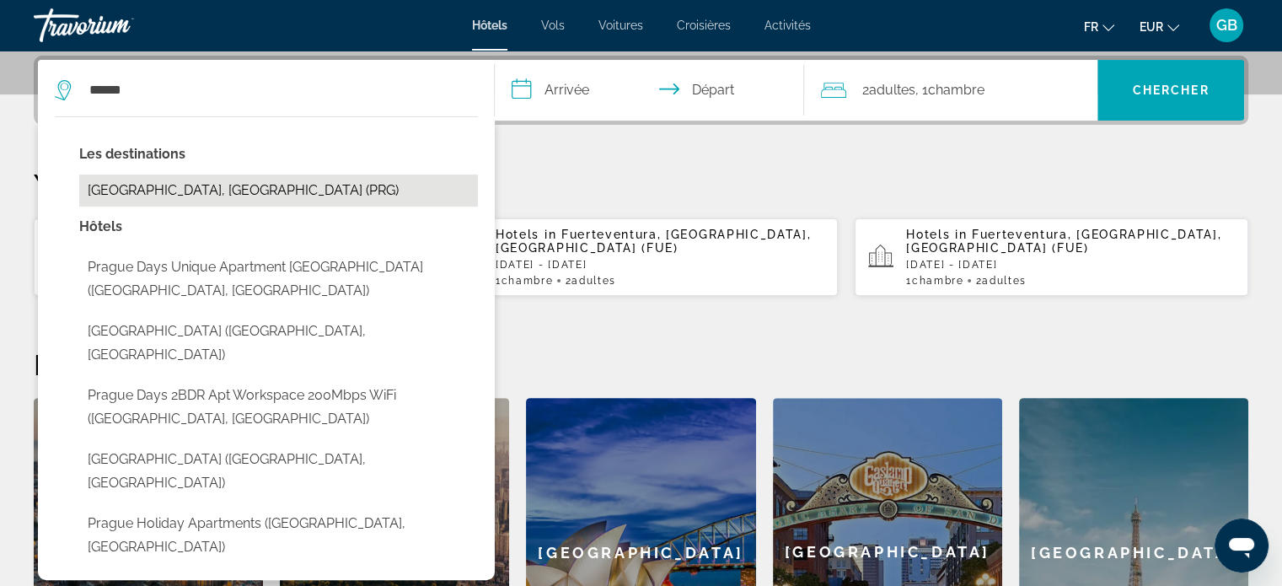
click at [189, 189] on button "[GEOGRAPHIC_DATA], [GEOGRAPHIC_DATA] (PRG)" at bounding box center [278, 190] width 399 height 32
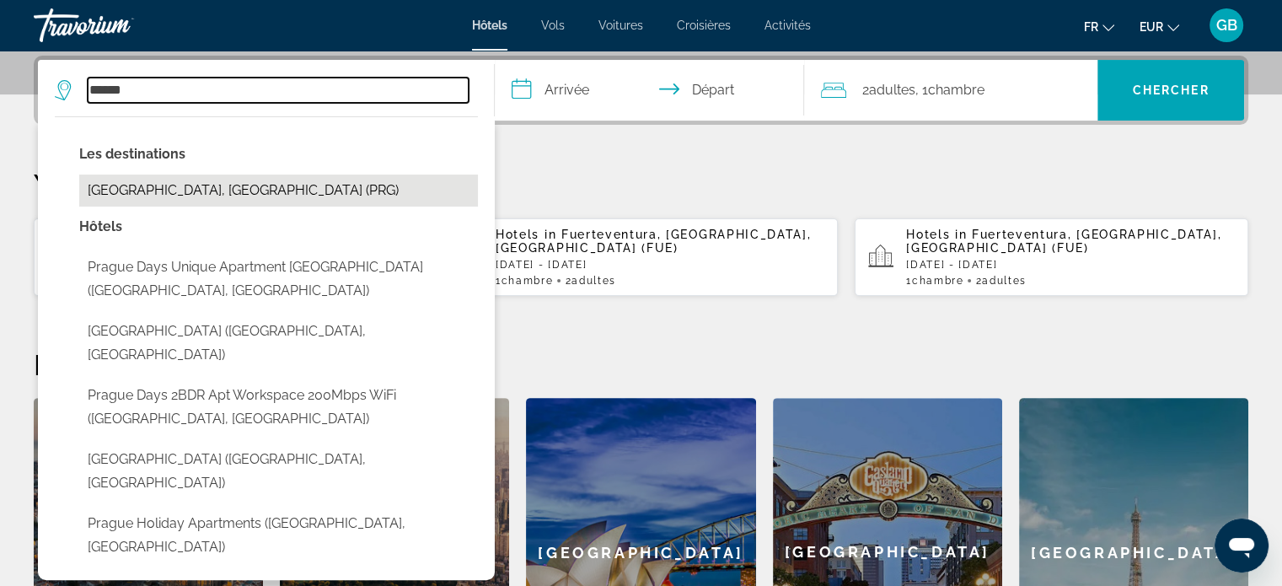
type input "**********"
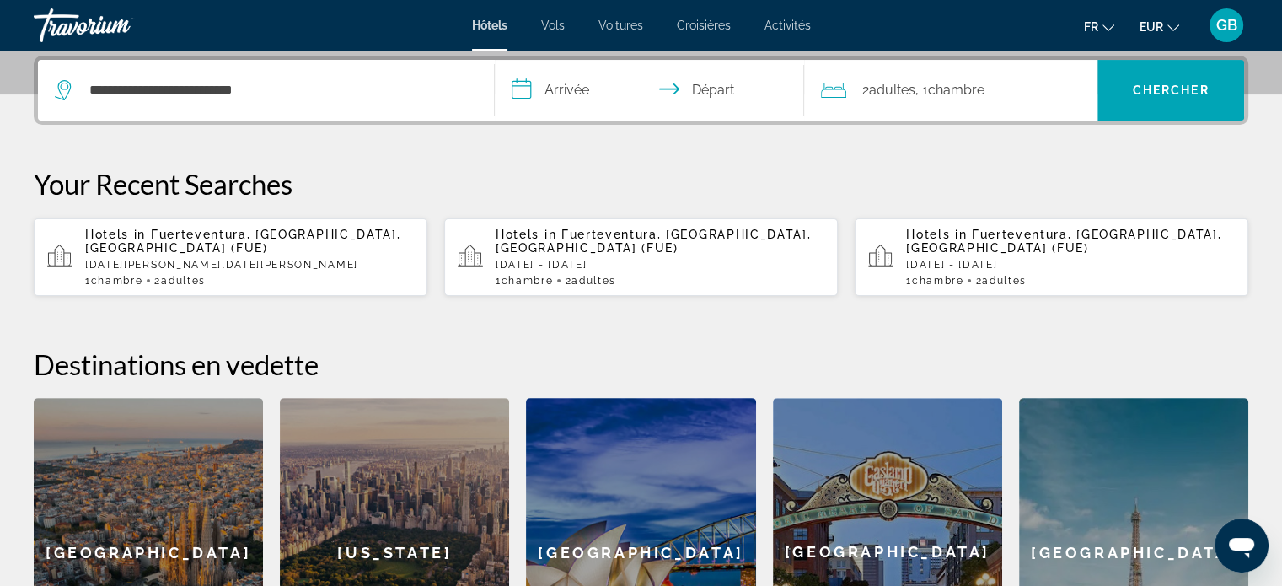
click at [608, 82] on input "**********" at bounding box center [653, 93] width 317 height 66
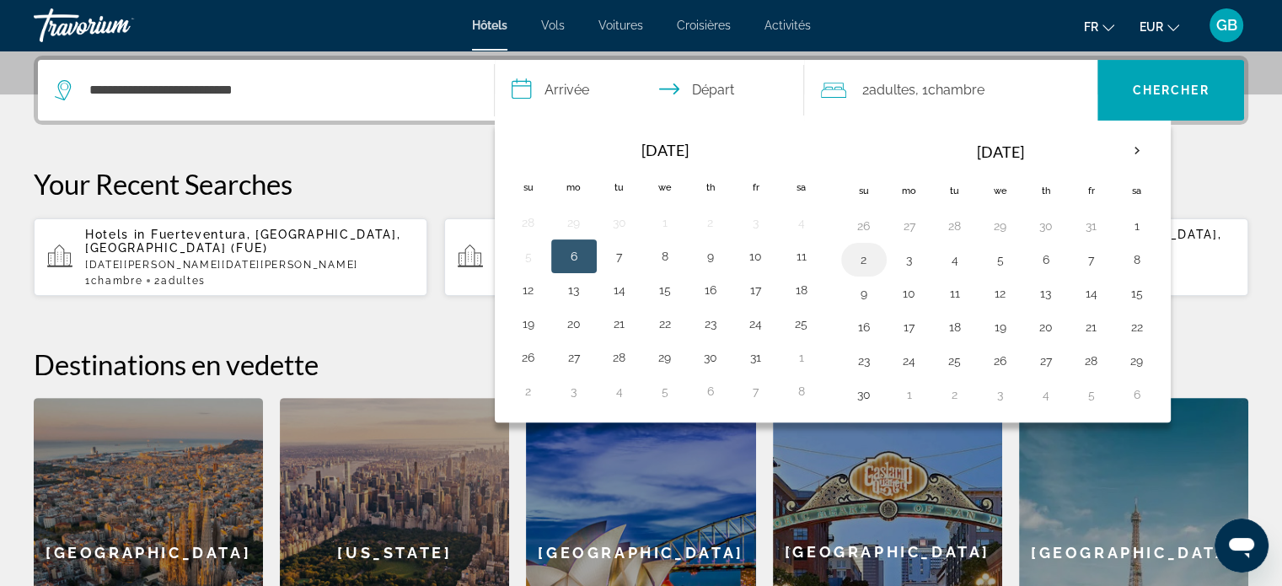
click at [861, 256] on button "2" at bounding box center [864, 260] width 27 height 24
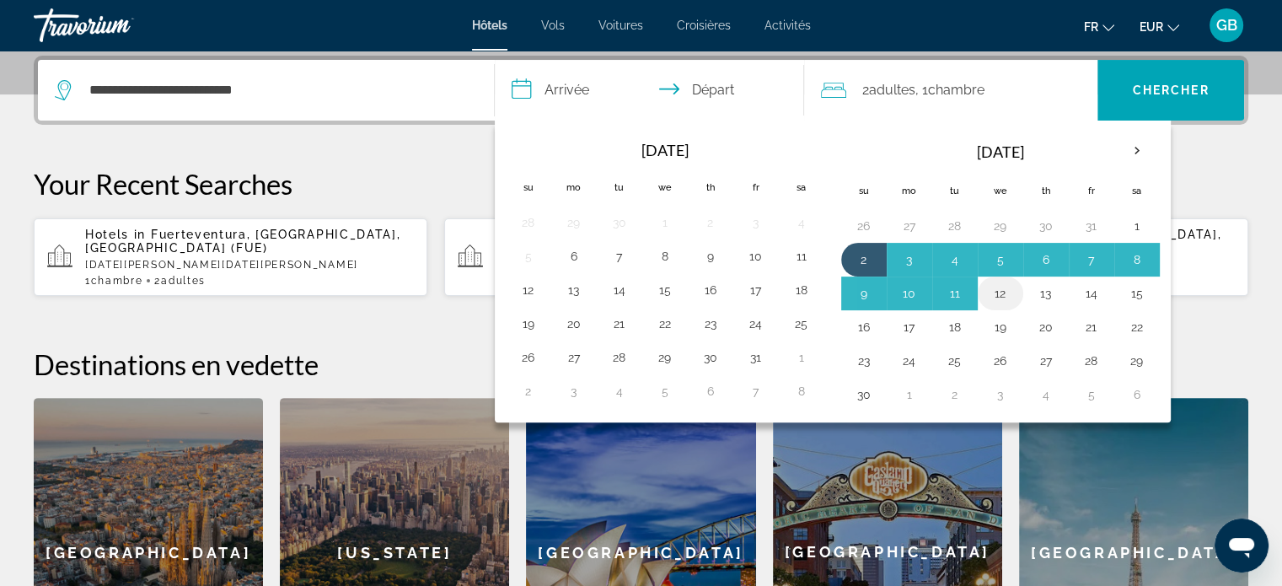
click at [997, 290] on button "12" at bounding box center [1000, 294] width 27 height 24
type input "**********"
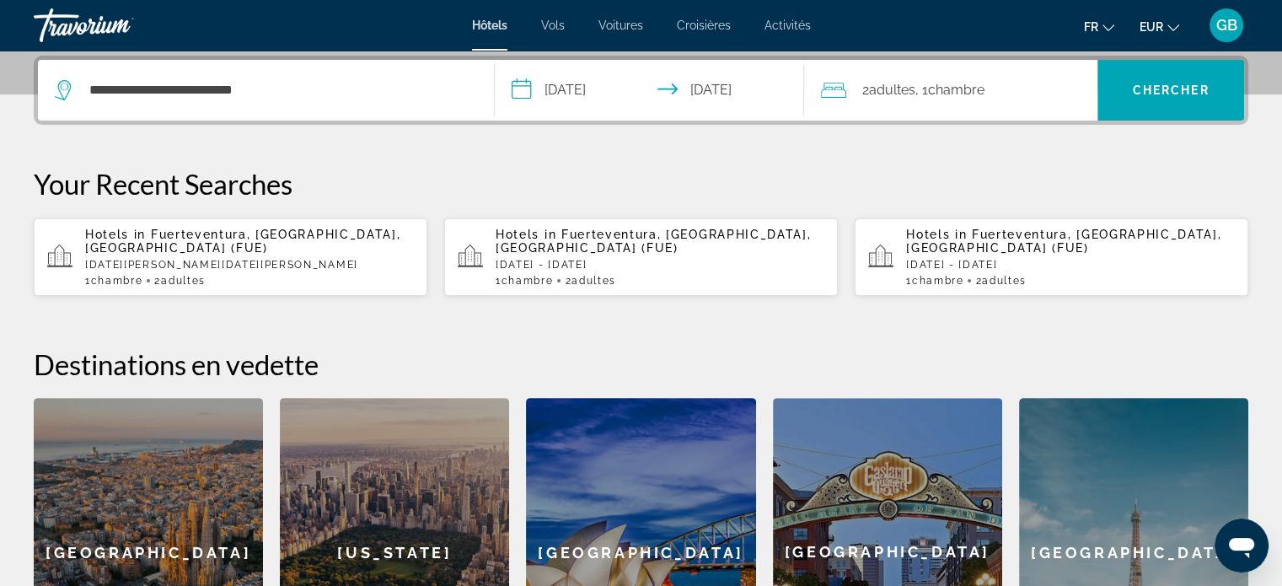
click at [968, 82] on span "Chambre" at bounding box center [955, 90] width 56 height 16
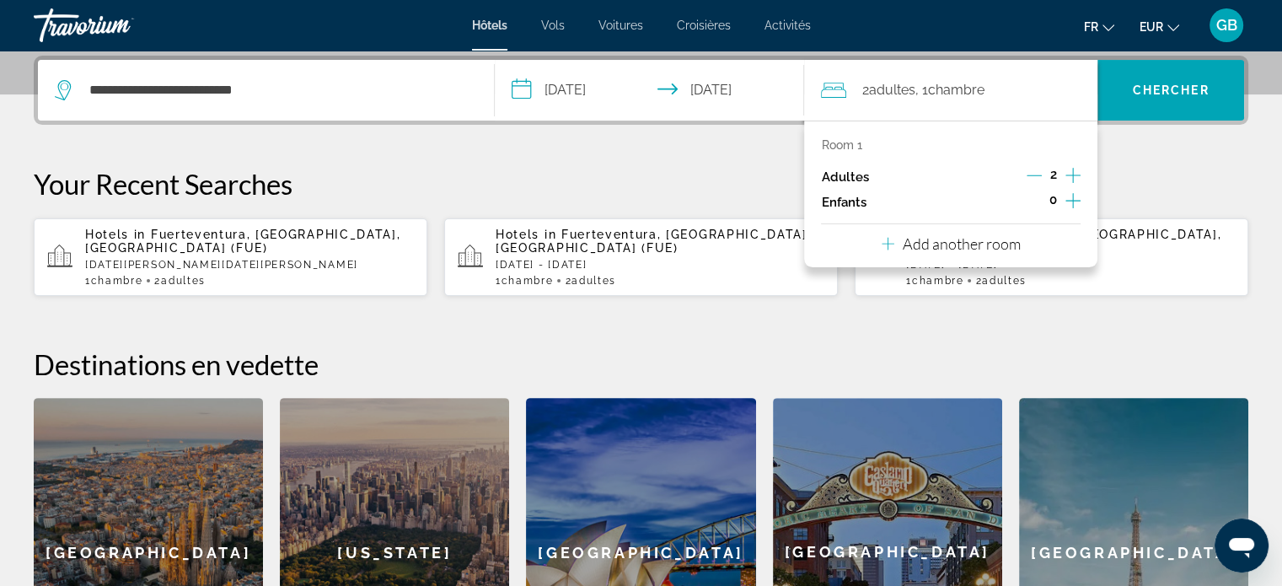
click at [1035, 169] on icon "Decrement adults" at bounding box center [1034, 175] width 15 height 15
click at [1207, 81] on span "Search" at bounding box center [1171, 90] width 147 height 40
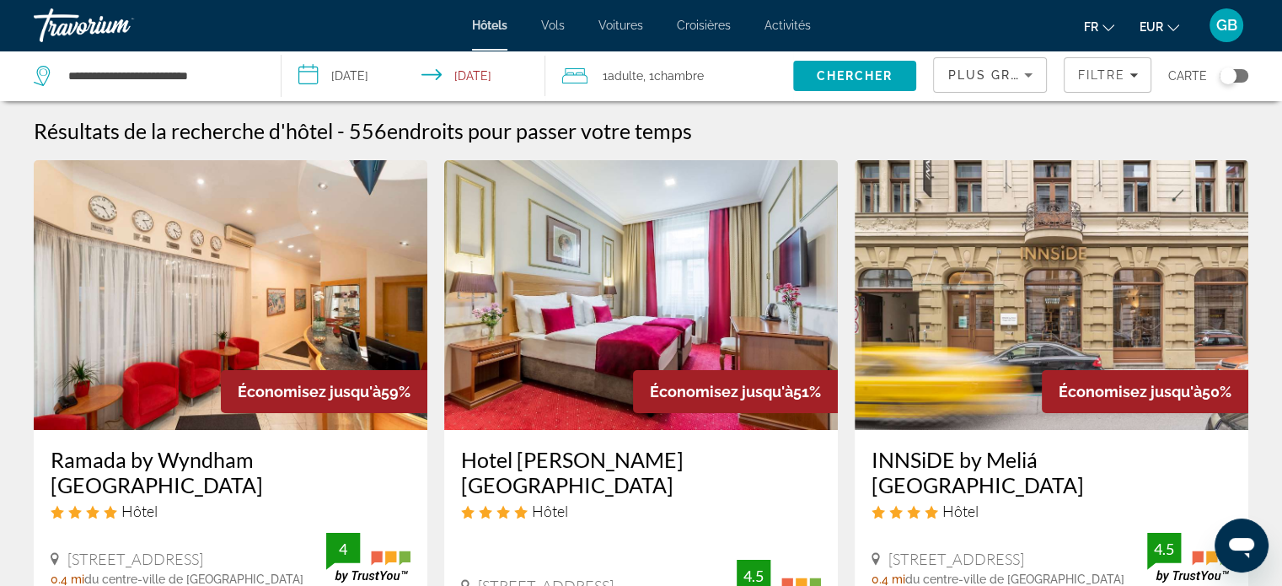
click at [1020, 71] on icon "Sort by" at bounding box center [1028, 75] width 20 height 20
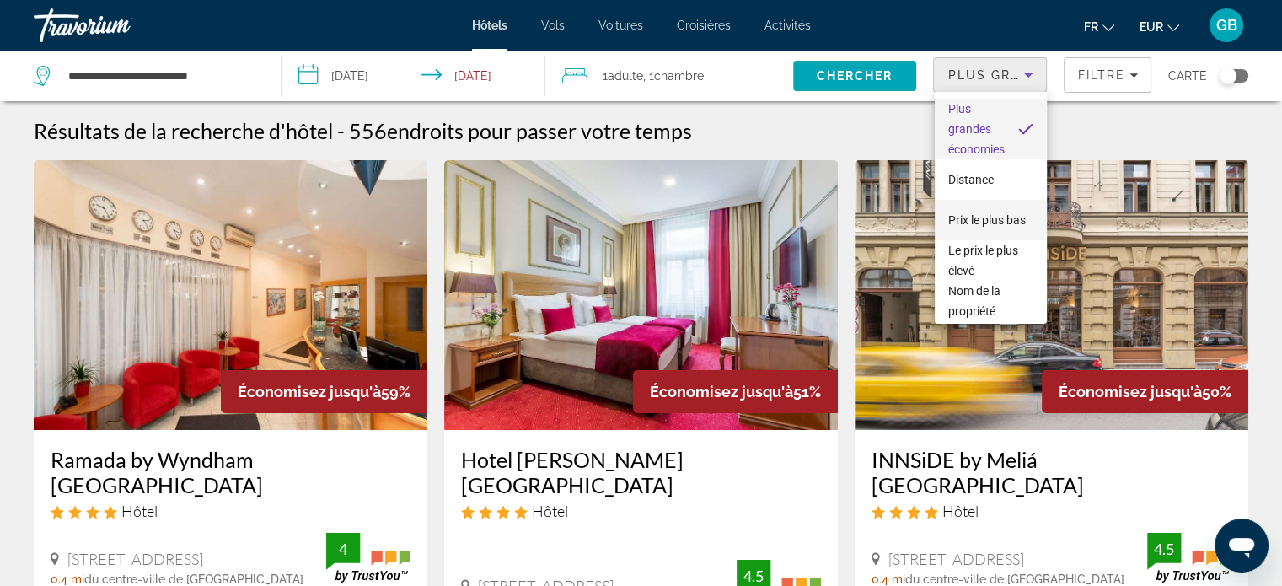
click at [955, 218] on span "Prix le plus bas" at bounding box center [987, 220] width 78 height 20
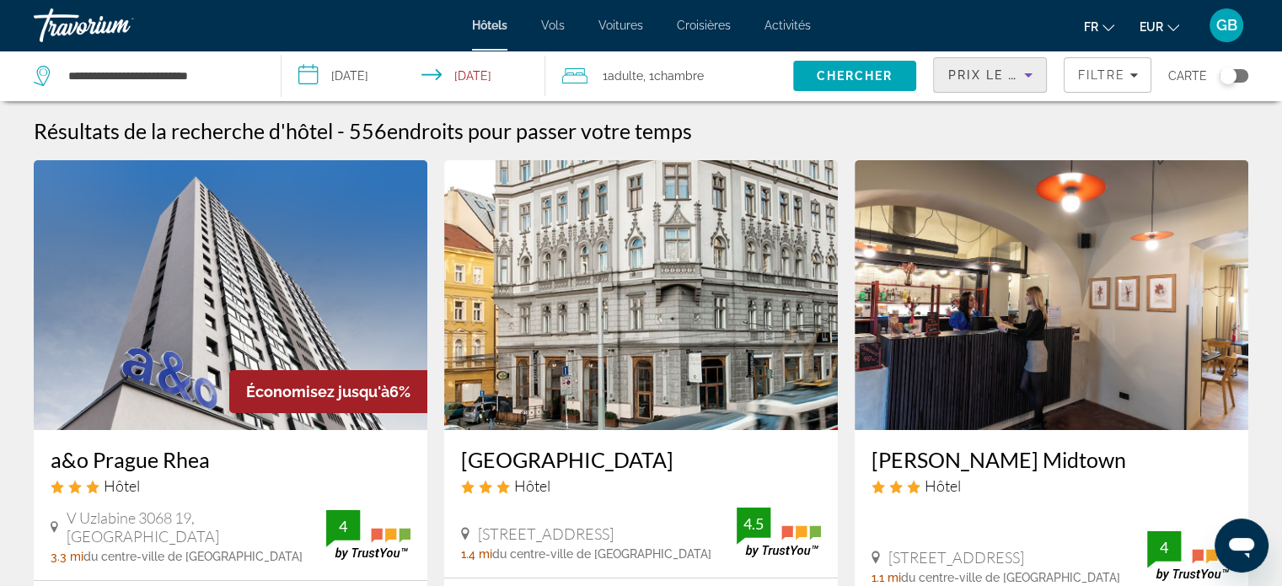
click at [670, 413] on img "Main content" at bounding box center [641, 295] width 394 height 270
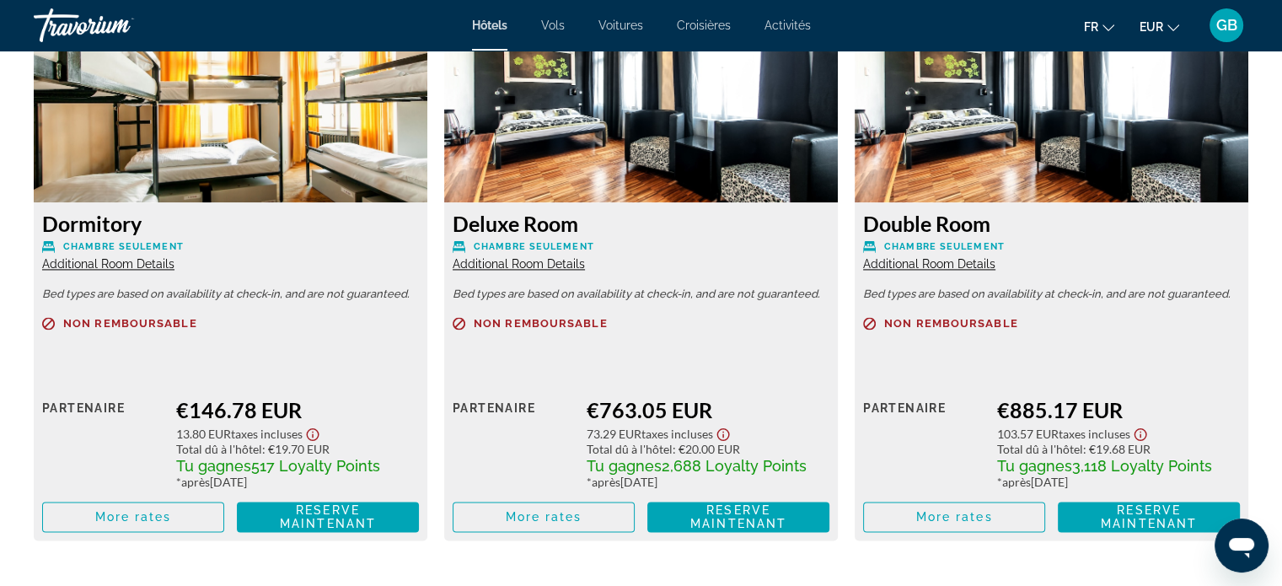
scroll to position [2428, 0]
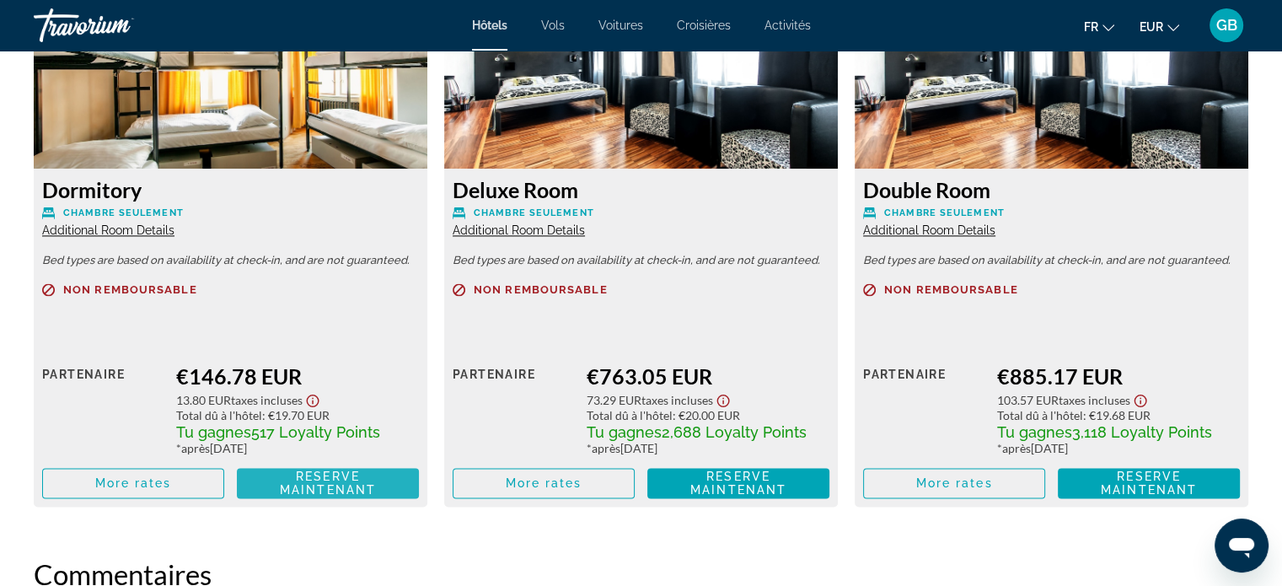
click at [348, 479] on span "Reserve maintenant" at bounding box center [328, 483] width 96 height 27
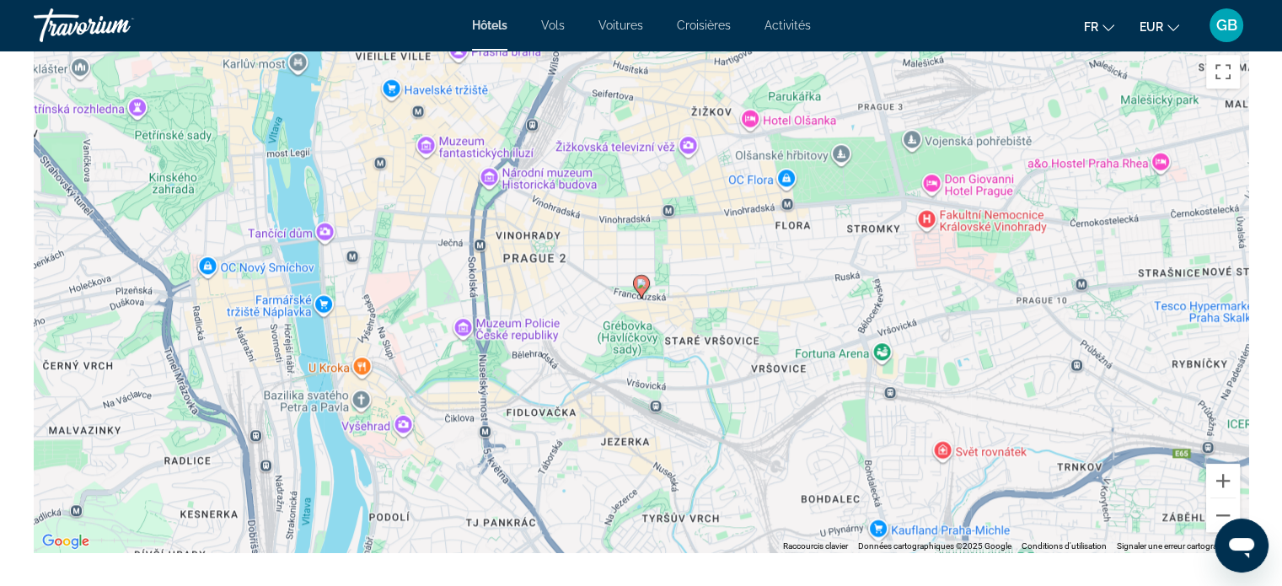
scroll to position [1652, 0]
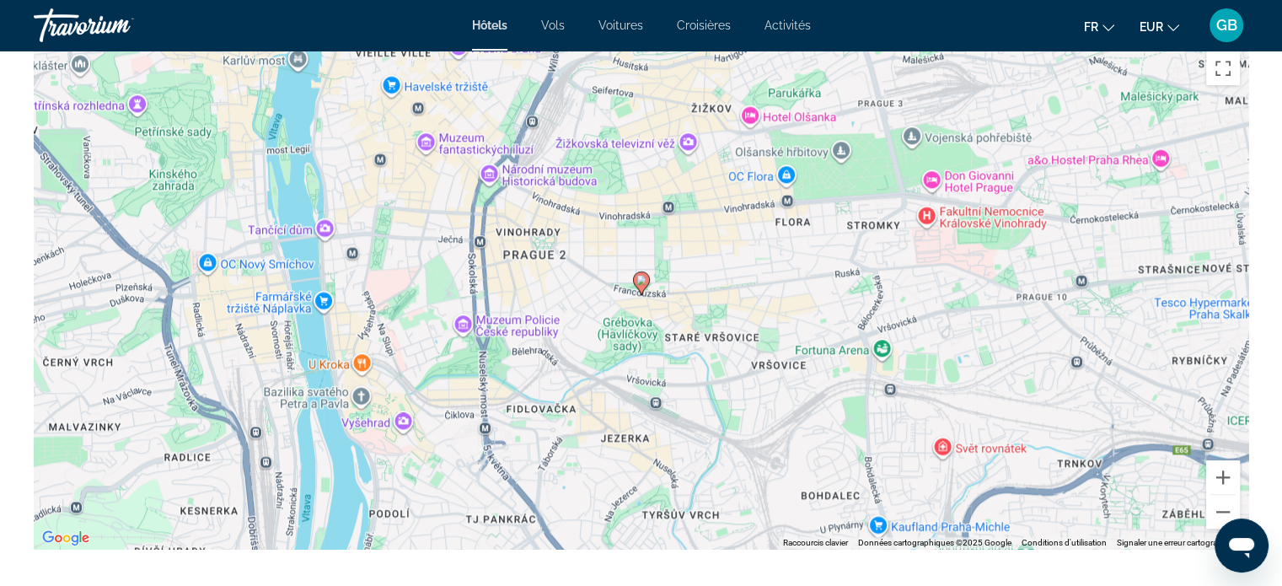
click at [640, 282] on image "Main content" at bounding box center [641, 280] width 10 height 10
click at [636, 276] on image "Main content" at bounding box center [641, 280] width 10 height 10
click at [704, 281] on div "Pour naviguer, appuyez sur les touches fléchées. Pour activer le glissement ave…" at bounding box center [641, 296] width 1215 height 506
click at [641, 282] on image "Main content" at bounding box center [641, 280] width 10 height 10
click at [782, 268] on div "Pour naviguer, appuyez sur les touches fléchées. Pour activer le glissement ave…" at bounding box center [641, 296] width 1215 height 506
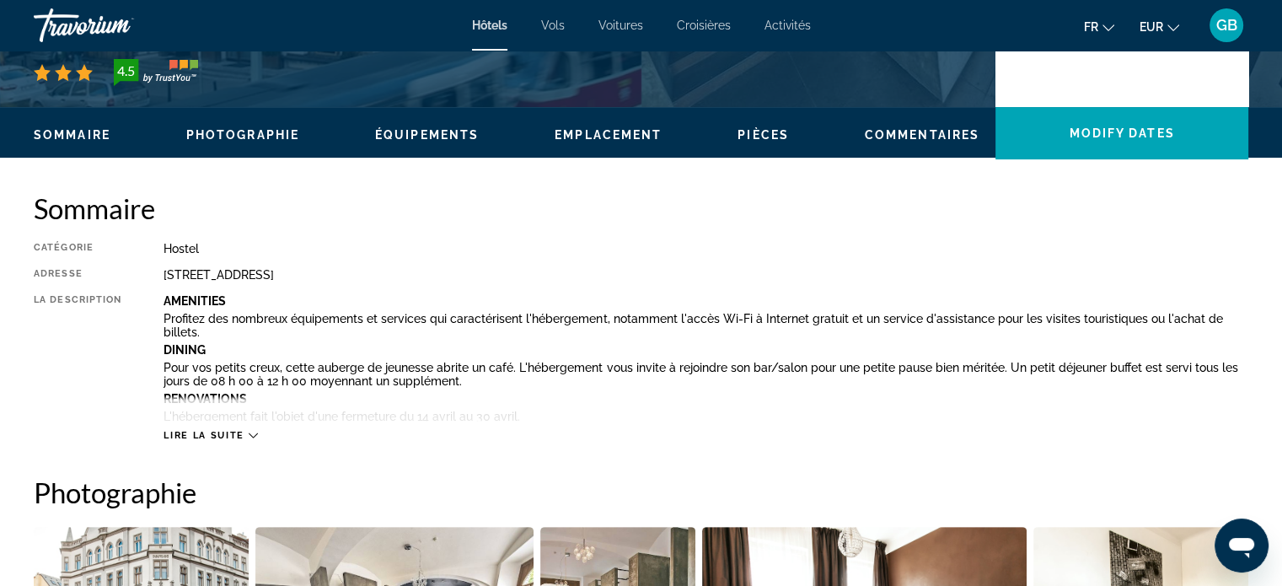
scroll to position [0, 0]
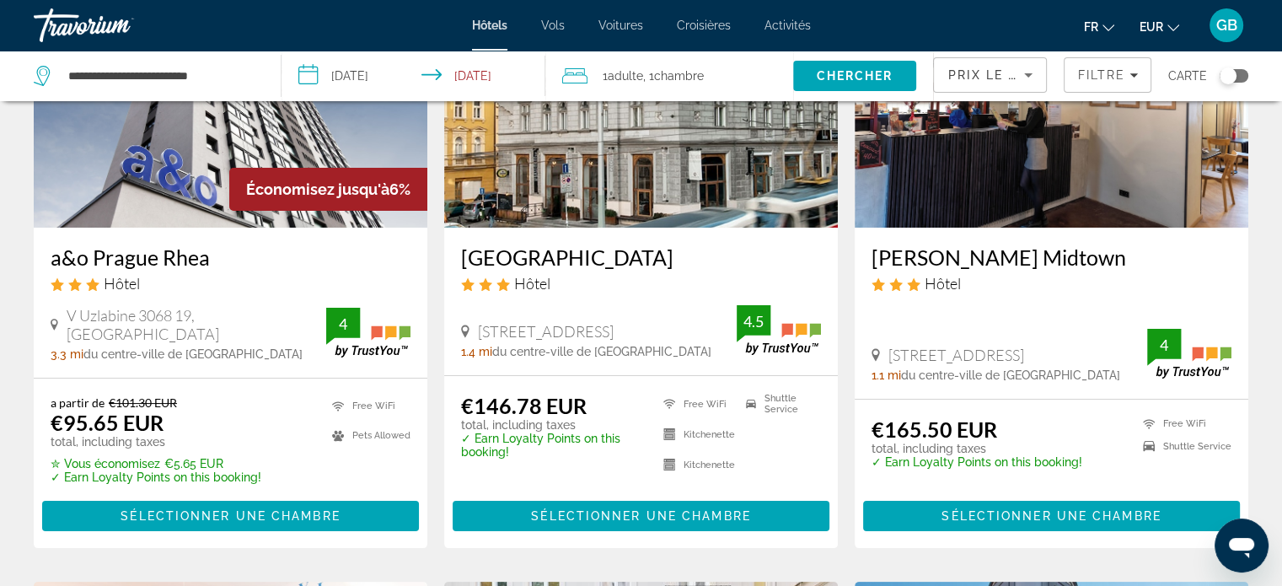
scroll to position [236, 0]
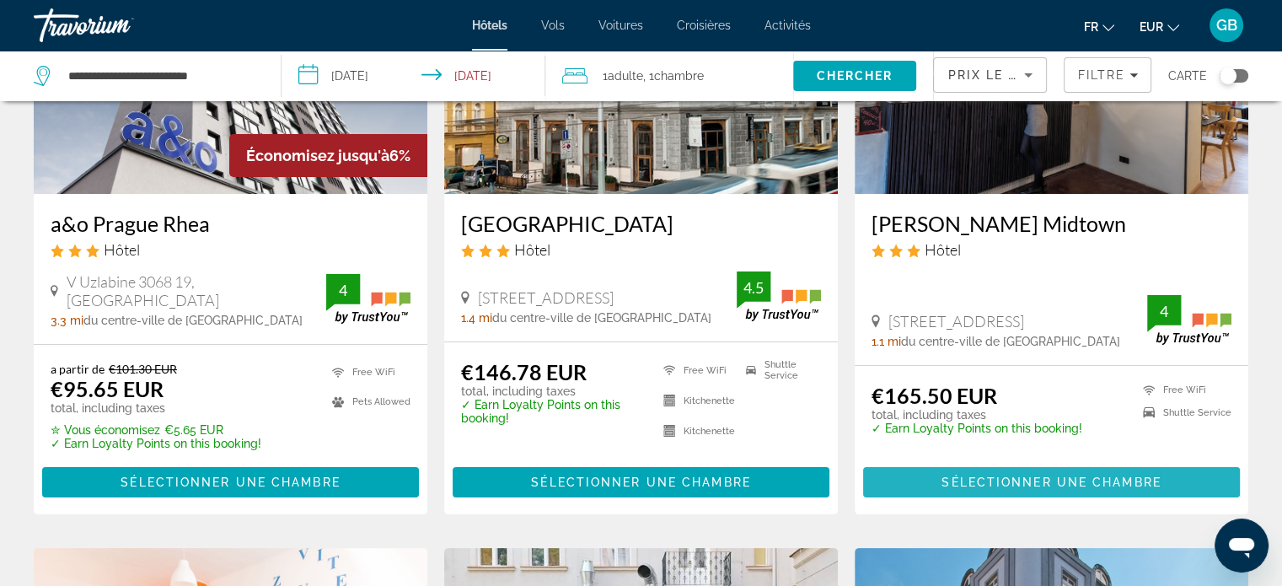
click at [1081, 477] on span "Sélectionner une chambre" at bounding box center [1051, 481] width 219 height 13
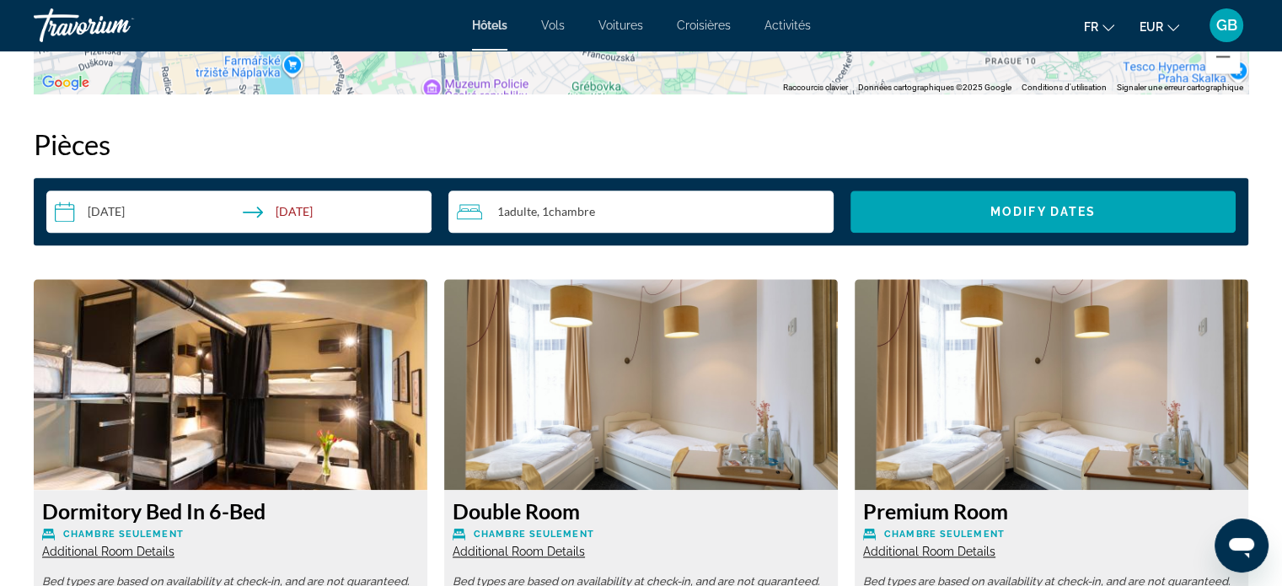
scroll to position [2327, 0]
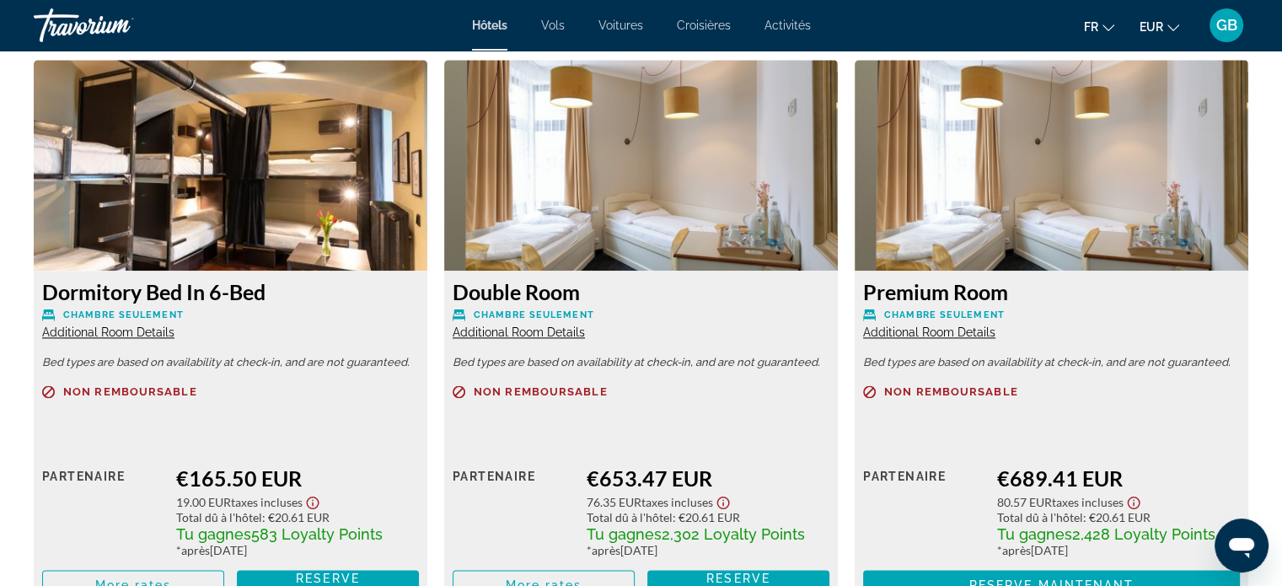
click at [233, 422] on div "Non remboursable Prix au détail $0.00 quand vous échangez Partenaire €165.50 EU…" at bounding box center [230, 492] width 377 height 215
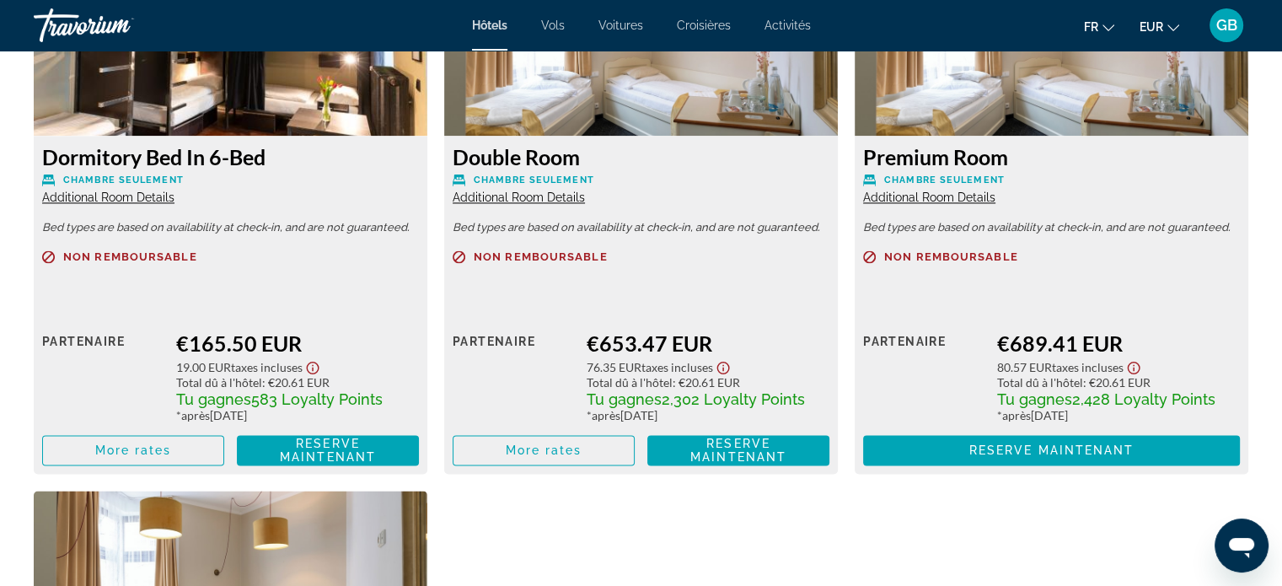
scroll to position [2478, 0]
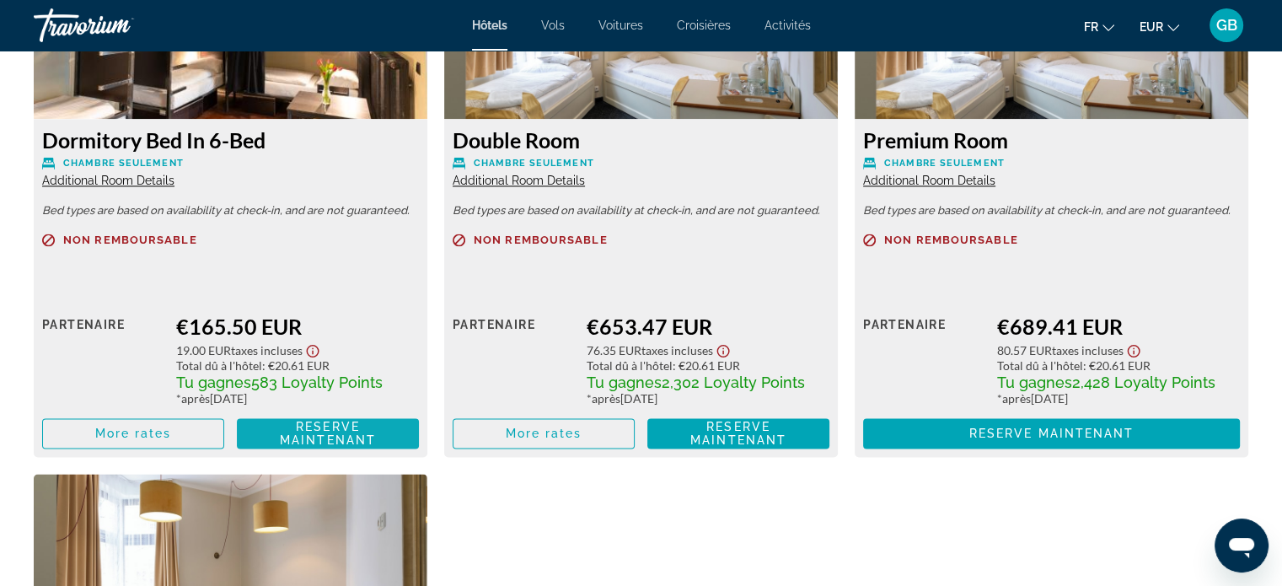
click at [330, 432] on span "Reserve maintenant" at bounding box center [328, 433] width 96 height 27
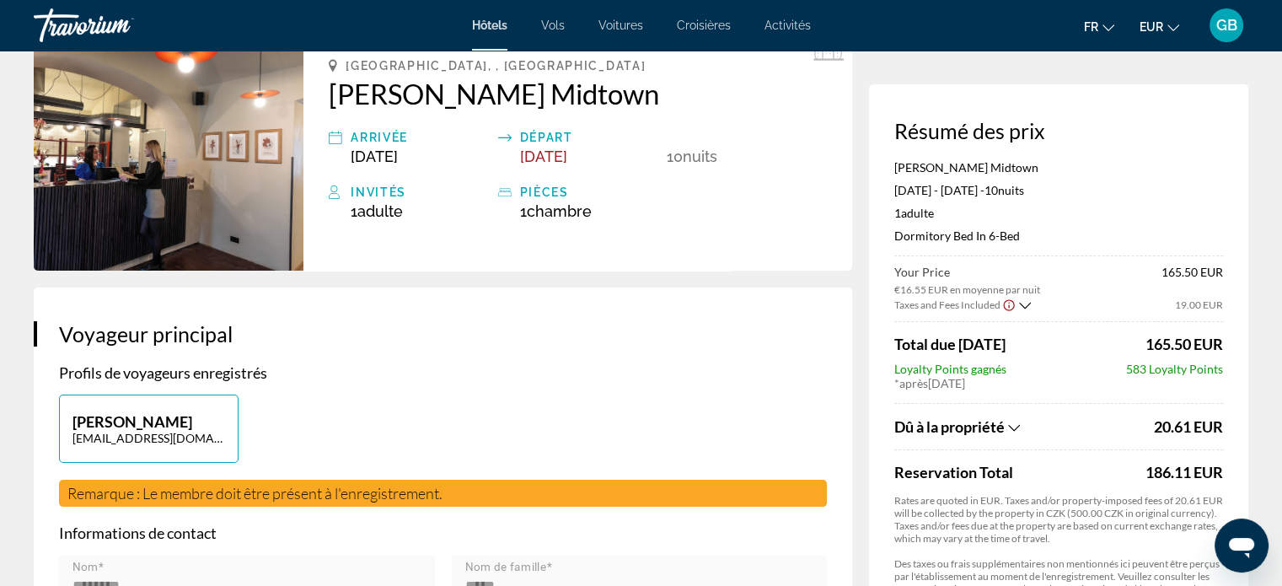
scroll to position [135, 0]
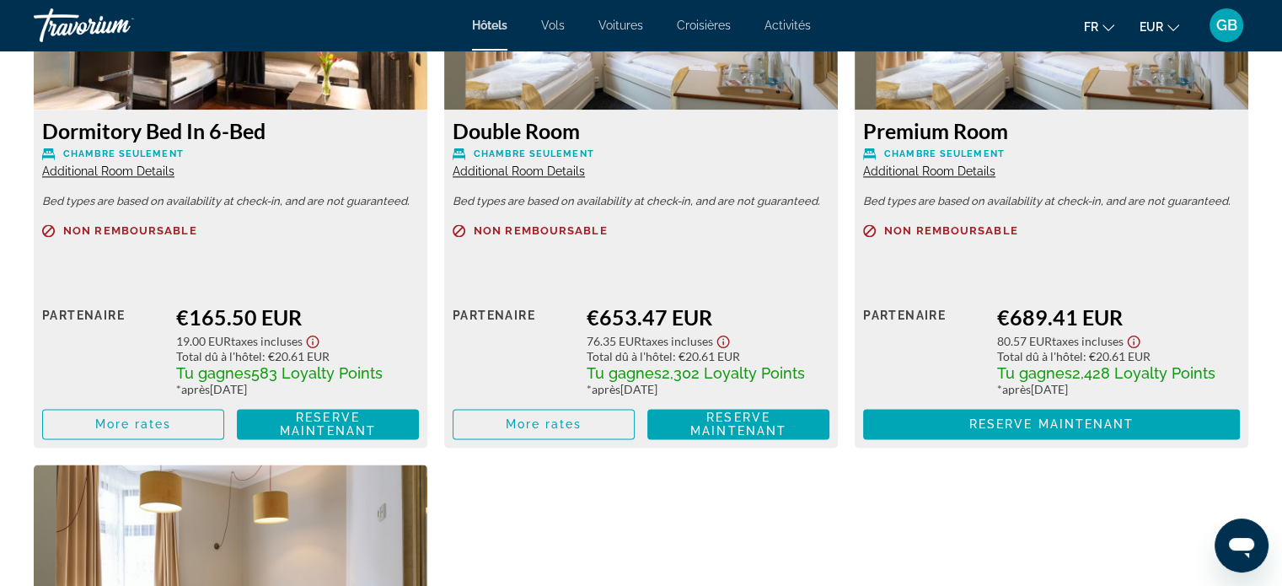
scroll to position [2495, 0]
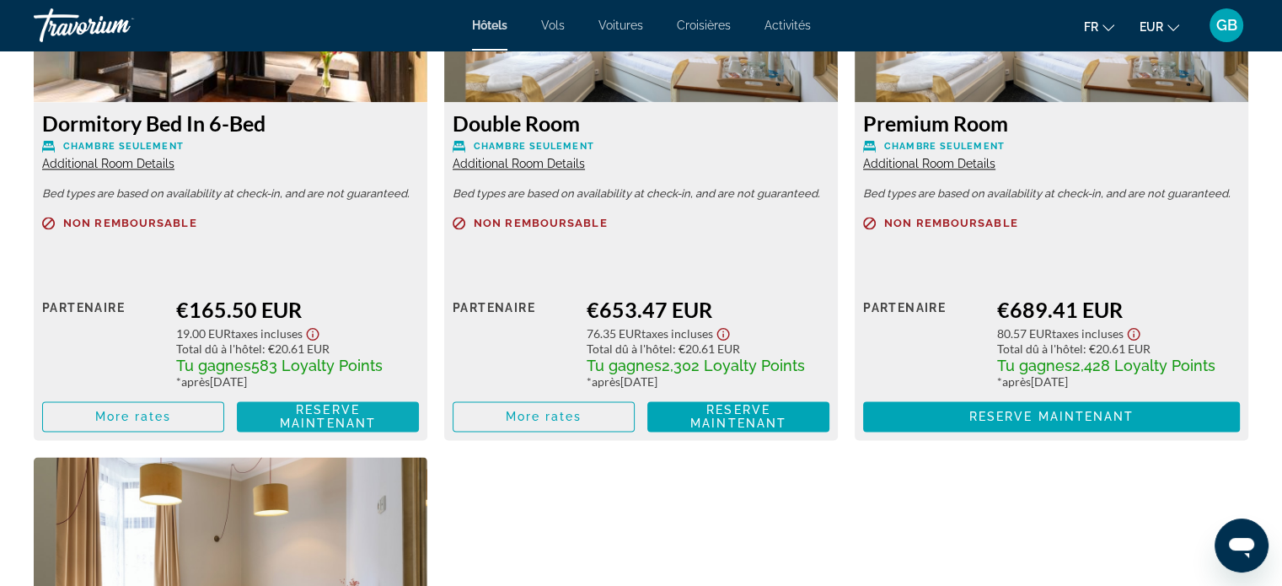
click at [333, 417] on span "Reserve maintenant" at bounding box center [328, 416] width 96 height 27
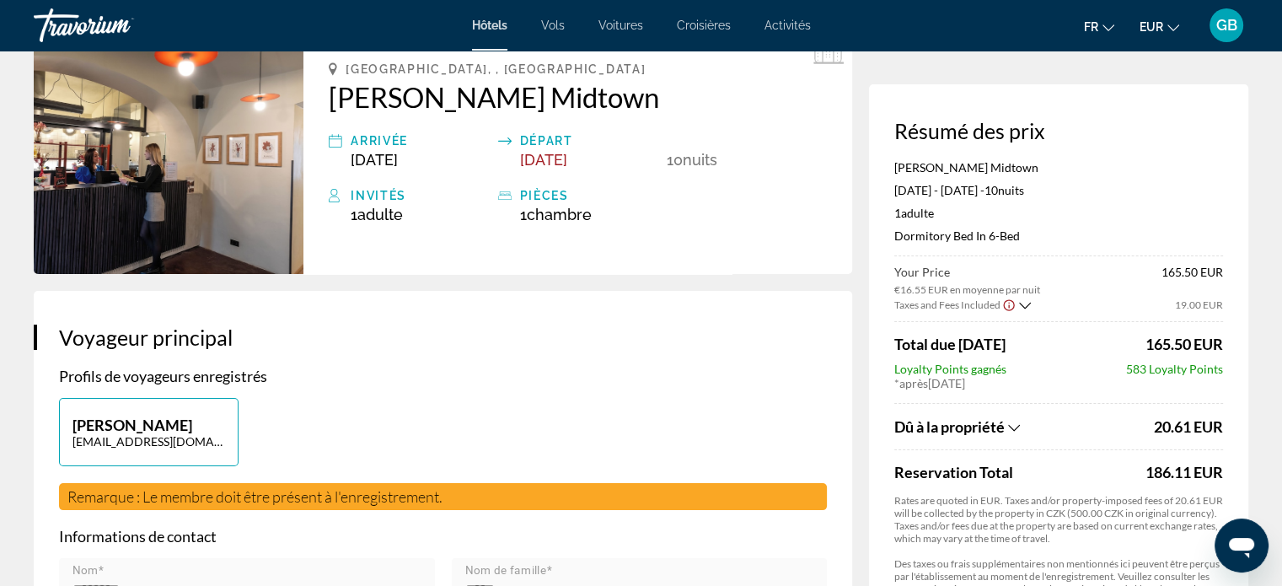
scroll to position [101, 0]
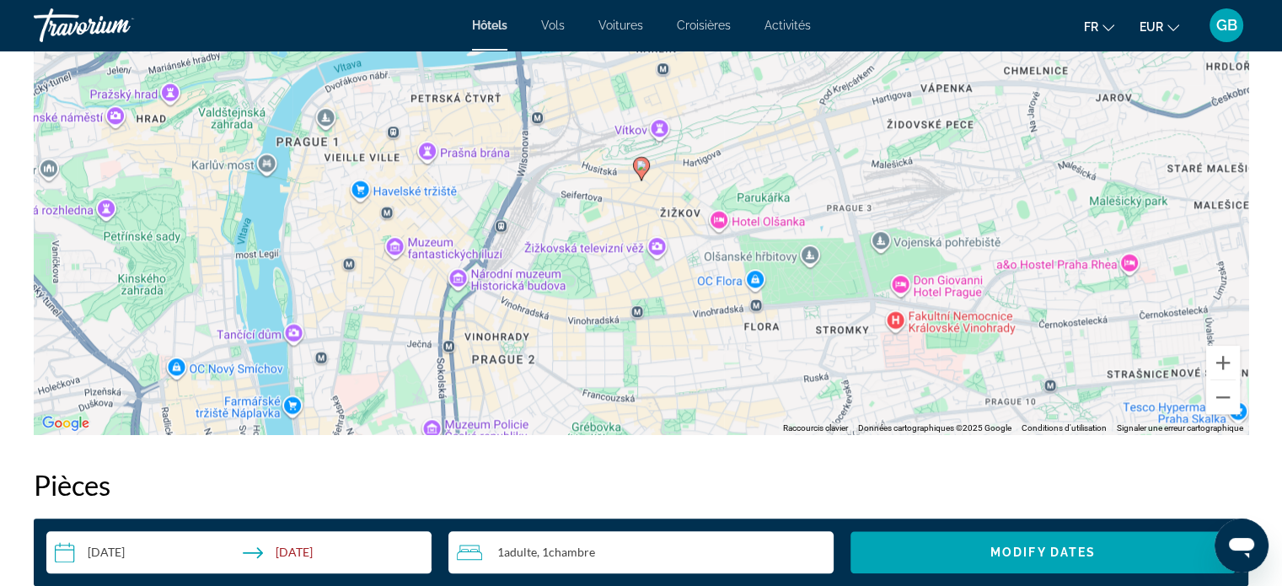
scroll to position [1761, 0]
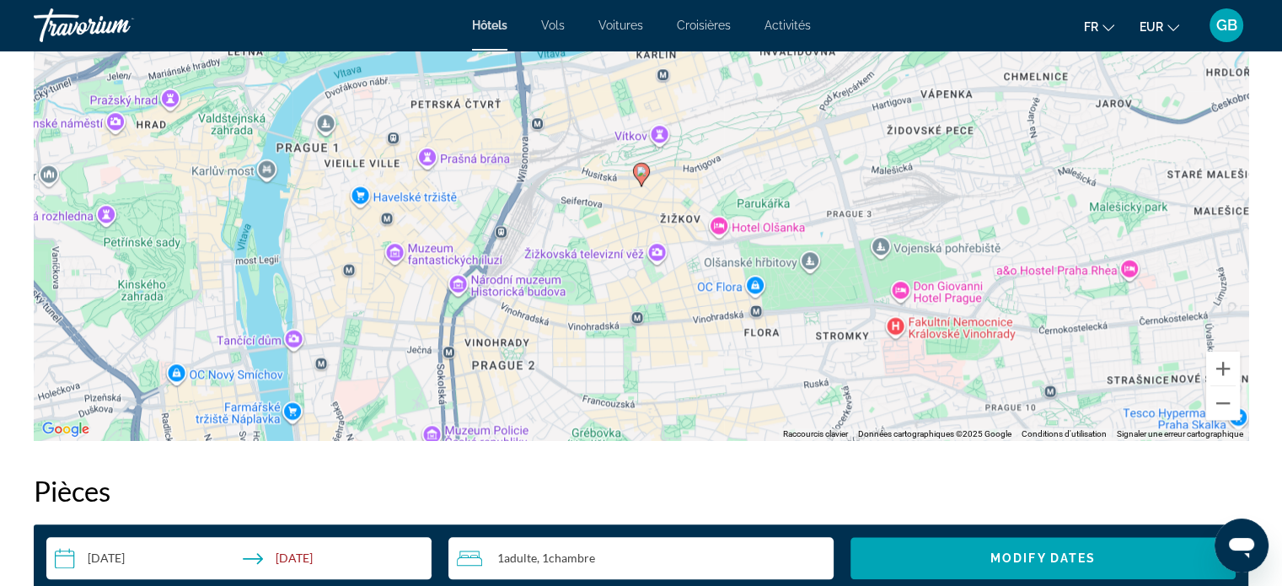
click at [637, 172] on image "Main content" at bounding box center [641, 171] width 10 height 10
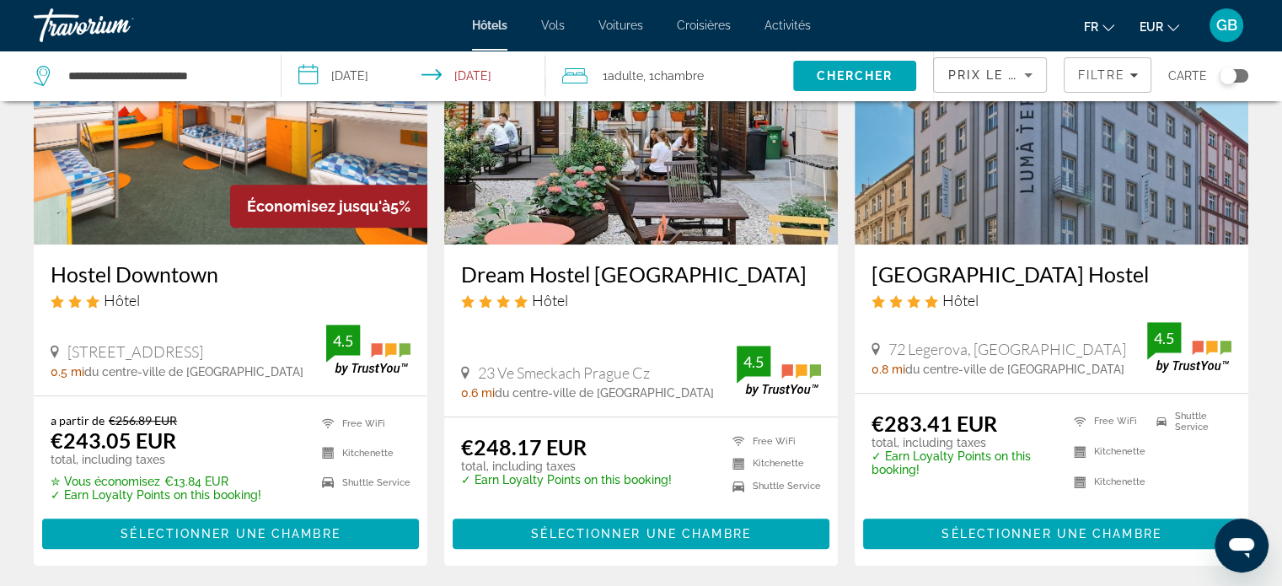
scroll to position [843, 0]
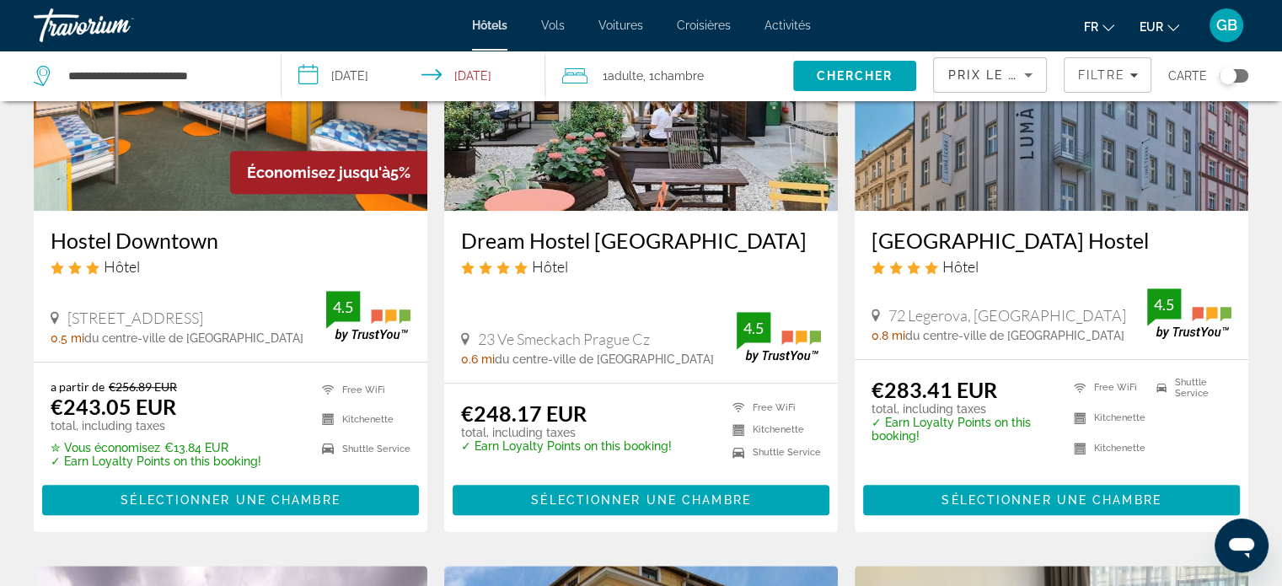
click at [570, 168] on img "Main content" at bounding box center [641, 76] width 394 height 270
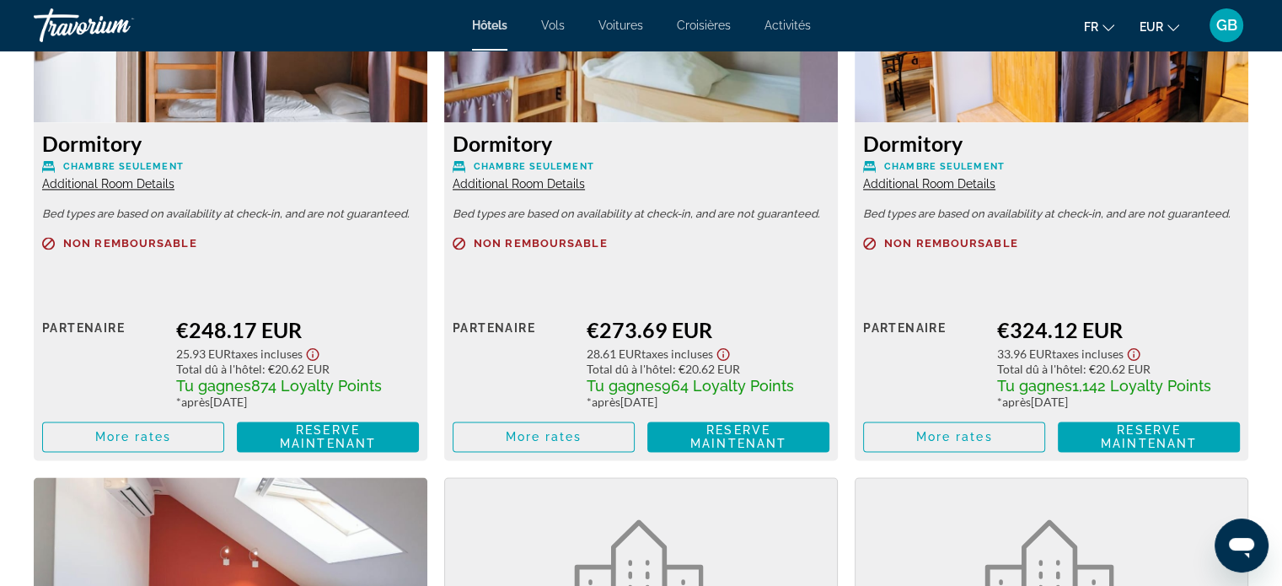
scroll to position [2545, 0]
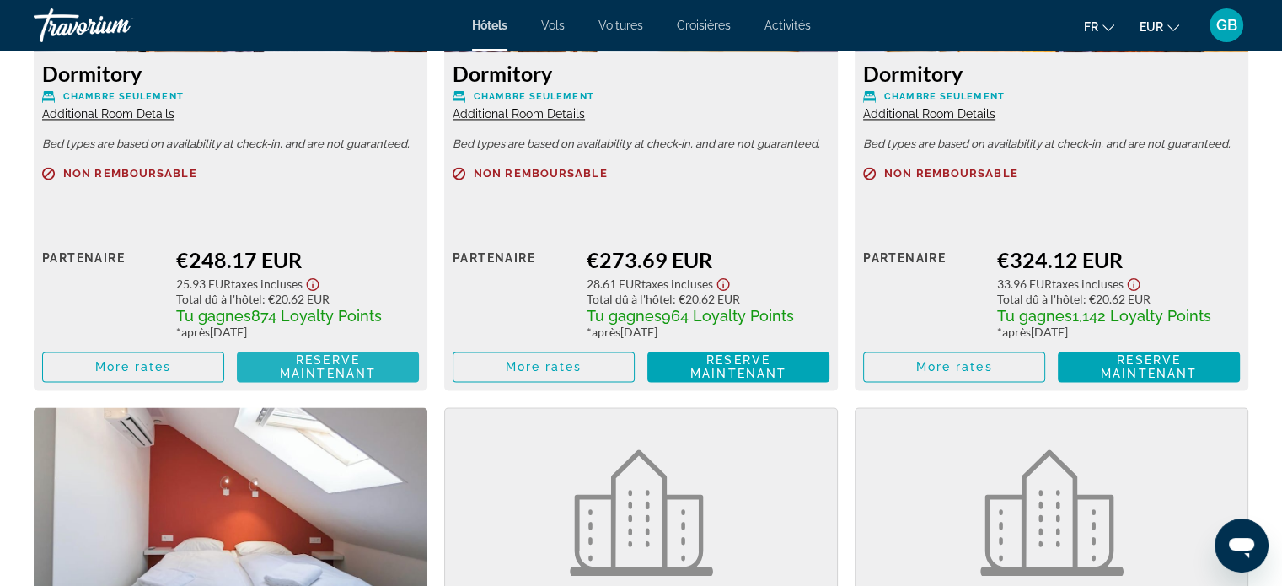
click at [325, 357] on span "Reserve maintenant" at bounding box center [328, 366] width 96 height 27
